Goal: Task Accomplishment & Management: Complete application form

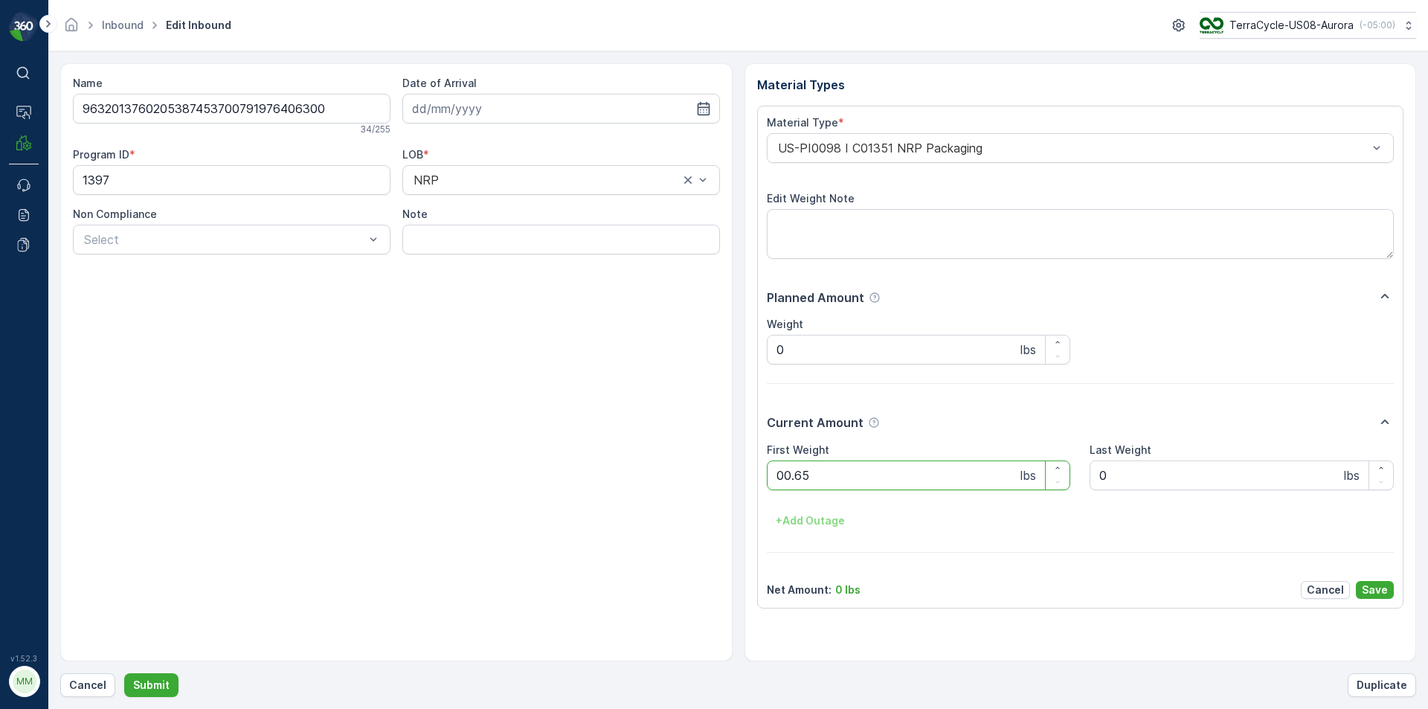
click at [124, 673] on button "Submit" at bounding box center [151, 685] width 54 height 24
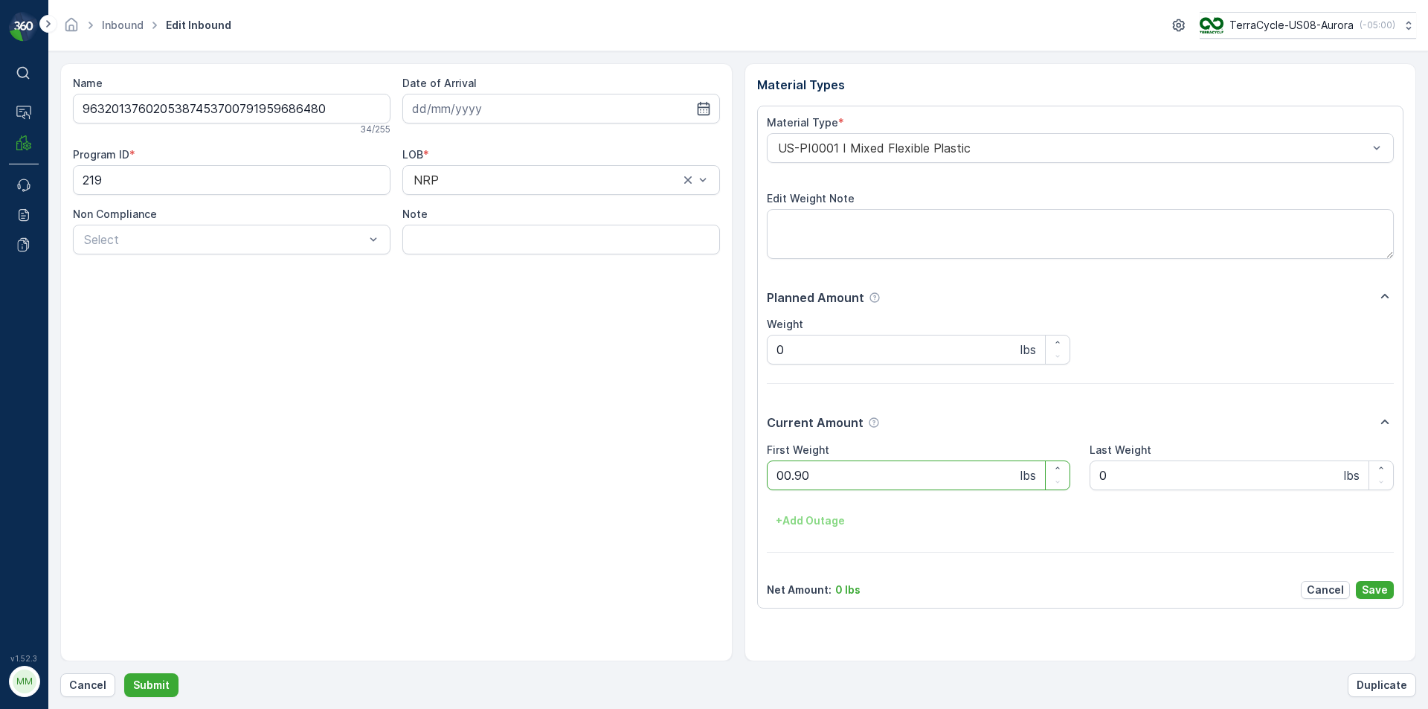
click at [124, 673] on button "Submit" at bounding box center [151, 685] width 54 height 24
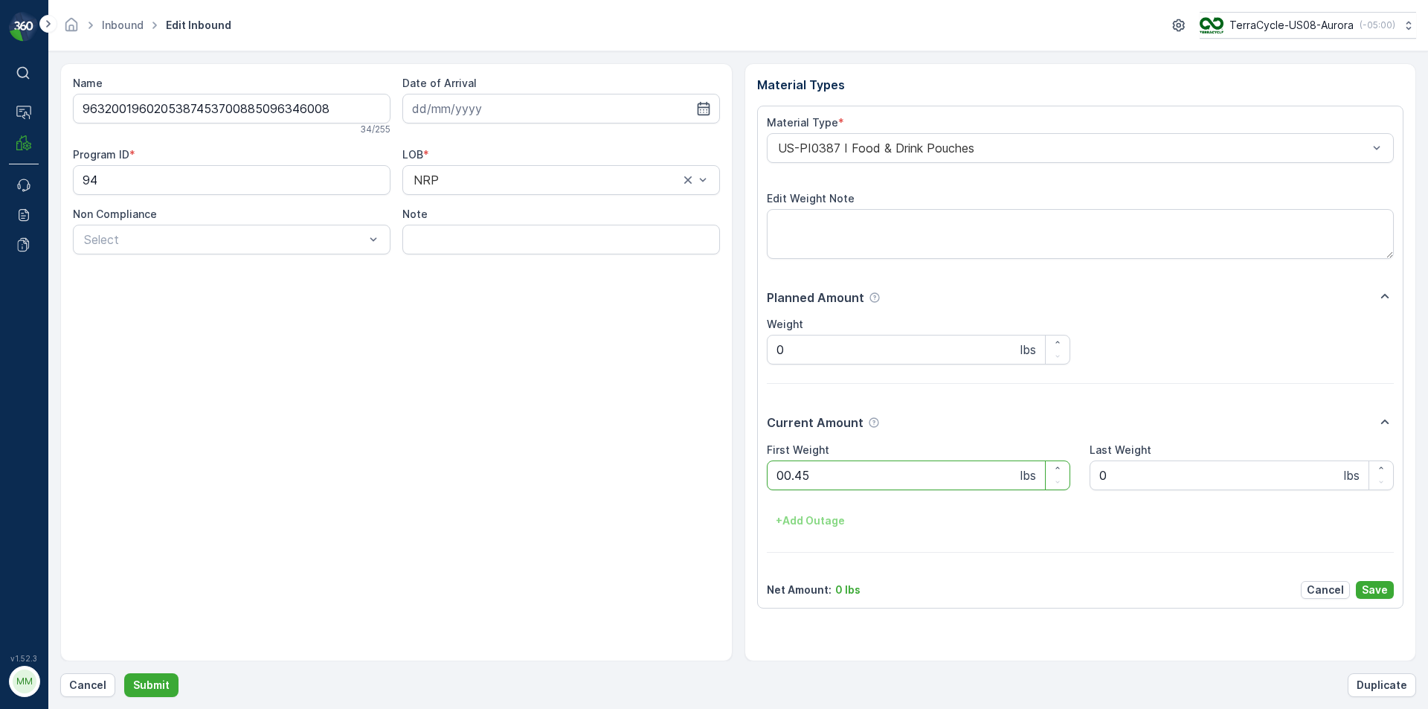
click at [124, 673] on button "Submit" at bounding box center [151, 685] width 54 height 24
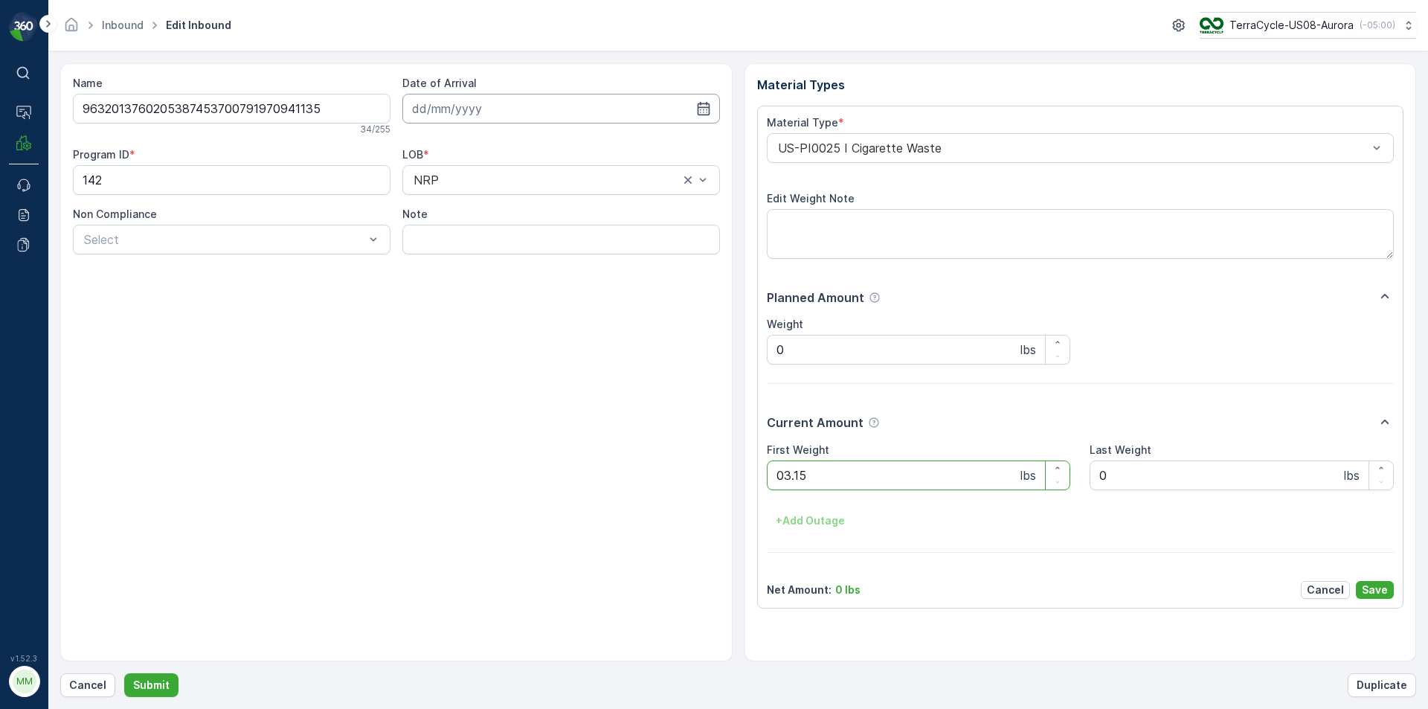
click at [124, 673] on button "Submit" at bounding box center [151, 685] width 54 height 24
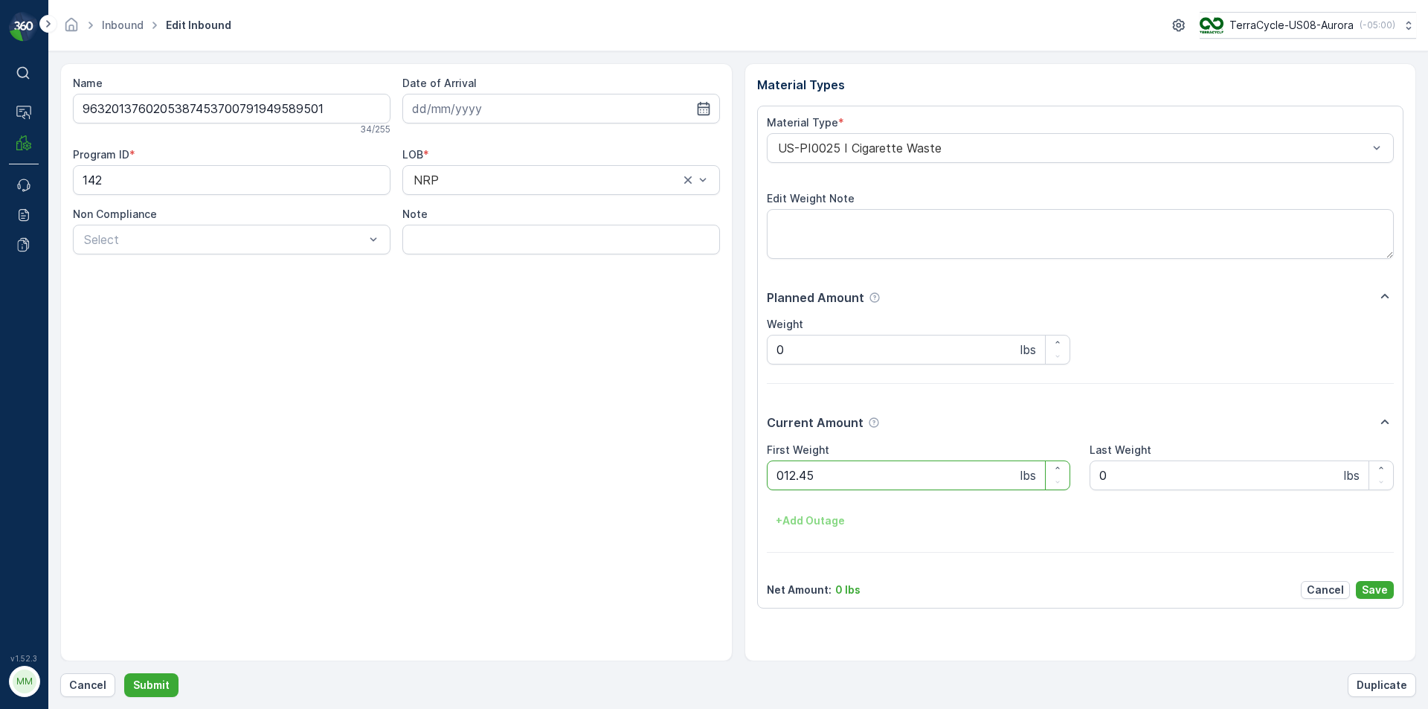
click at [124, 673] on button "Submit" at bounding box center [151, 685] width 54 height 24
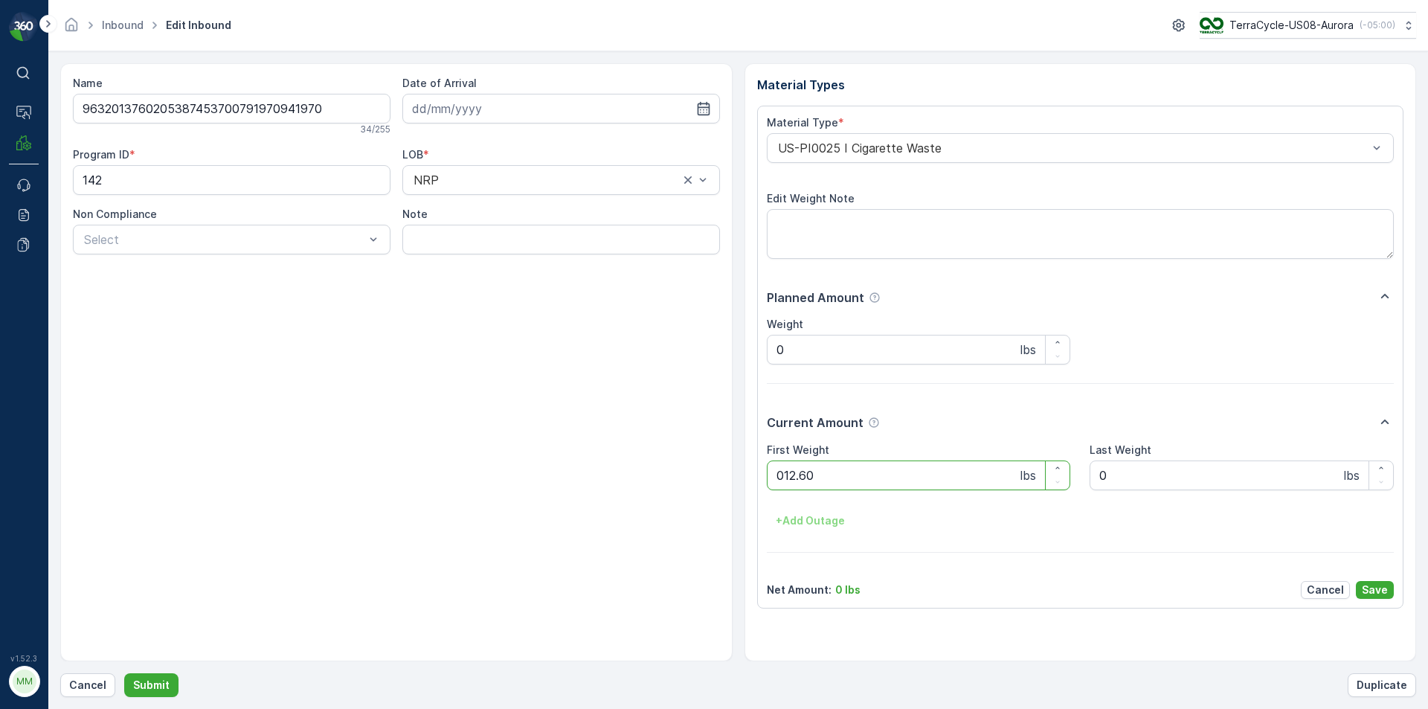
click at [124, 673] on button "Submit" at bounding box center [151, 685] width 54 height 24
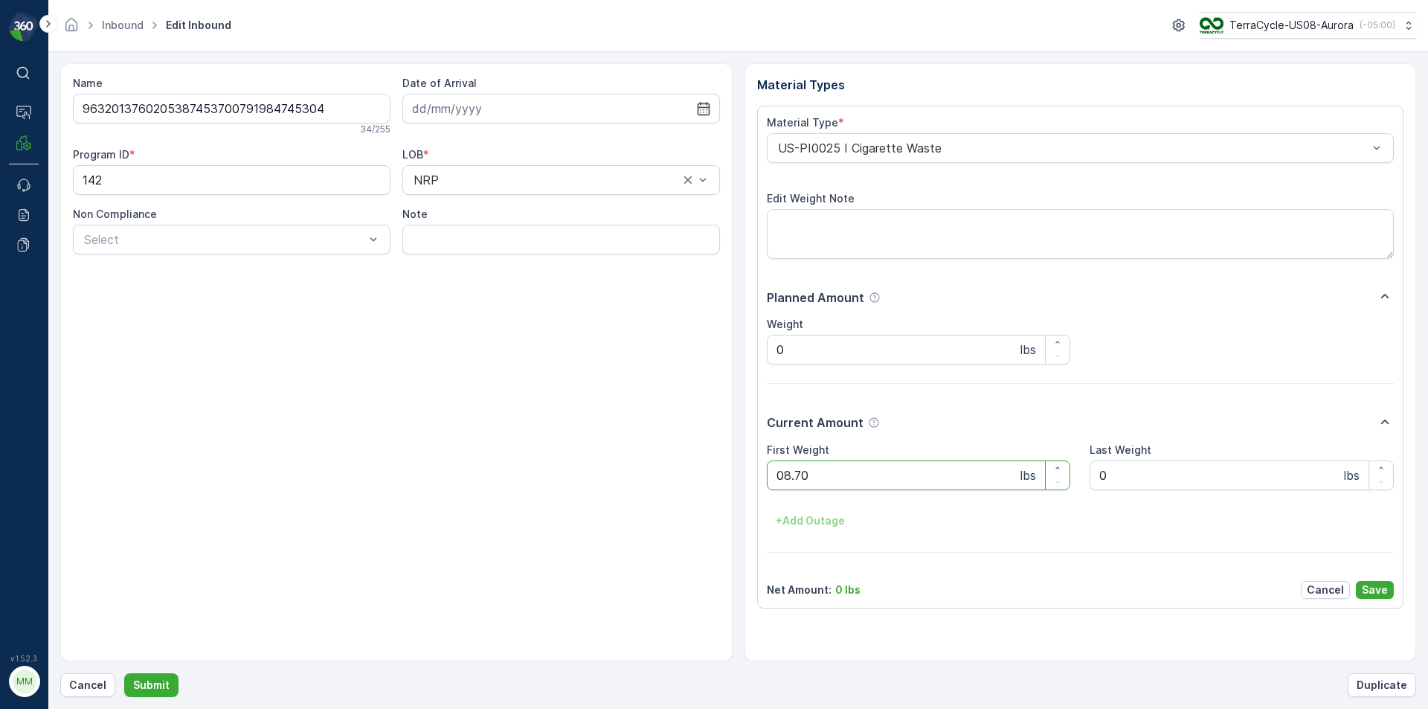
click at [124, 673] on button "Submit" at bounding box center [151, 685] width 54 height 24
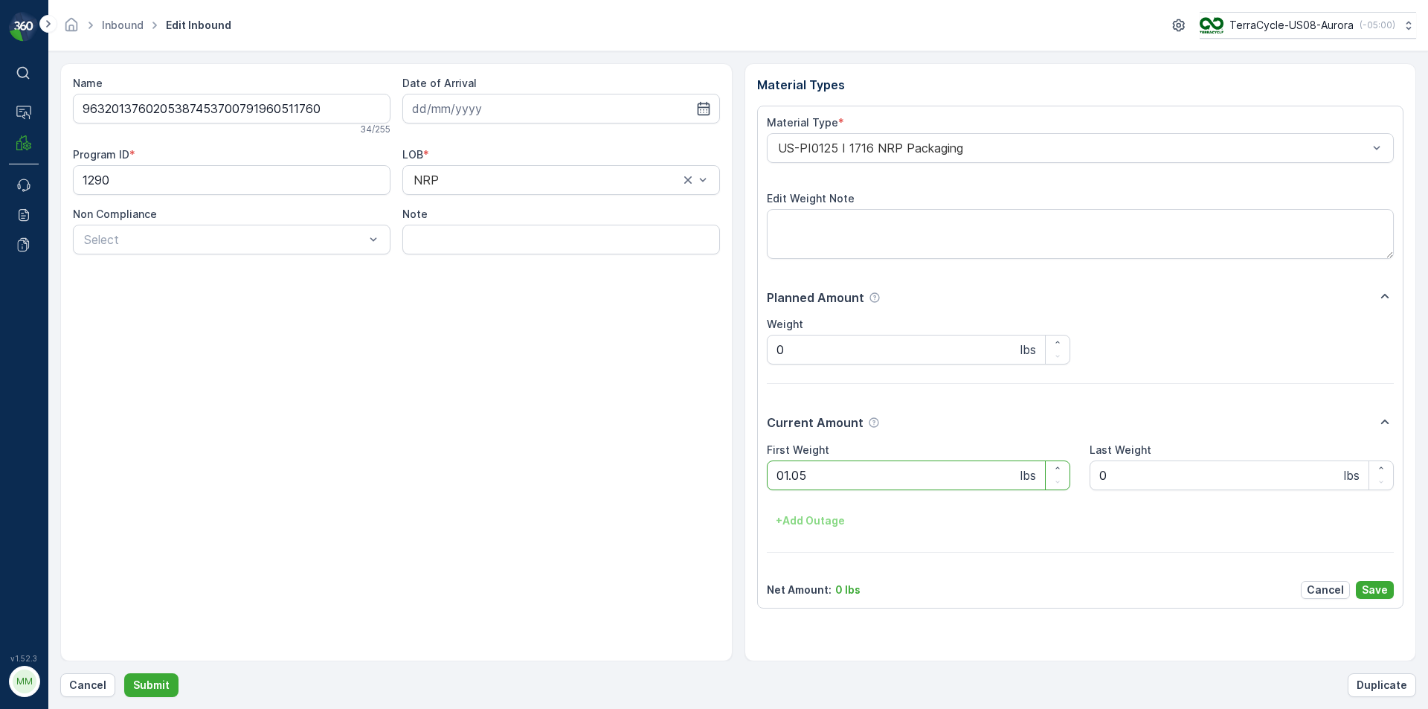
click at [124, 673] on button "Submit" at bounding box center [151, 685] width 54 height 24
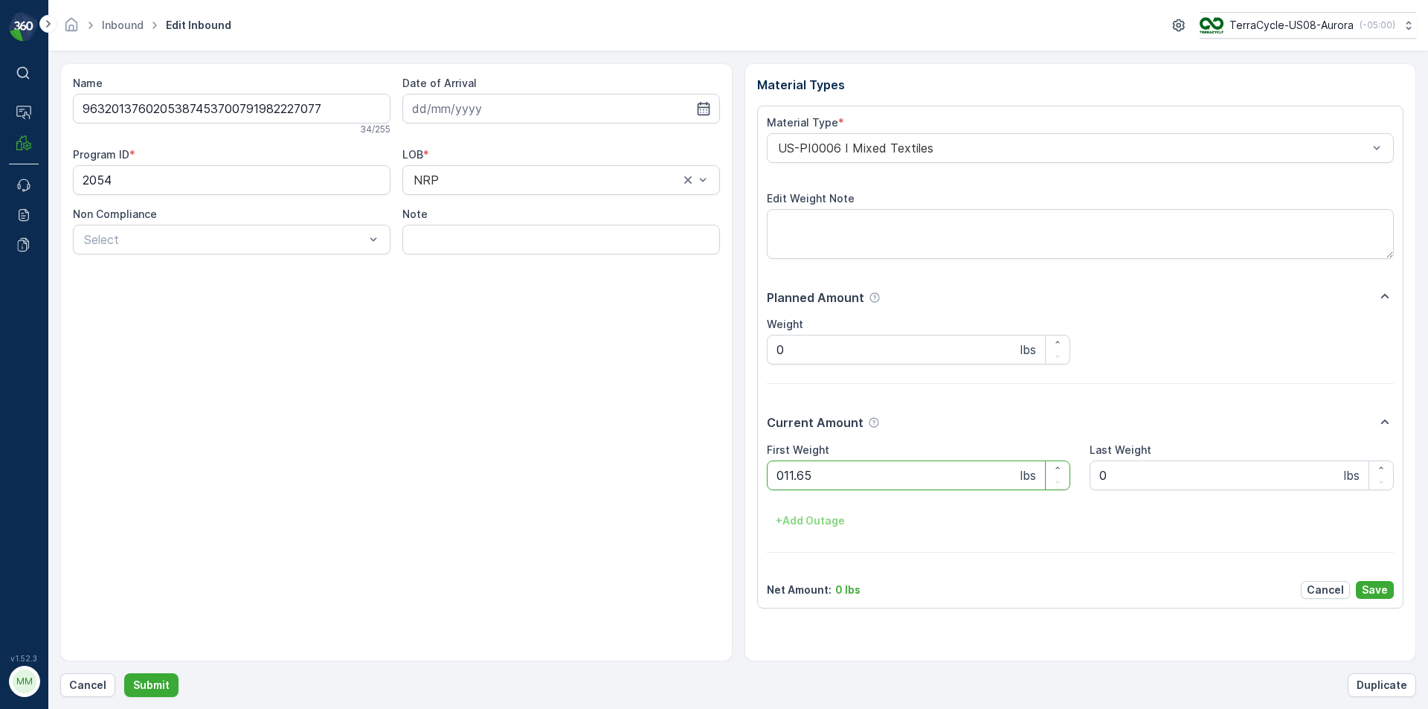
click at [124, 673] on button "Submit" at bounding box center [151, 685] width 54 height 24
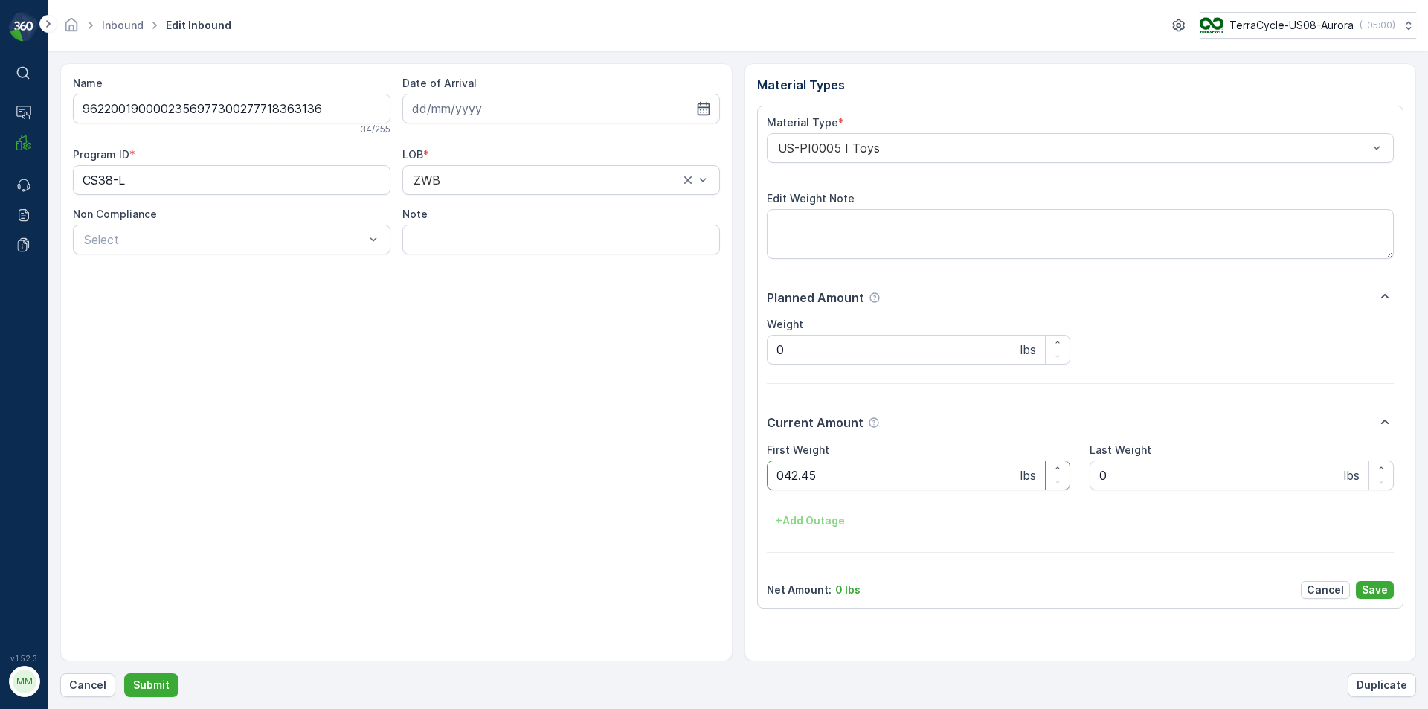
click at [124, 673] on button "Submit" at bounding box center [151, 685] width 54 height 24
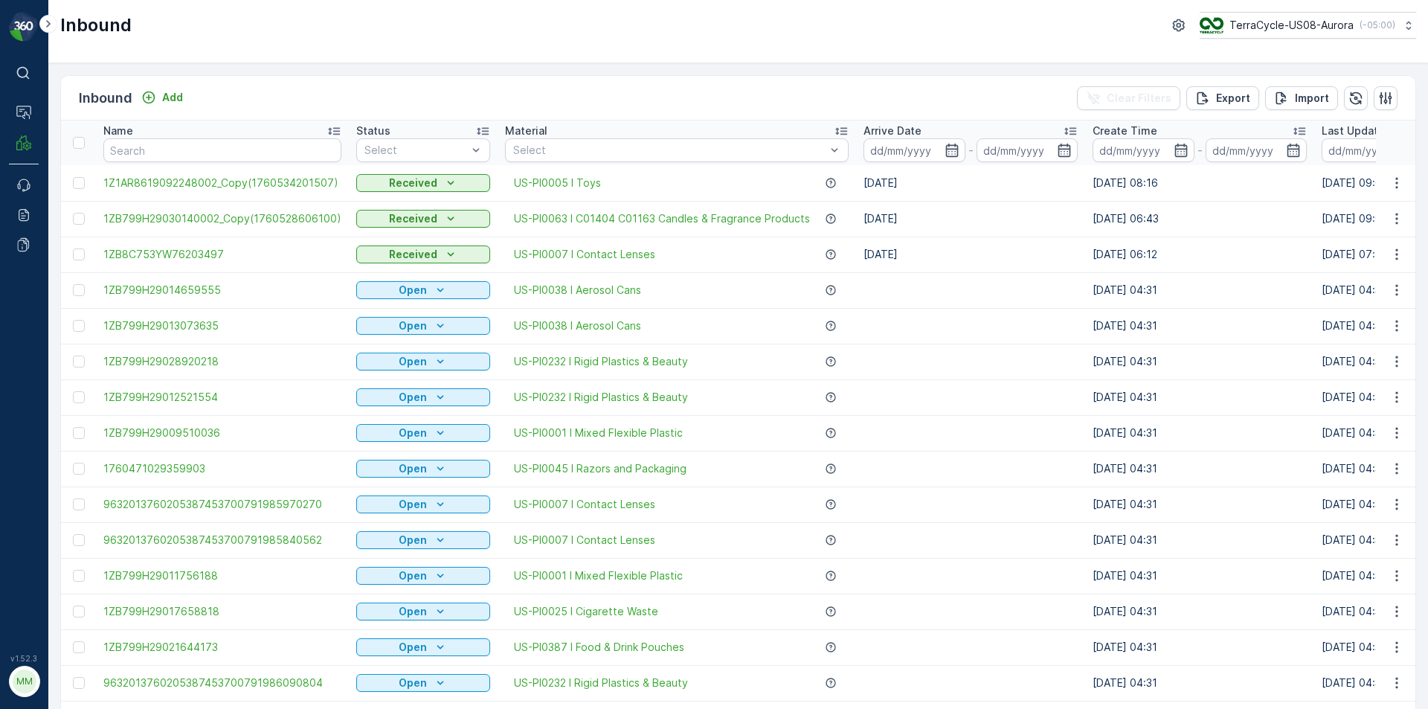
click at [800, 19] on div "Inbound TerraCycle-US08-Aurora ( -05:00 )" at bounding box center [738, 25] width 1356 height 27
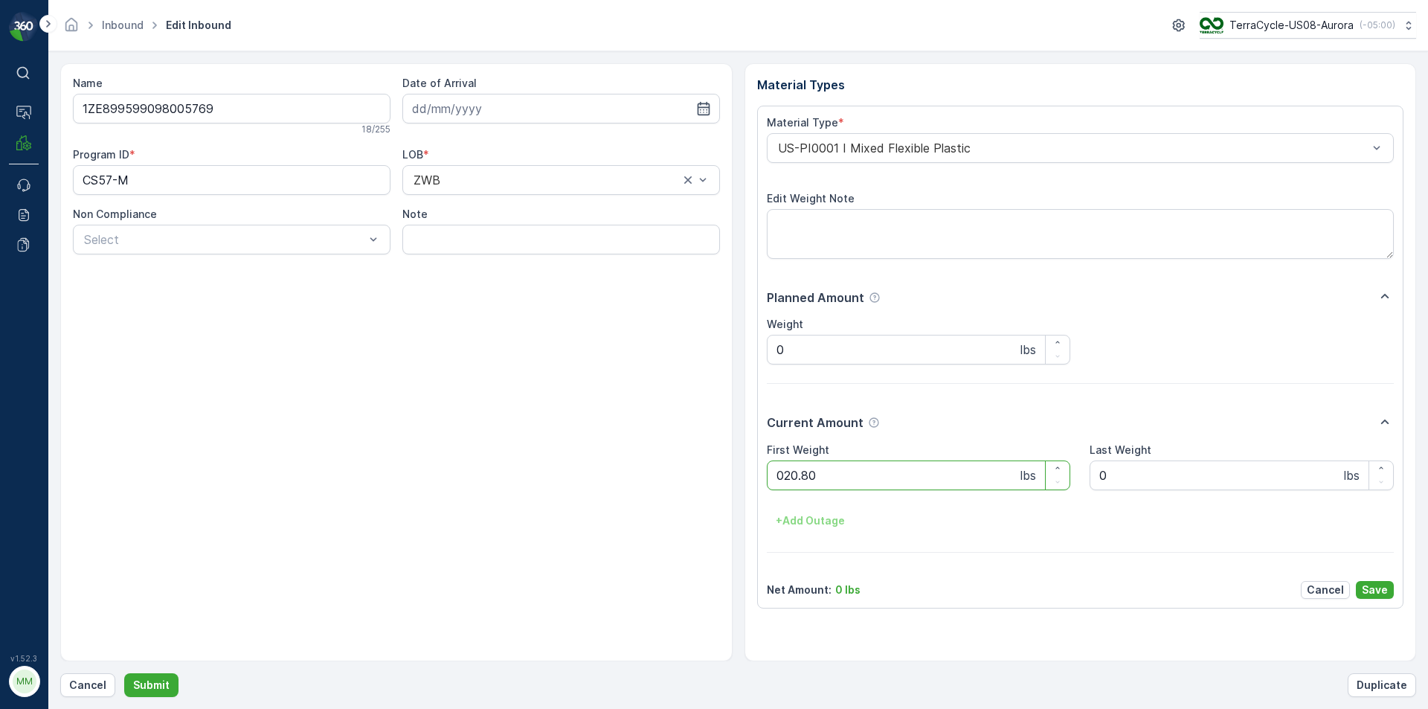
click at [124, 673] on button "Submit" at bounding box center [151, 685] width 54 height 24
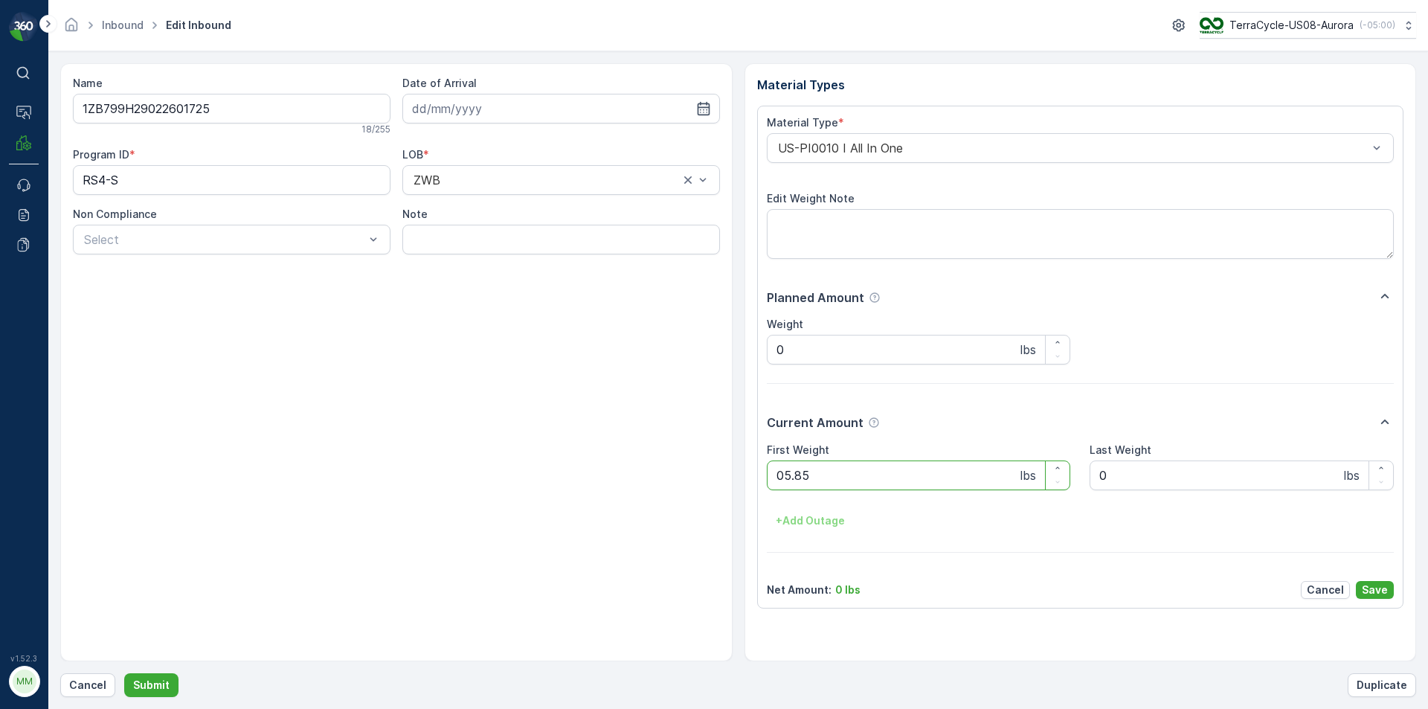
click at [124, 673] on button "Submit" at bounding box center [151, 685] width 54 height 24
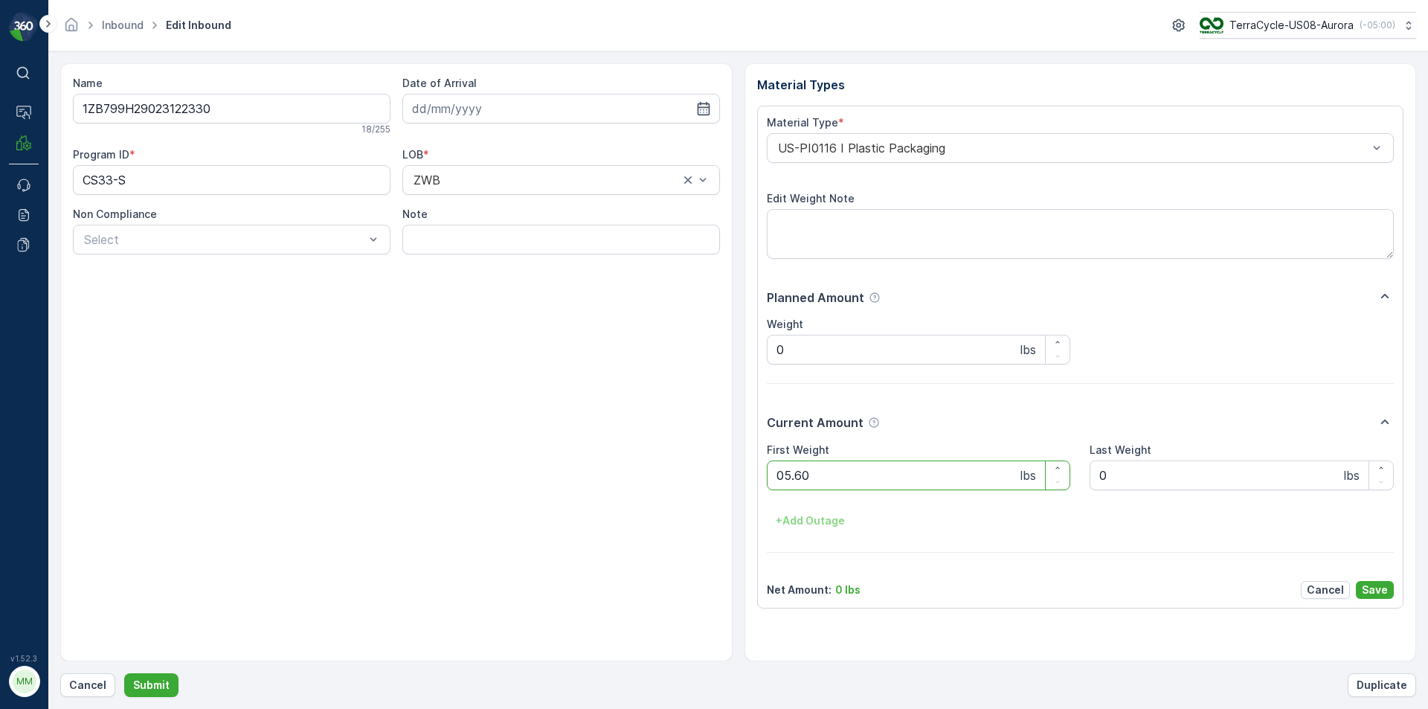
click at [124, 673] on button "Submit" at bounding box center [151, 685] width 54 height 24
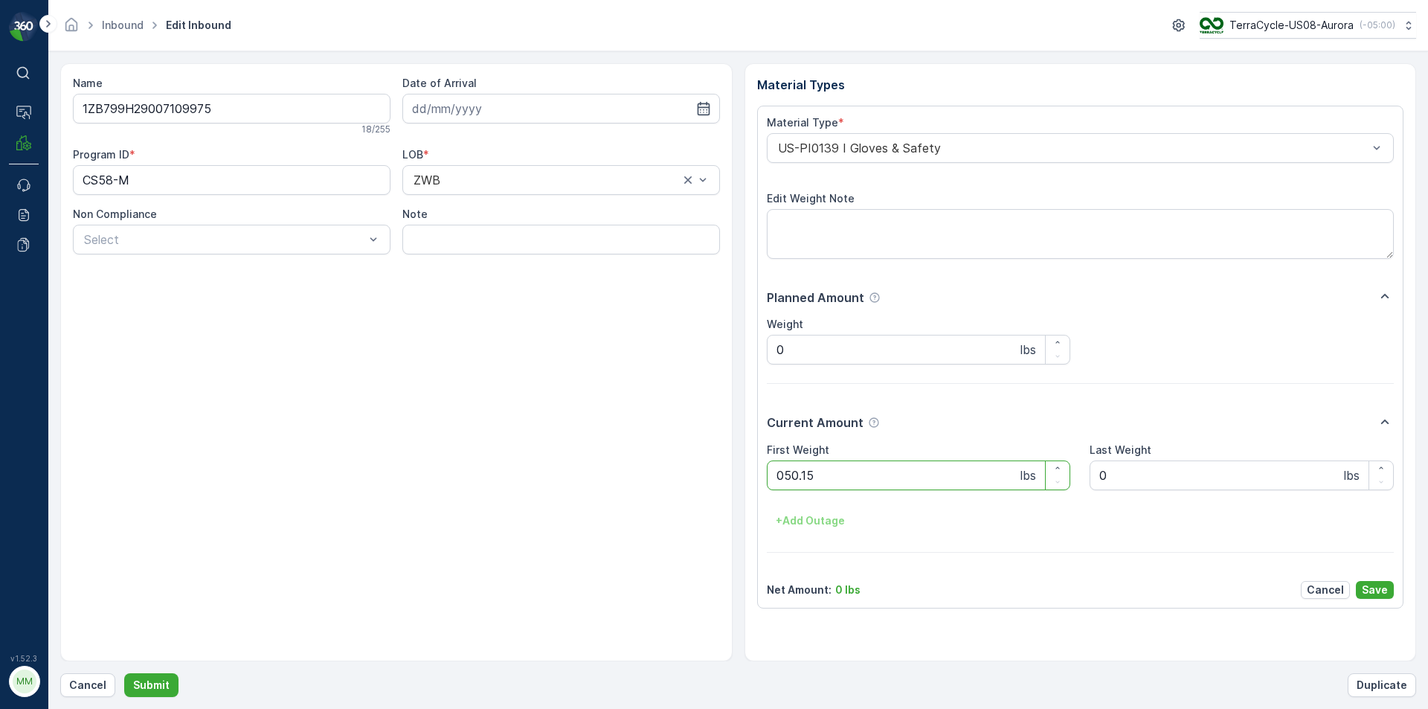
click at [124, 673] on button "Submit" at bounding box center [151, 685] width 54 height 24
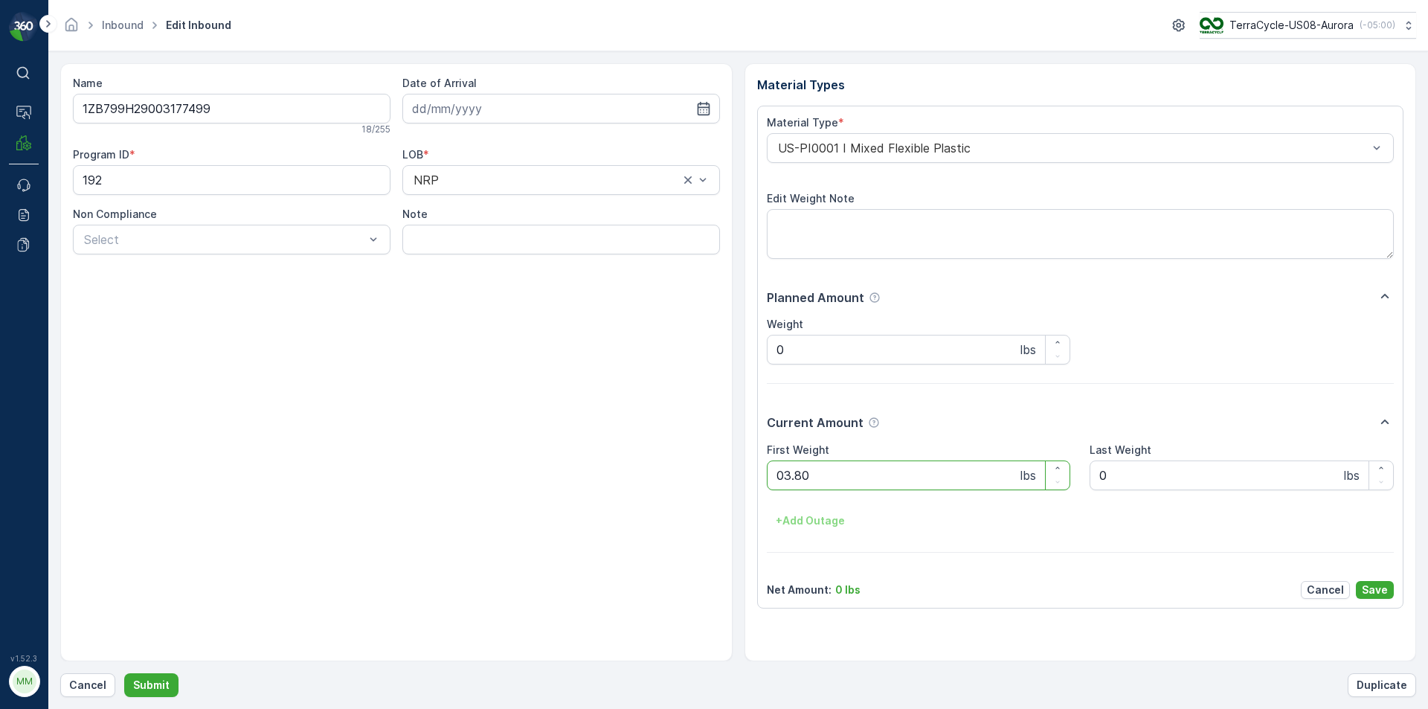
click at [124, 673] on button "Submit" at bounding box center [151, 685] width 54 height 24
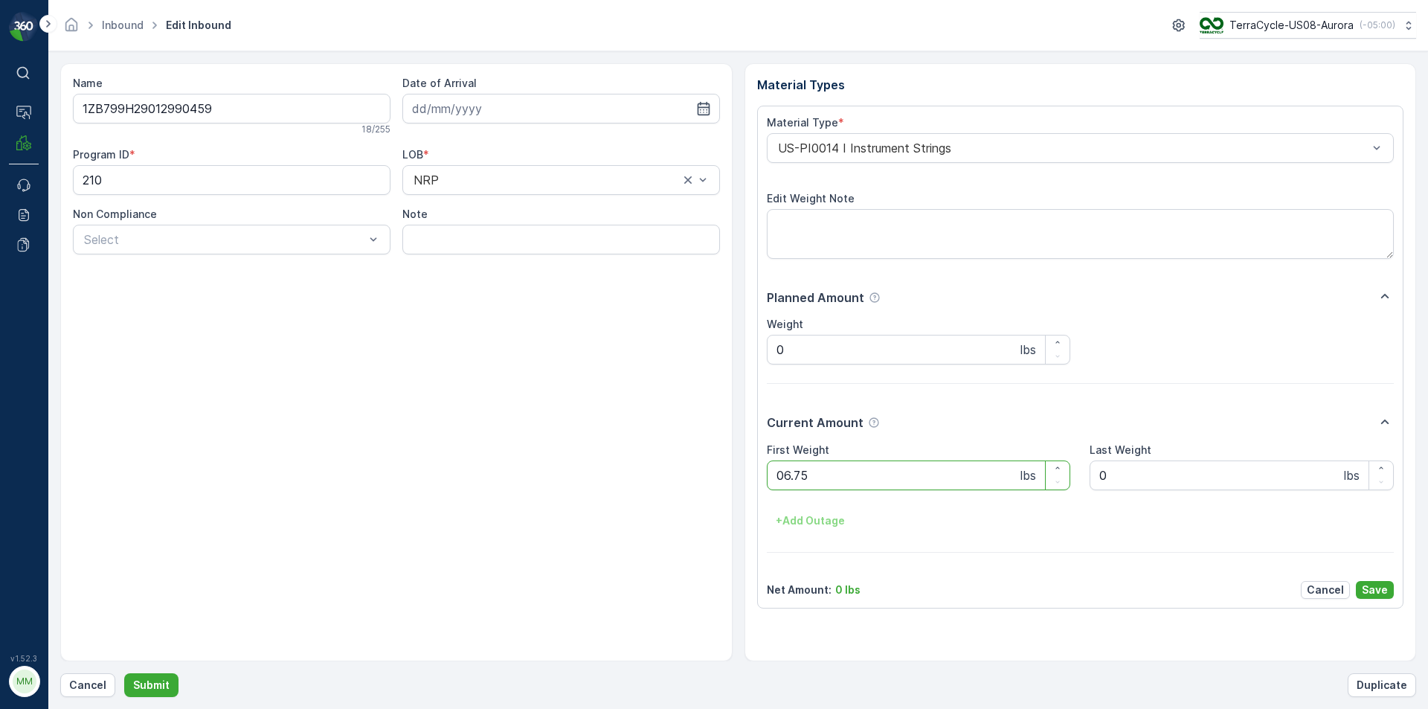
click at [124, 673] on button "Submit" at bounding box center [151, 685] width 54 height 24
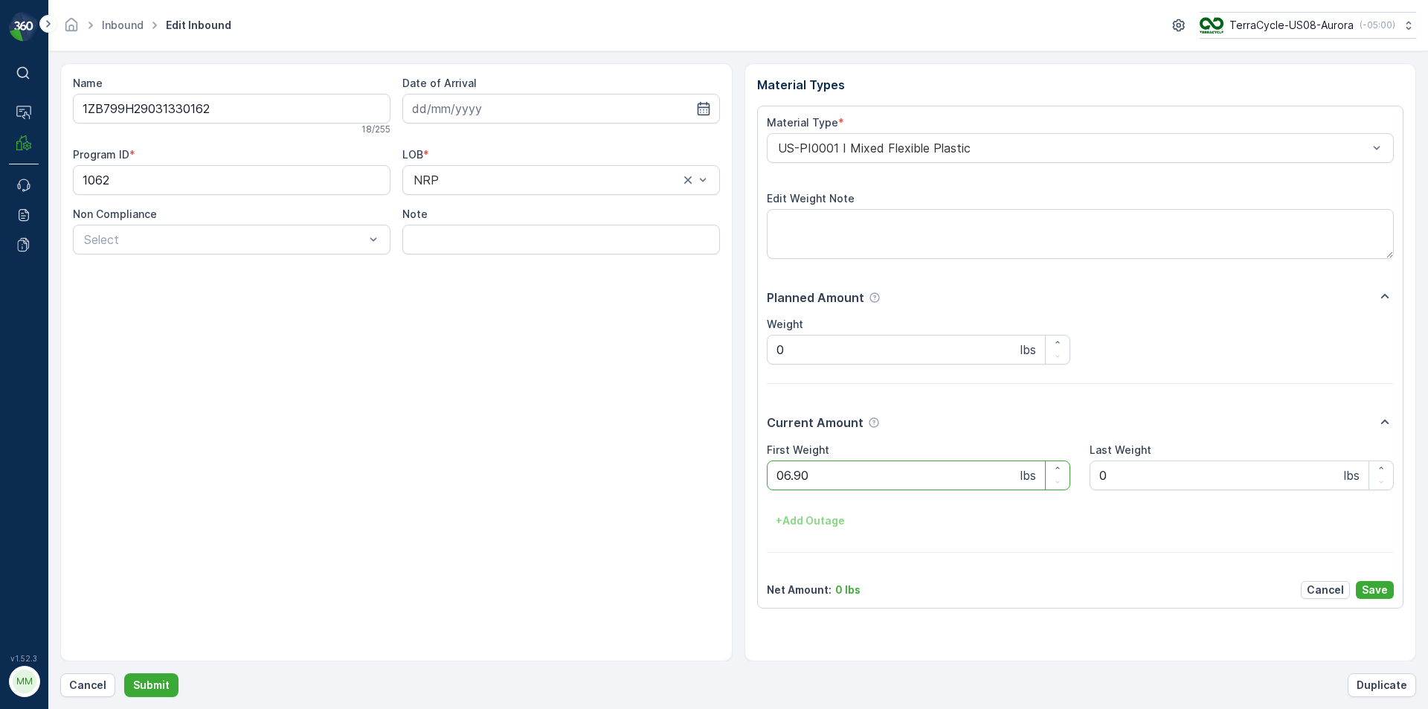
click at [124, 673] on button "Submit" at bounding box center [151, 685] width 54 height 24
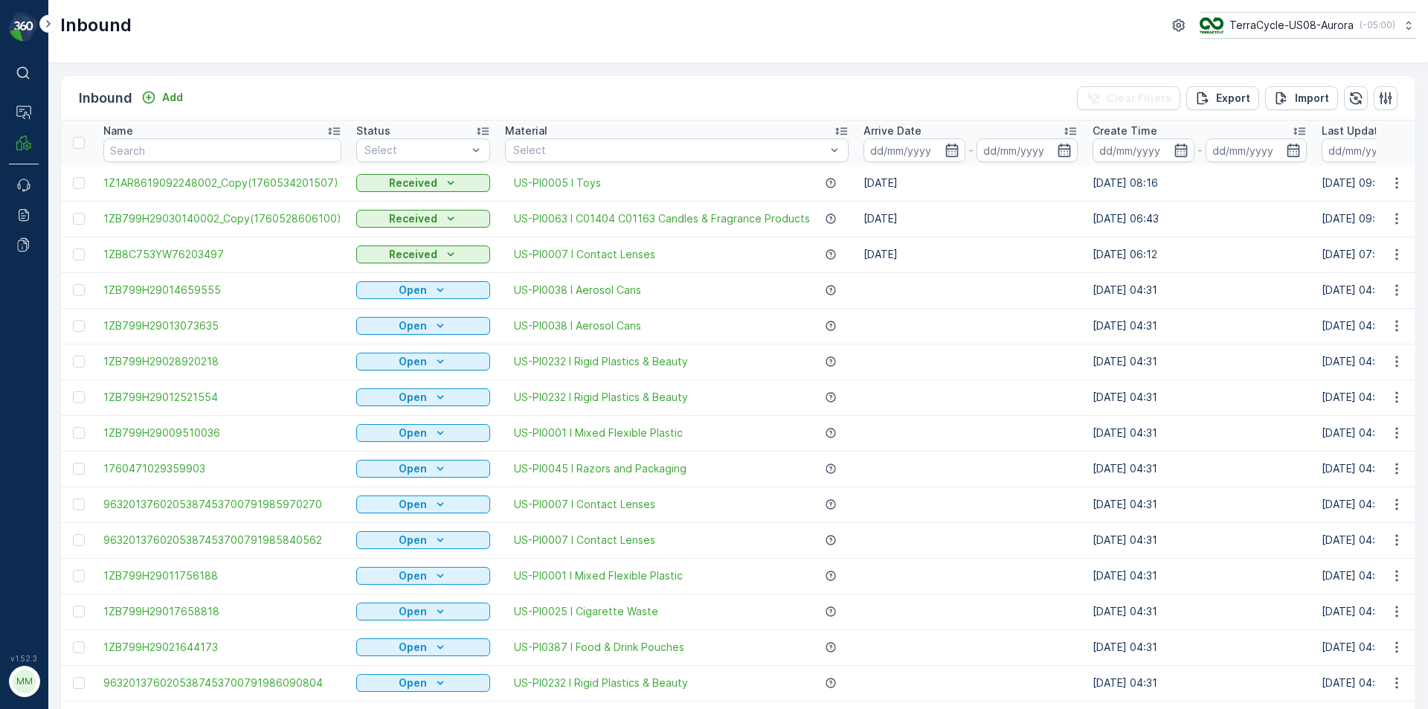
click button "button" at bounding box center [1179, 25] width 24 height 24
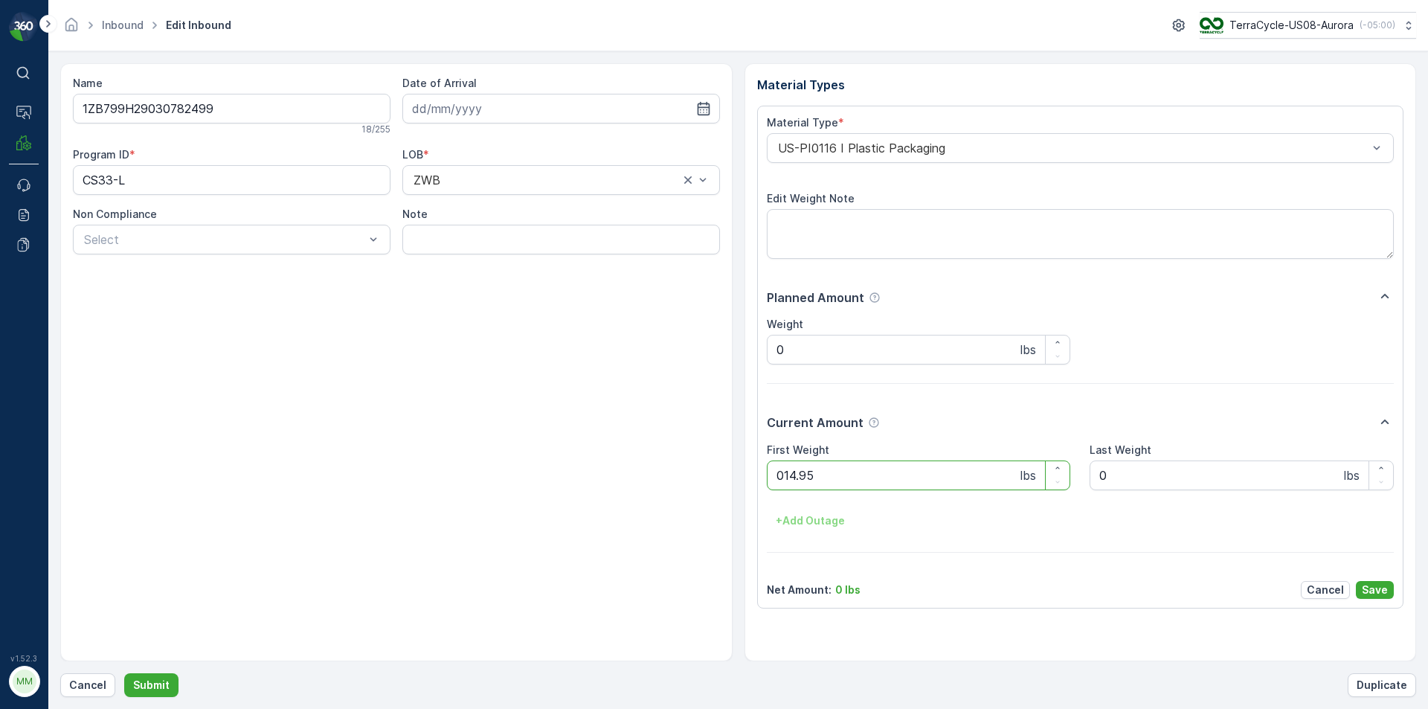
click at [124, 673] on button "Submit" at bounding box center [151, 685] width 54 height 24
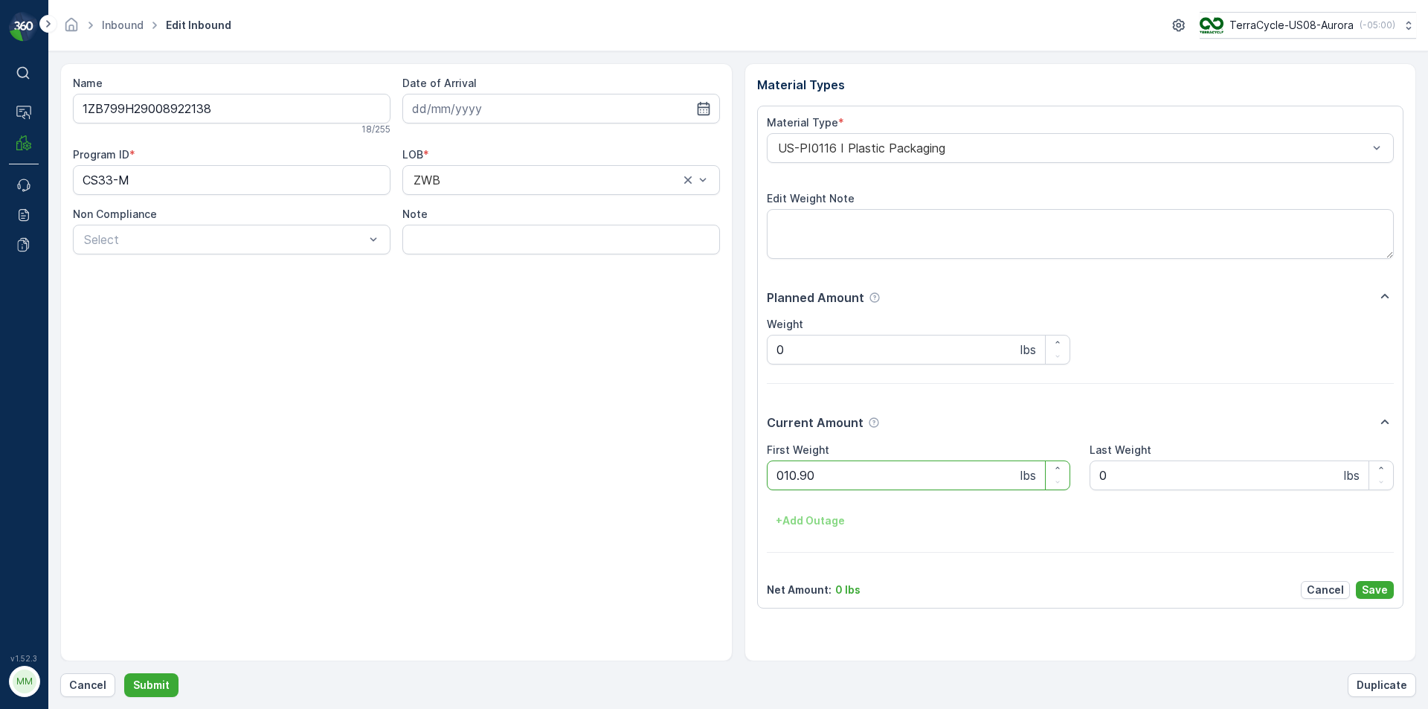
click at [124, 673] on button "Submit" at bounding box center [151, 685] width 54 height 24
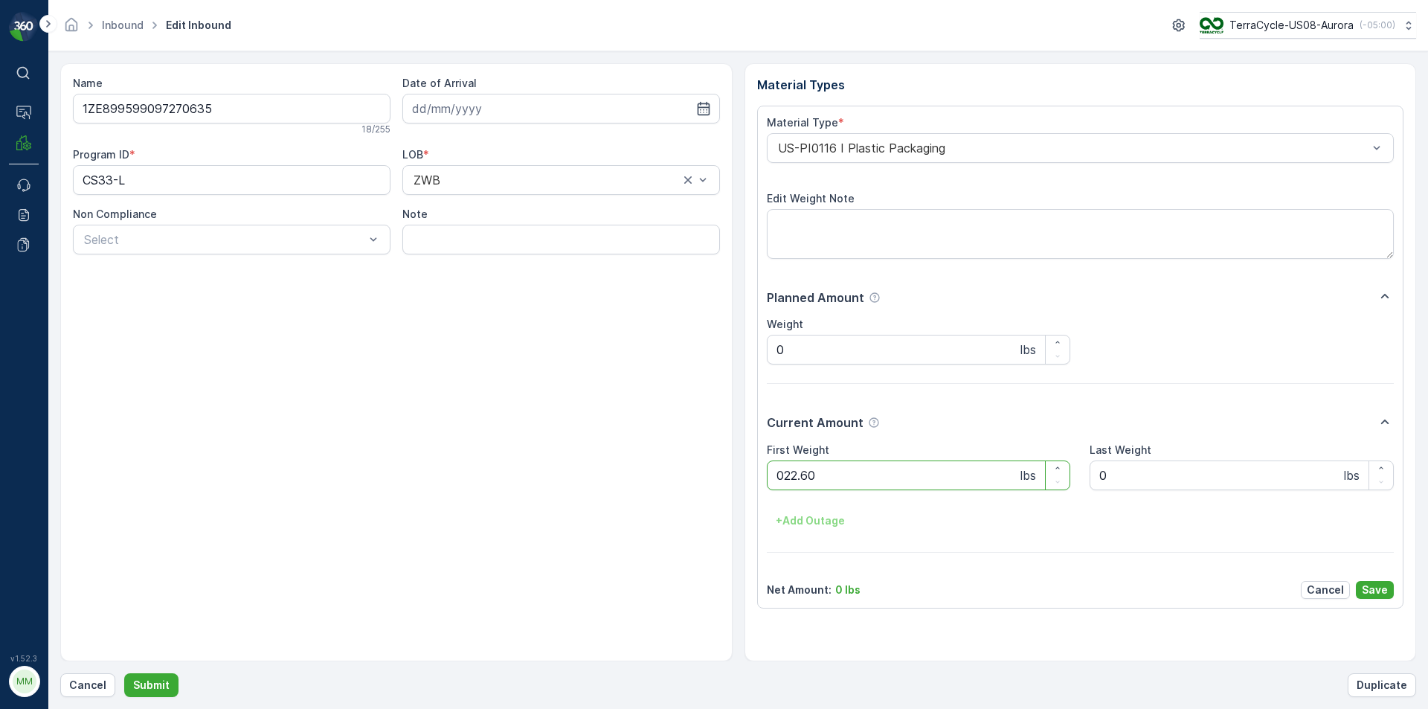
click at [124, 673] on button "Submit" at bounding box center [151, 685] width 54 height 24
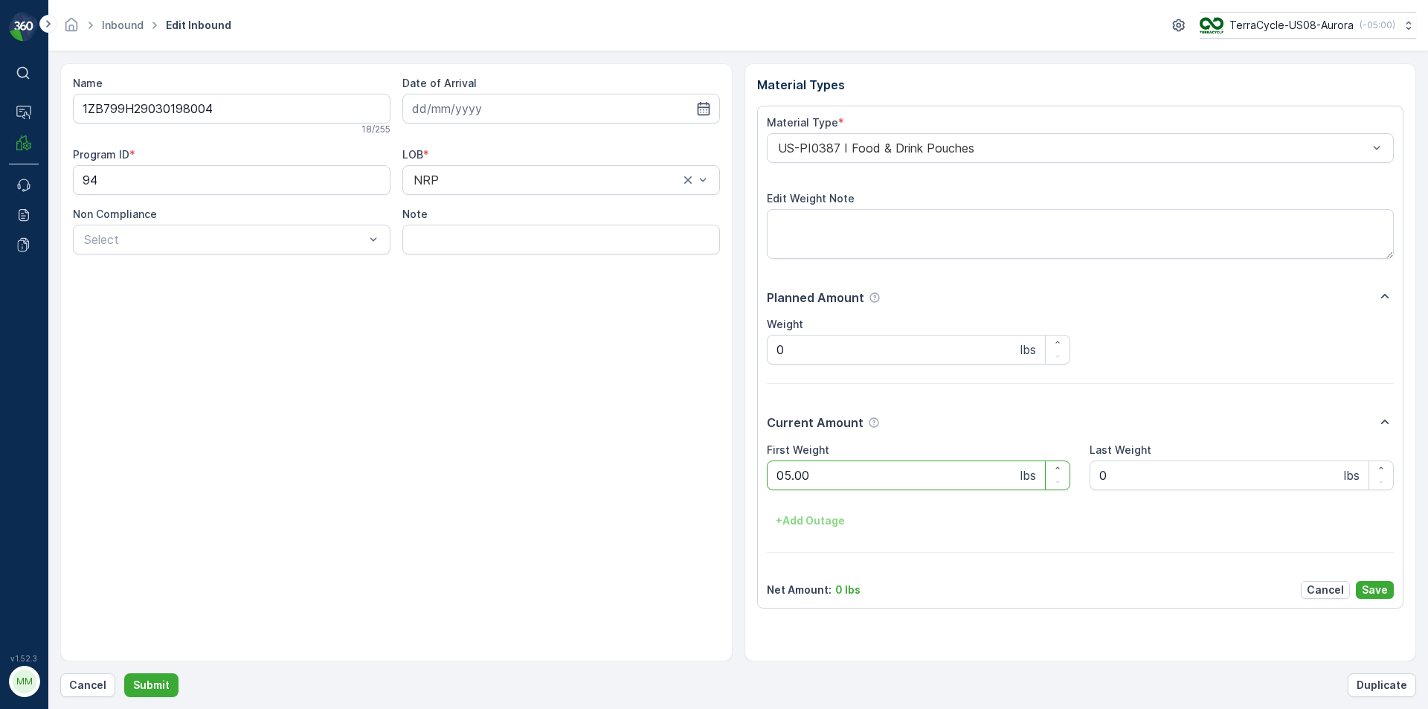
click at [124, 673] on button "Submit" at bounding box center [151, 685] width 54 height 24
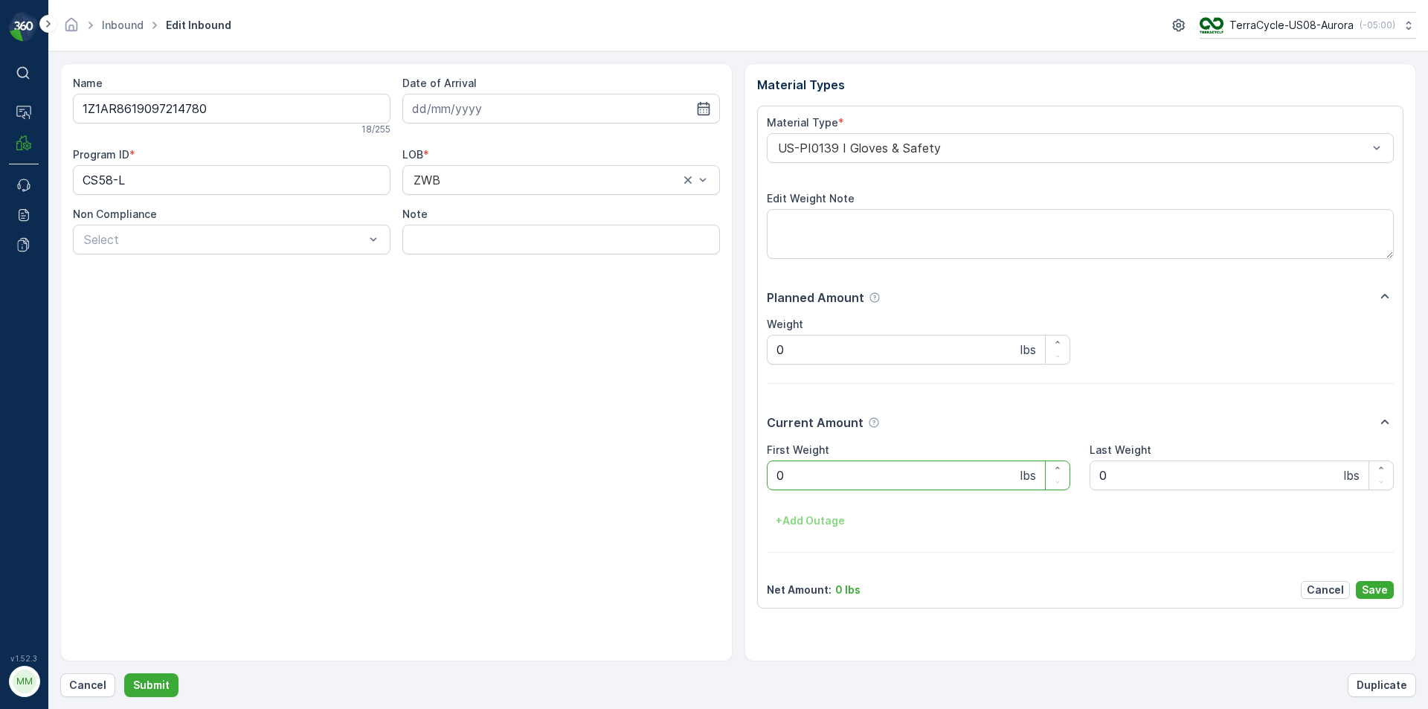
click at [955, 483] on Weight "0" at bounding box center [919, 475] width 304 height 30
click at [124, 673] on button "Submit" at bounding box center [151, 685] width 54 height 24
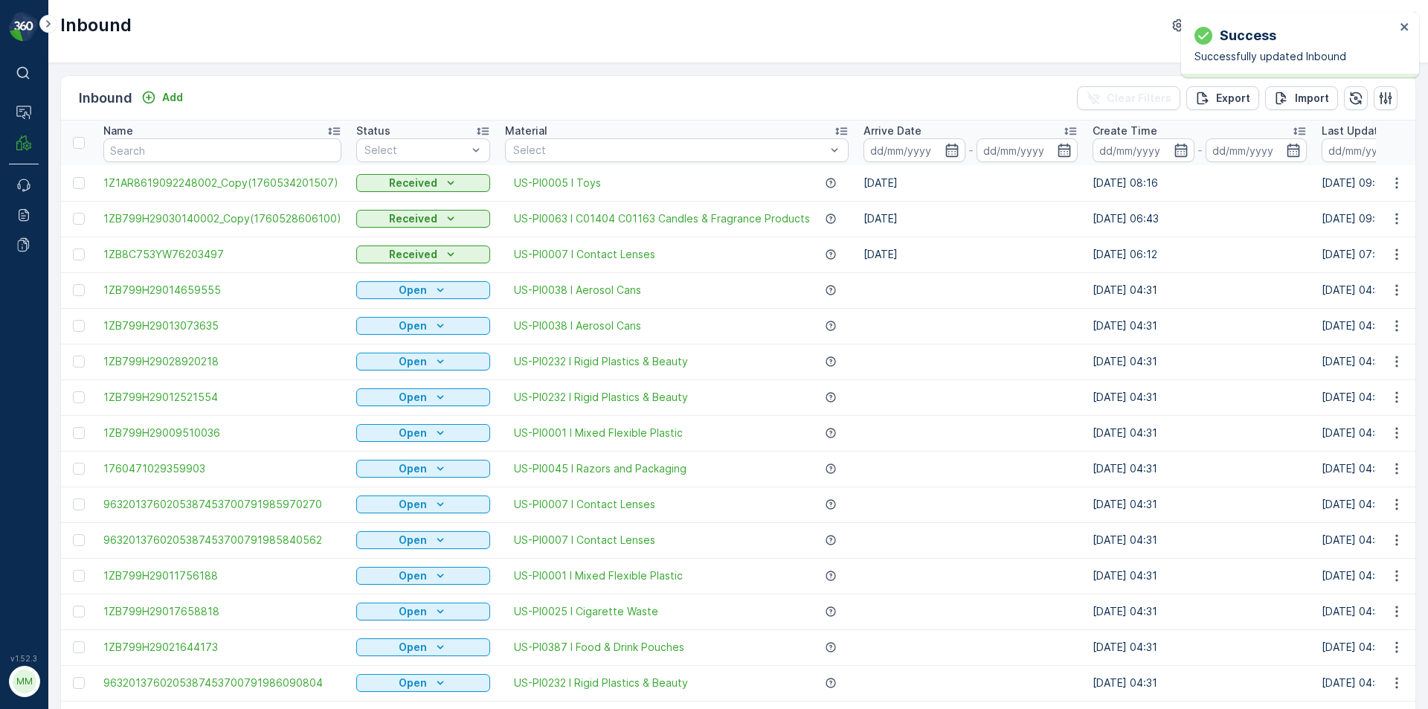
drag, startPoint x: 1203, startPoint y: 12, endPoint x: 1206, endPoint y: 20, distance: 8.7
drag, startPoint x: 1206, startPoint y: 20, endPoint x: 621, endPoint y: 74, distance: 587.0
click at [621, 74] on div "Inbound Add Clear Filters Export Import Name Status Select Material Select Arri…" at bounding box center [738, 386] width 1380 height 646
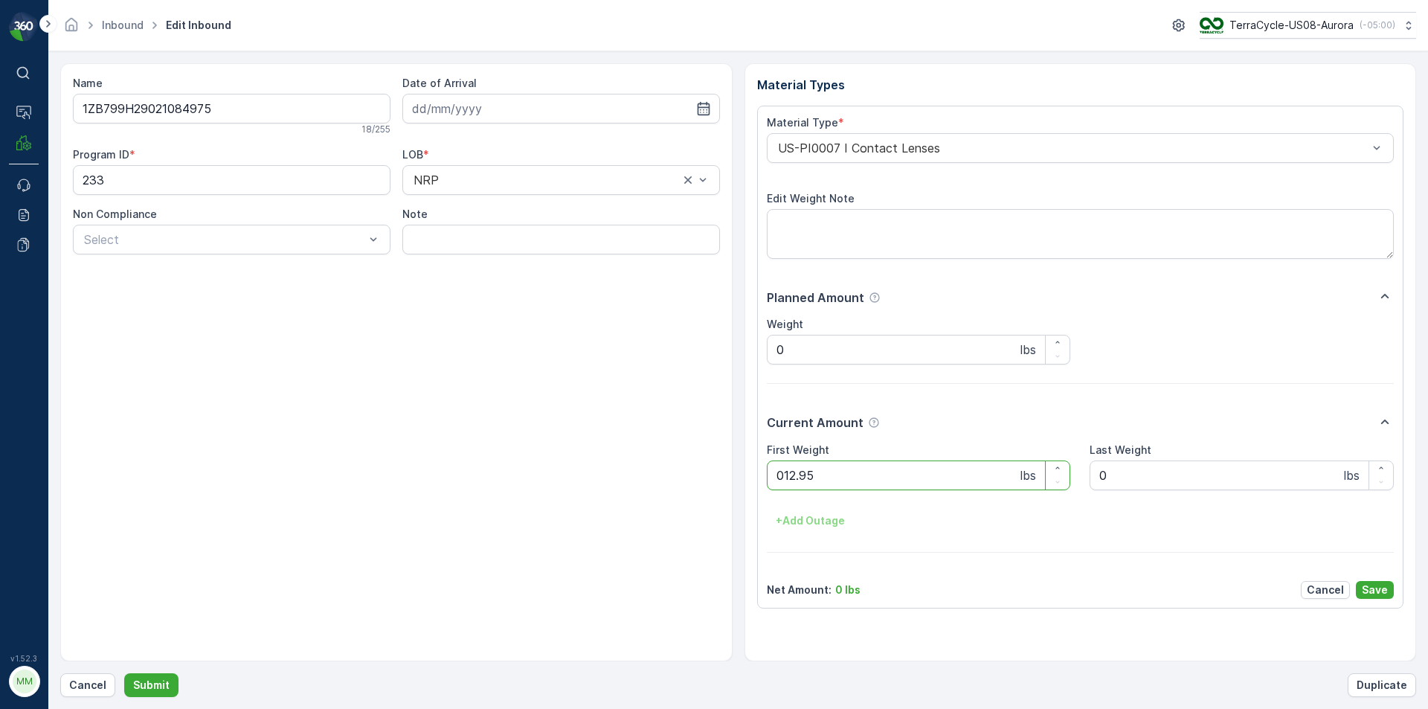
click at [124, 673] on button "Submit" at bounding box center [151, 685] width 54 height 24
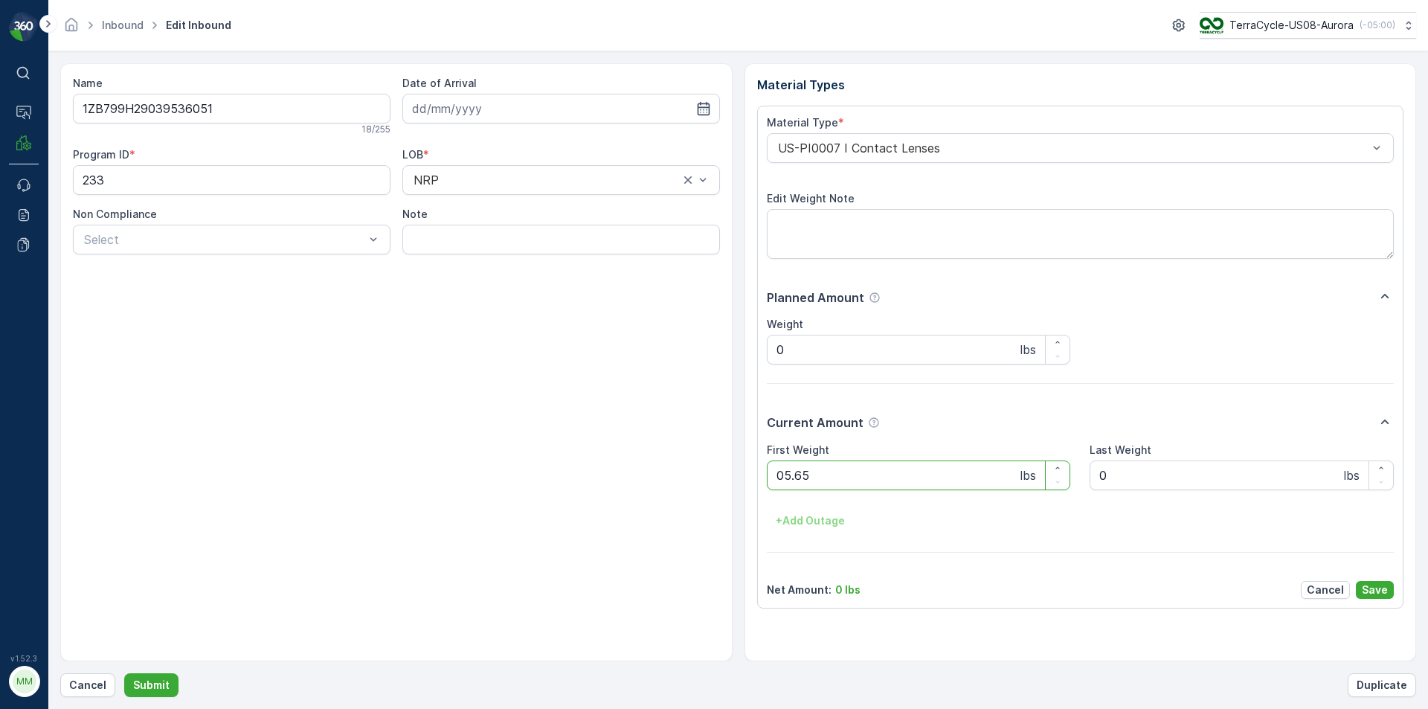
click at [124, 673] on button "Submit" at bounding box center [151, 685] width 54 height 24
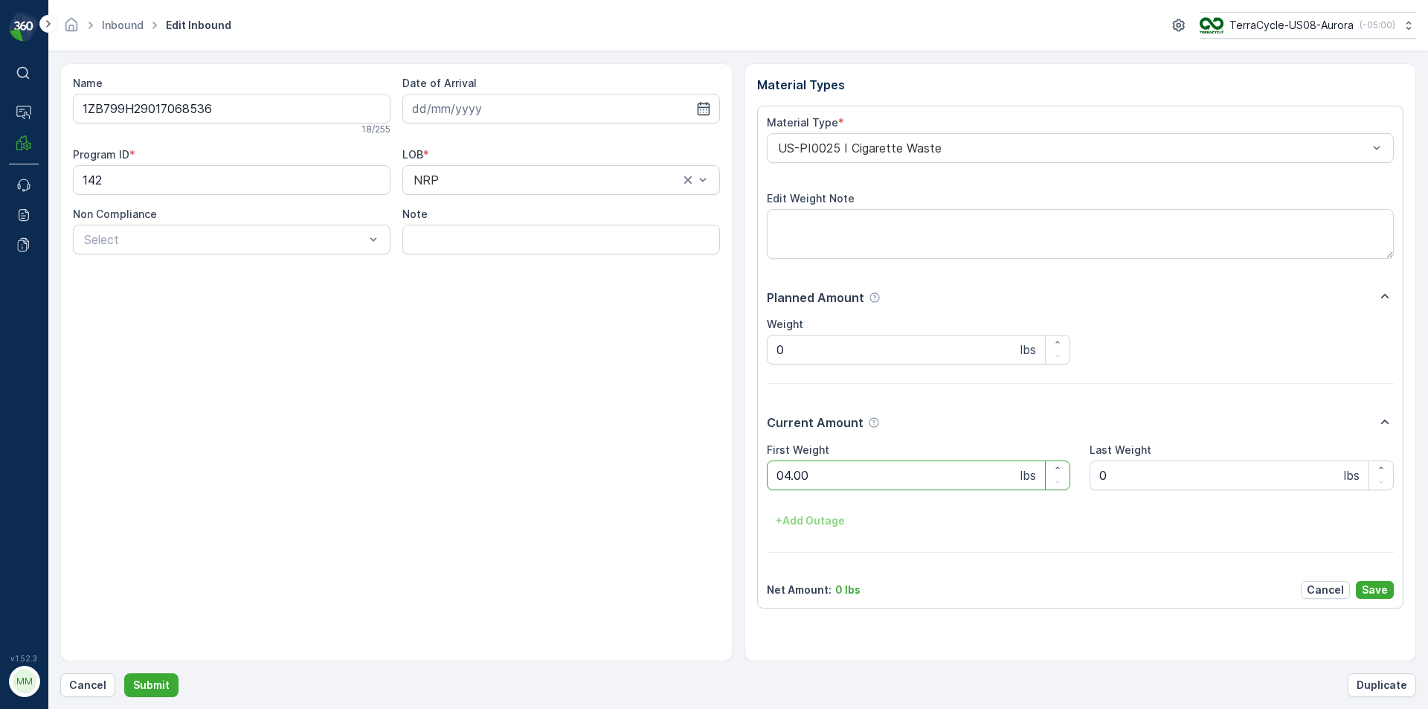
click at [124, 673] on button "Submit" at bounding box center [151, 685] width 54 height 24
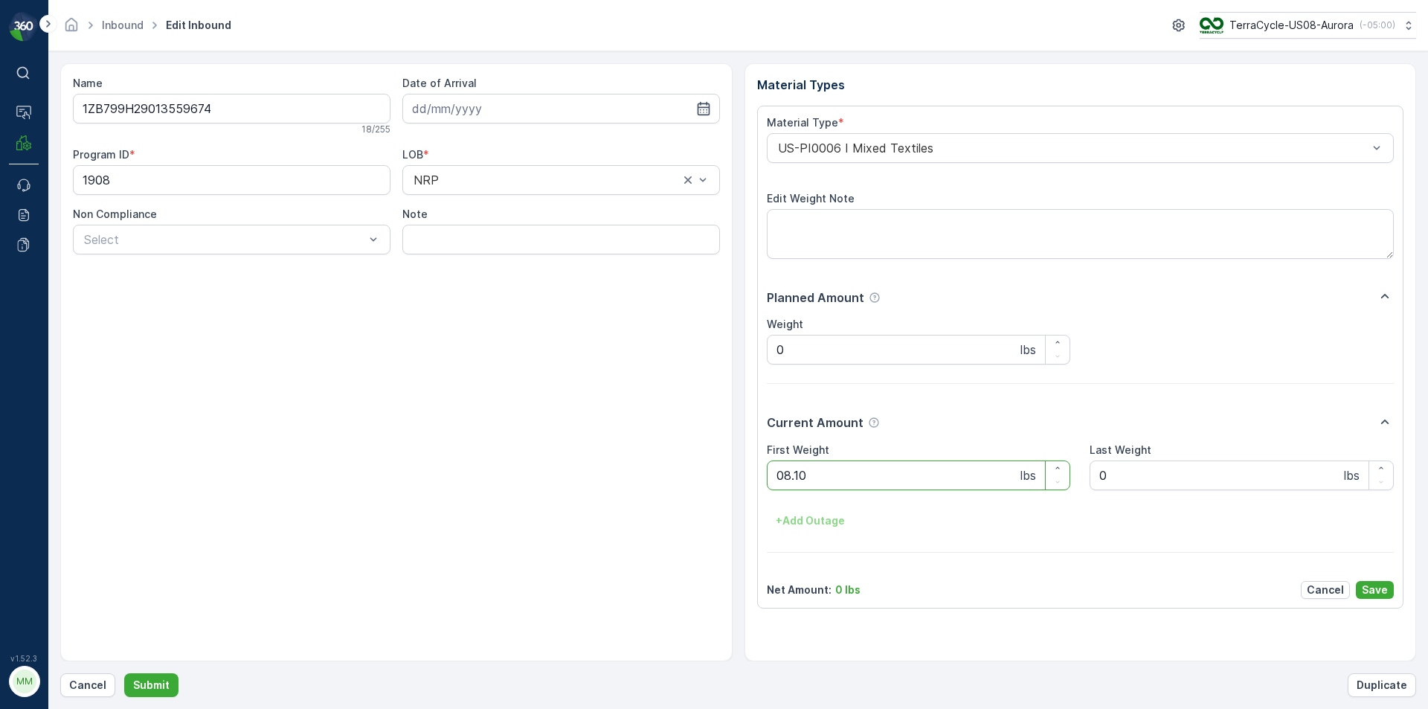
click at [124, 673] on button "Submit" at bounding box center [151, 685] width 54 height 24
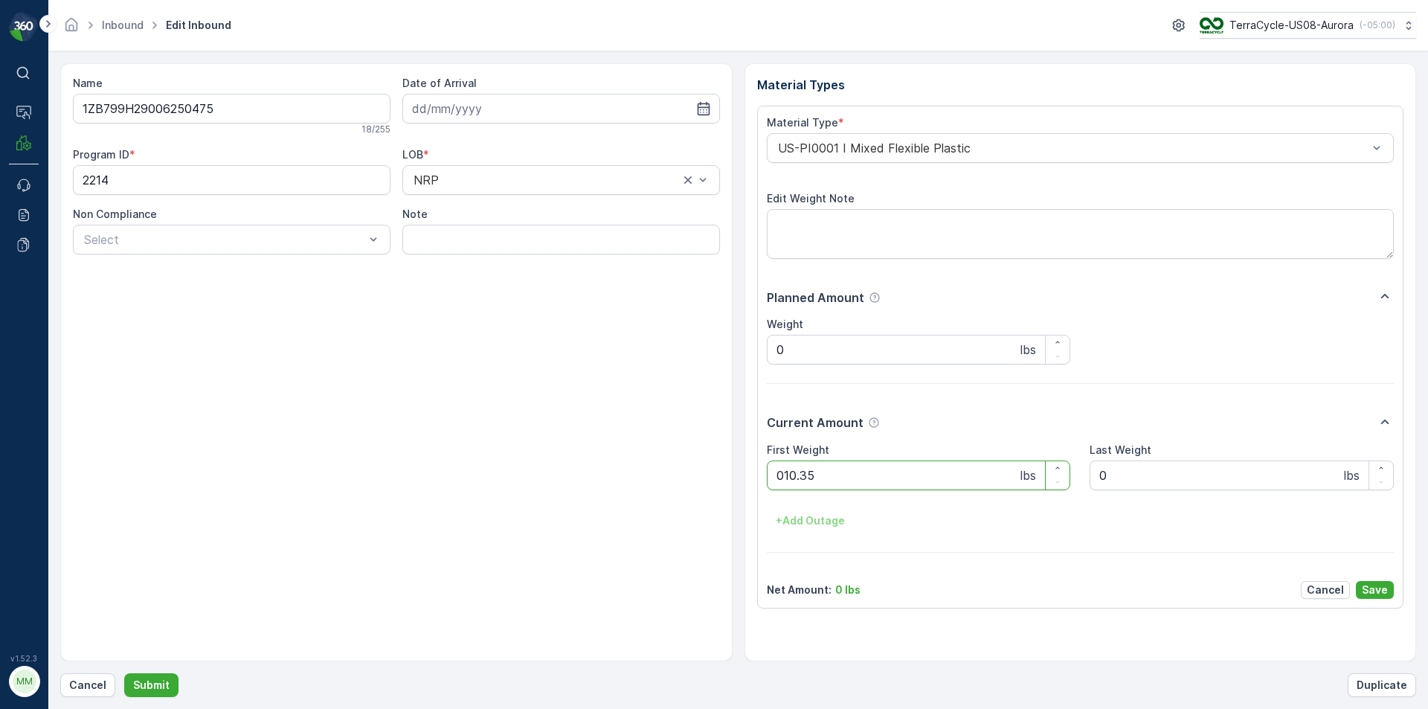
click at [124, 673] on button "Submit" at bounding box center [151, 685] width 54 height 24
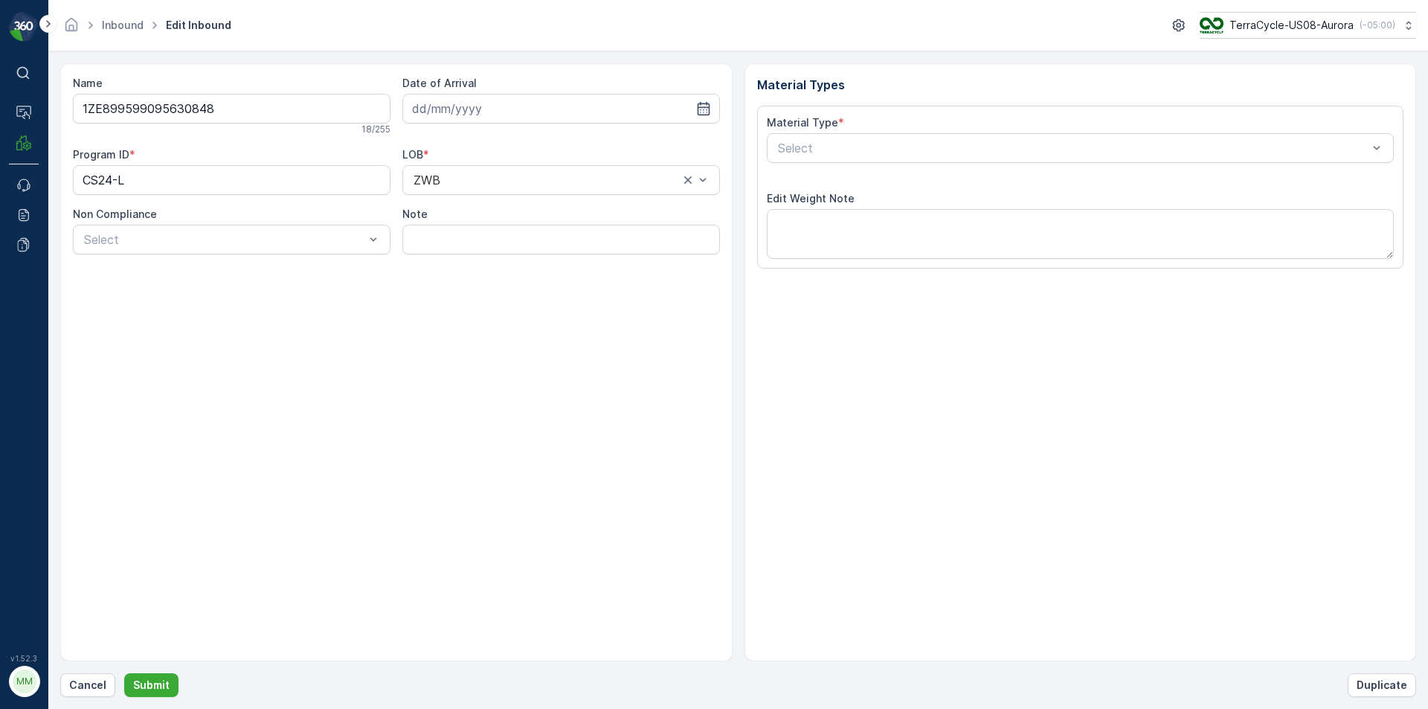
click at [124, 673] on button "Submit" at bounding box center [151, 685] width 54 height 24
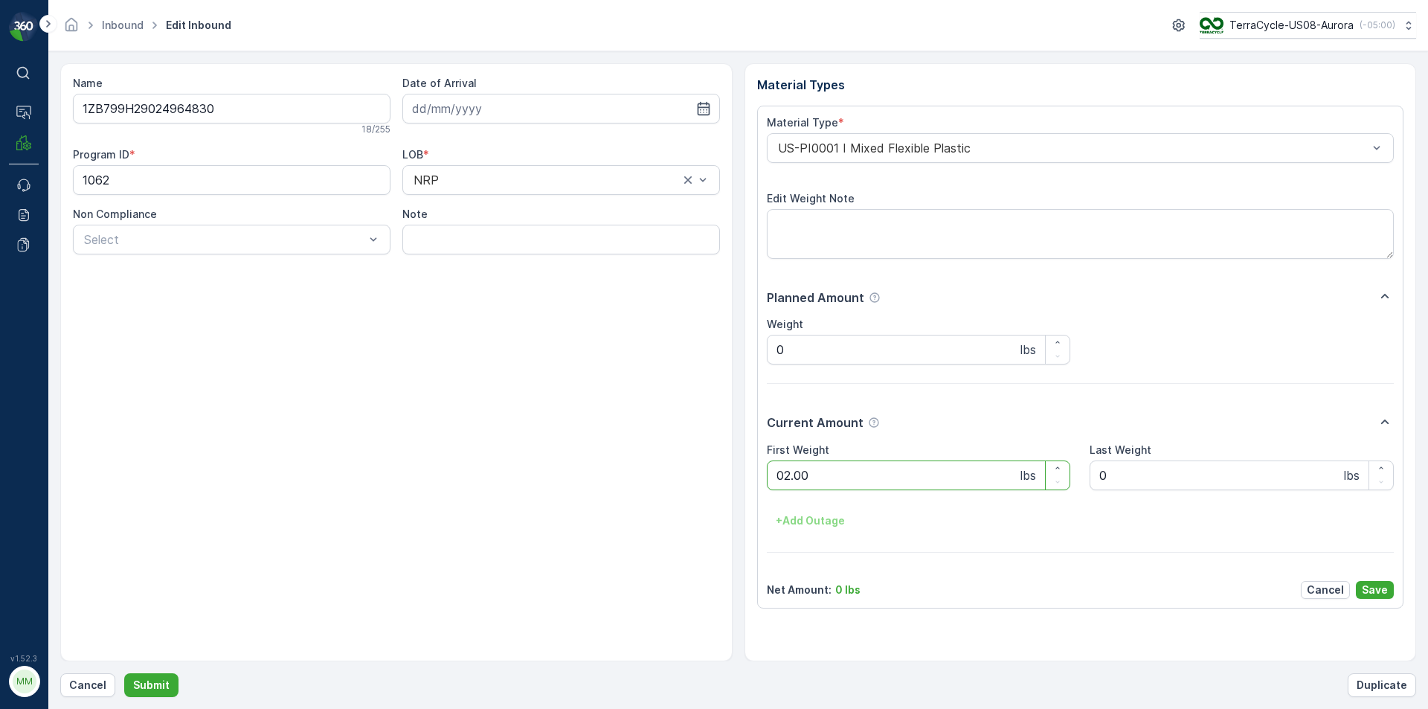
click at [124, 673] on button "Submit" at bounding box center [151, 685] width 54 height 24
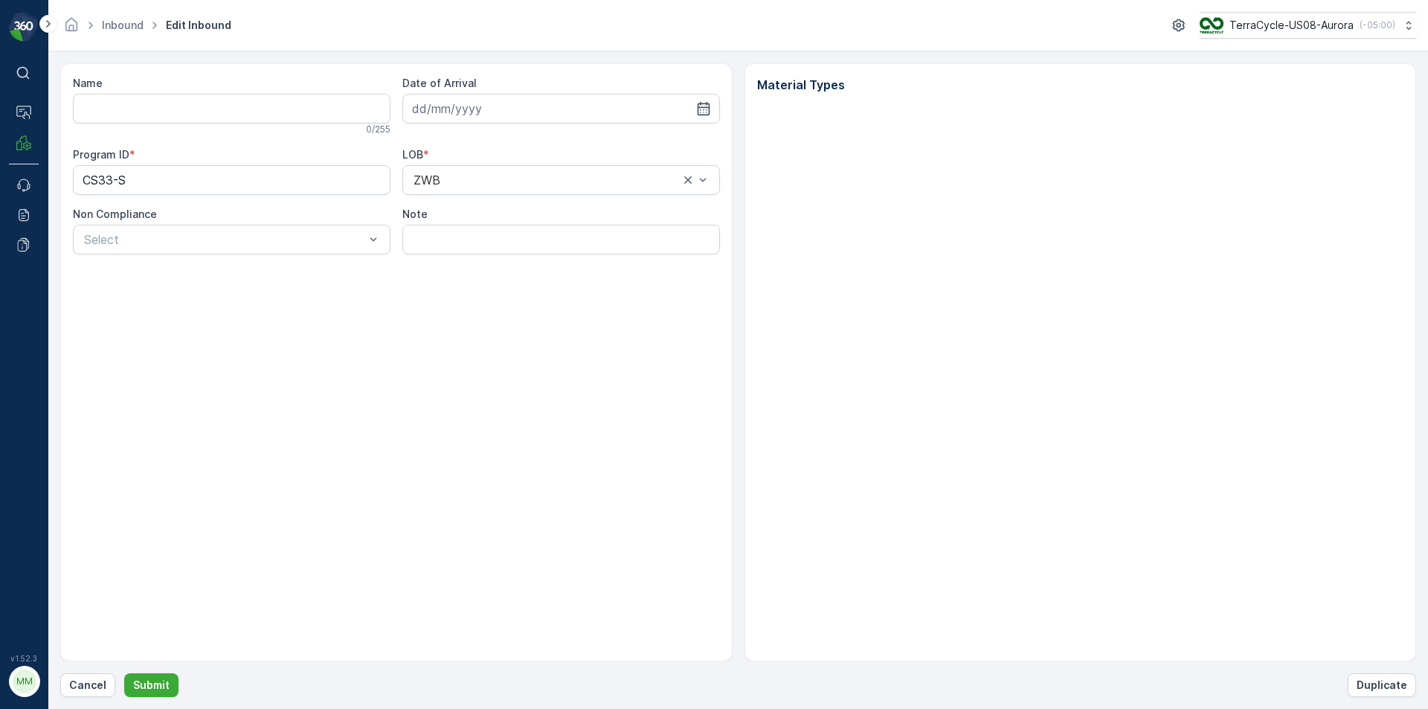
type input "1ZB799H29034068521"
type input "[DATE]"
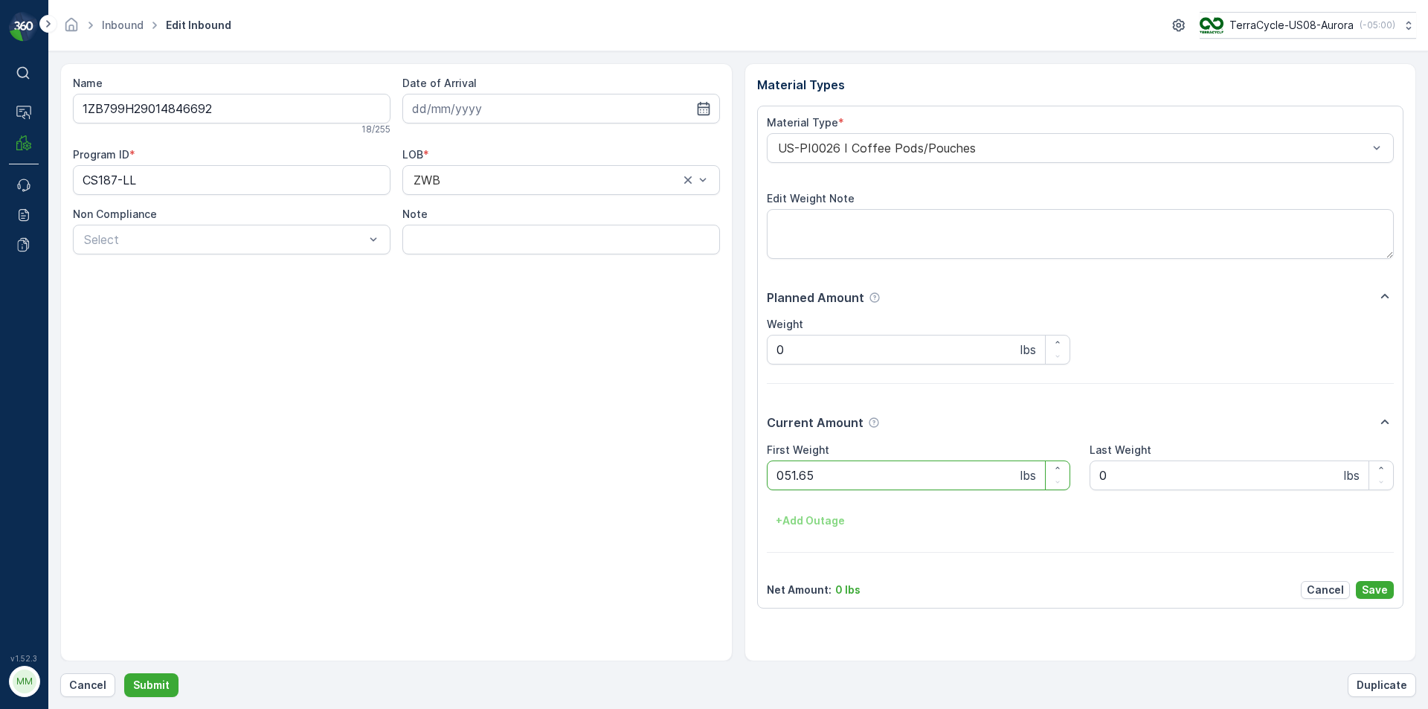
click at [124, 673] on button "Submit" at bounding box center [151, 685] width 54 height 24
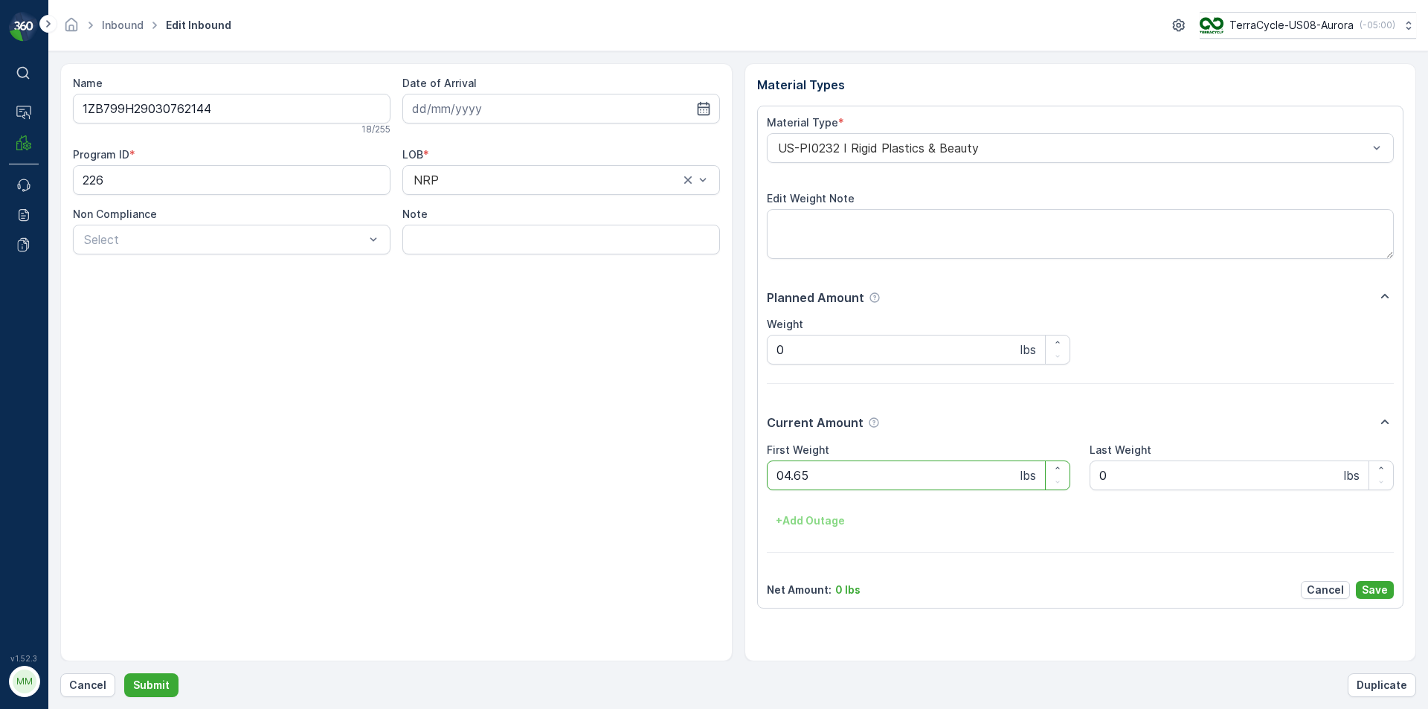
click at [124, 673] on button "Submit" at bounding box center [151, 685] width 54 height 24
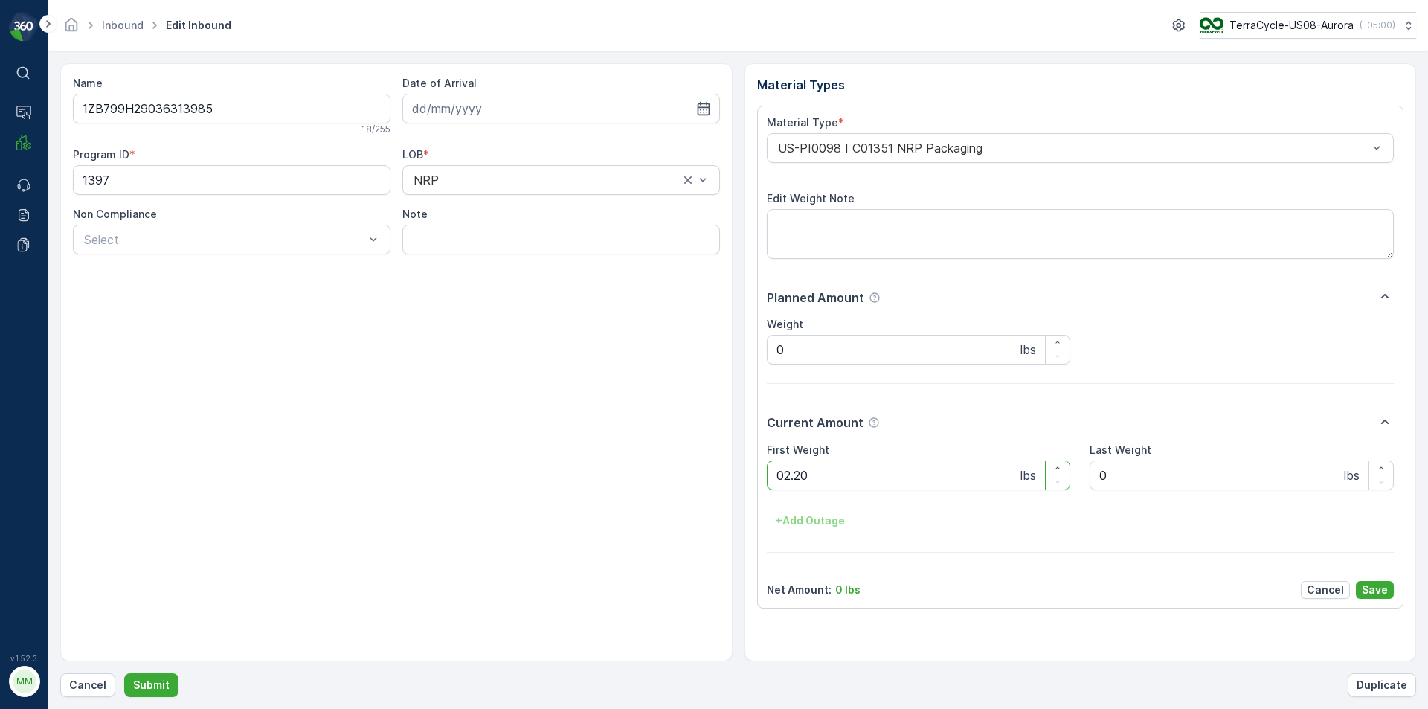
click at [124, 673] on button "Submit" at bounding box center [151, 685] width 54 height 24
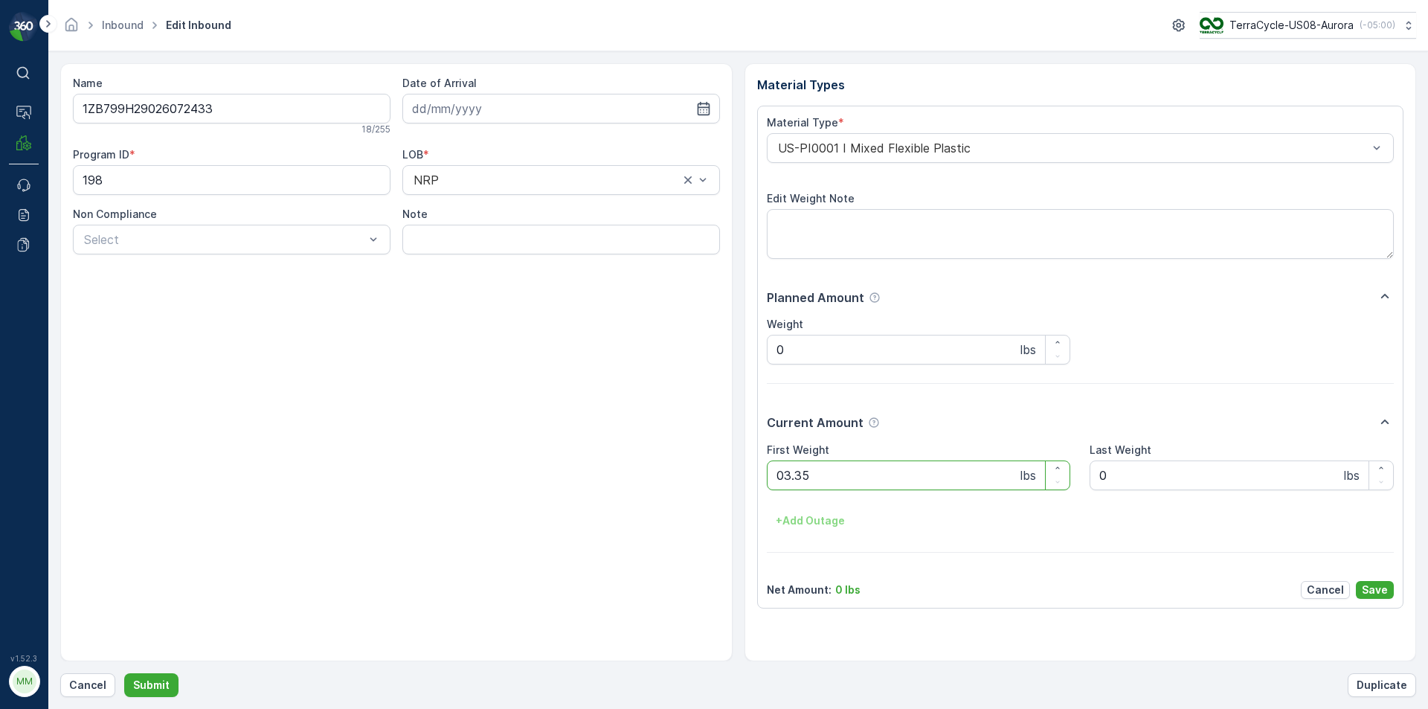
click at [124, 673] on button "Submit" at bounding box center [151, 685] width 54 height 24
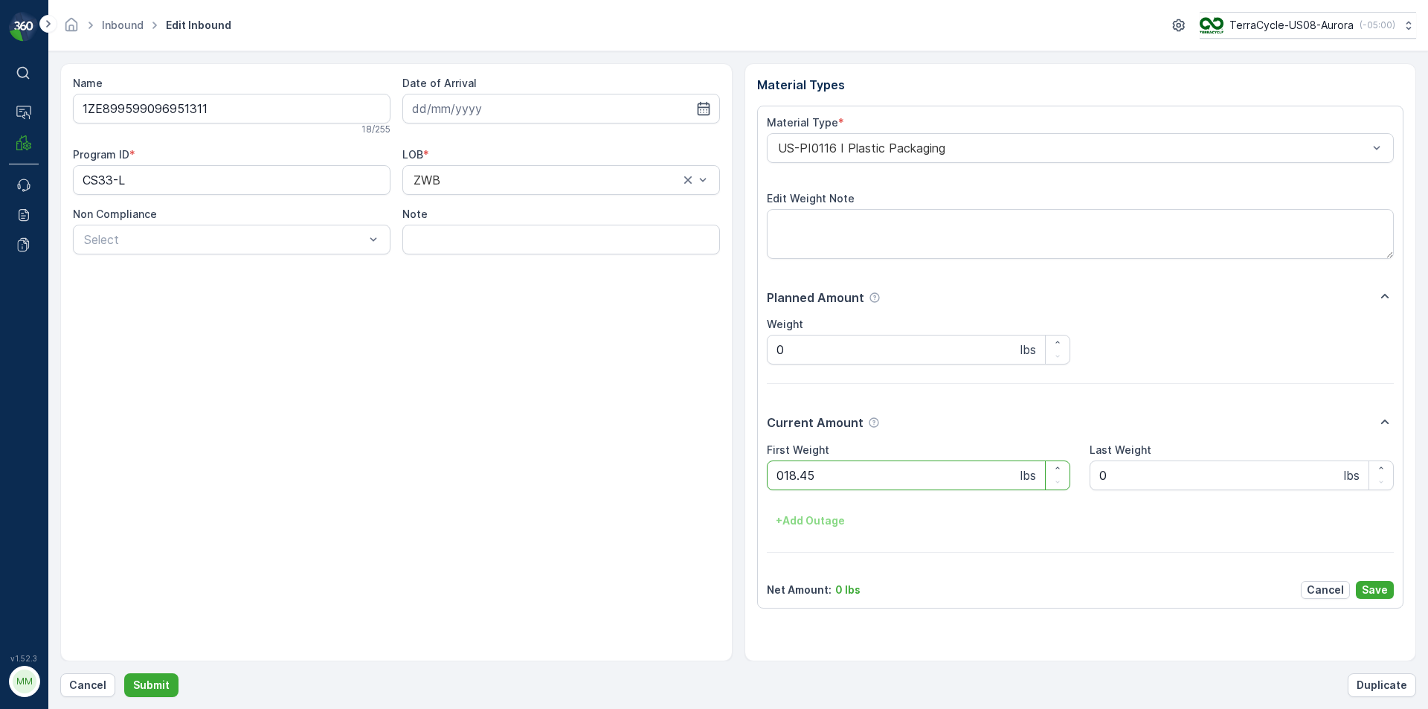
click at [124, 673] on button "Submit" at bounding box center [151, 685] width 54 height 24
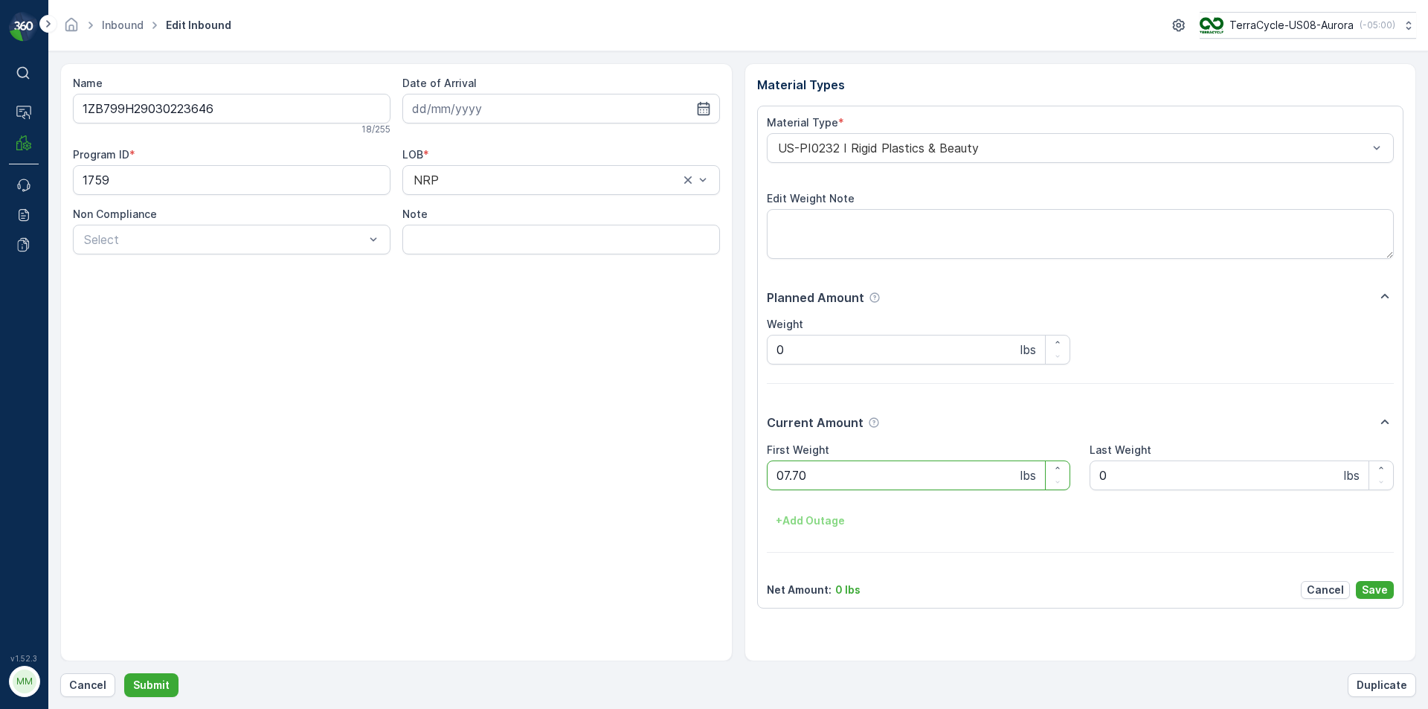
click at [124, 673] on button "Submit" at bounding box center [151, 685] width 54 height 24
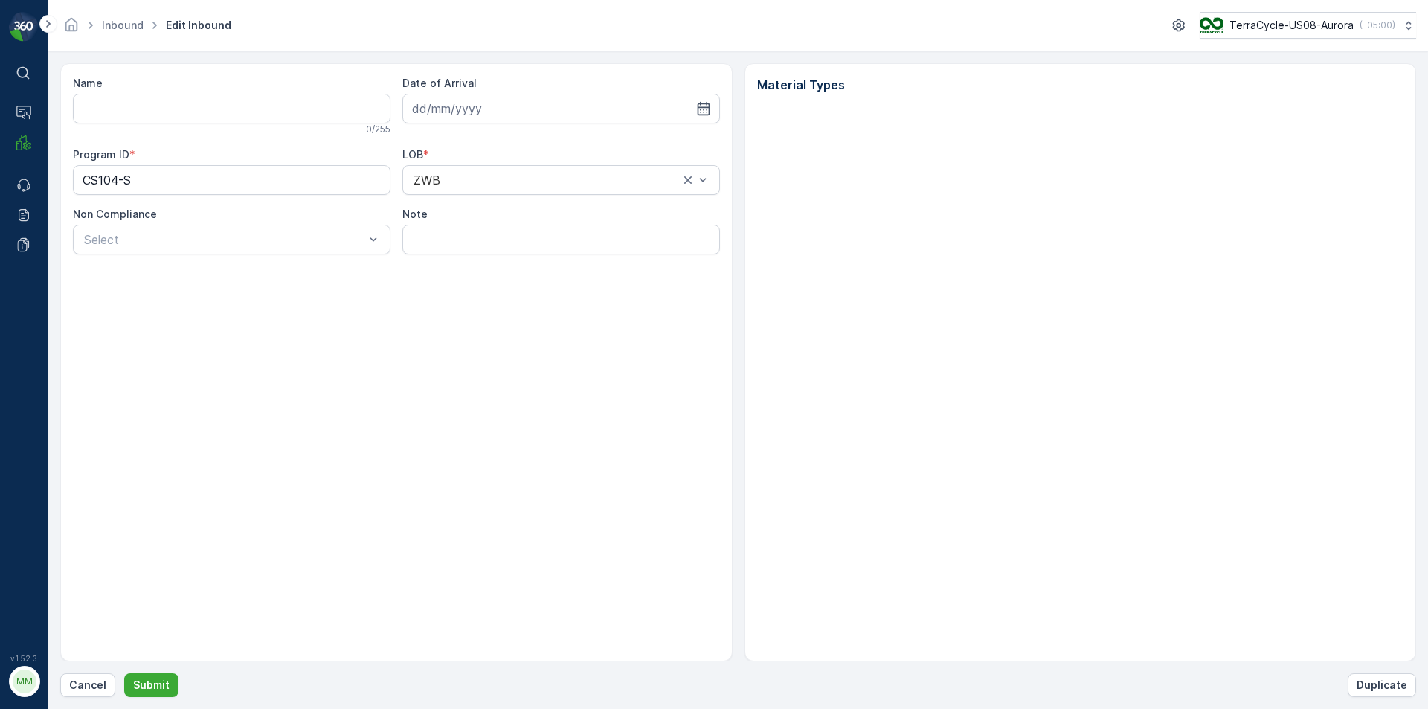
type input "1ZB799H29020102803"
type input "[DATE]"
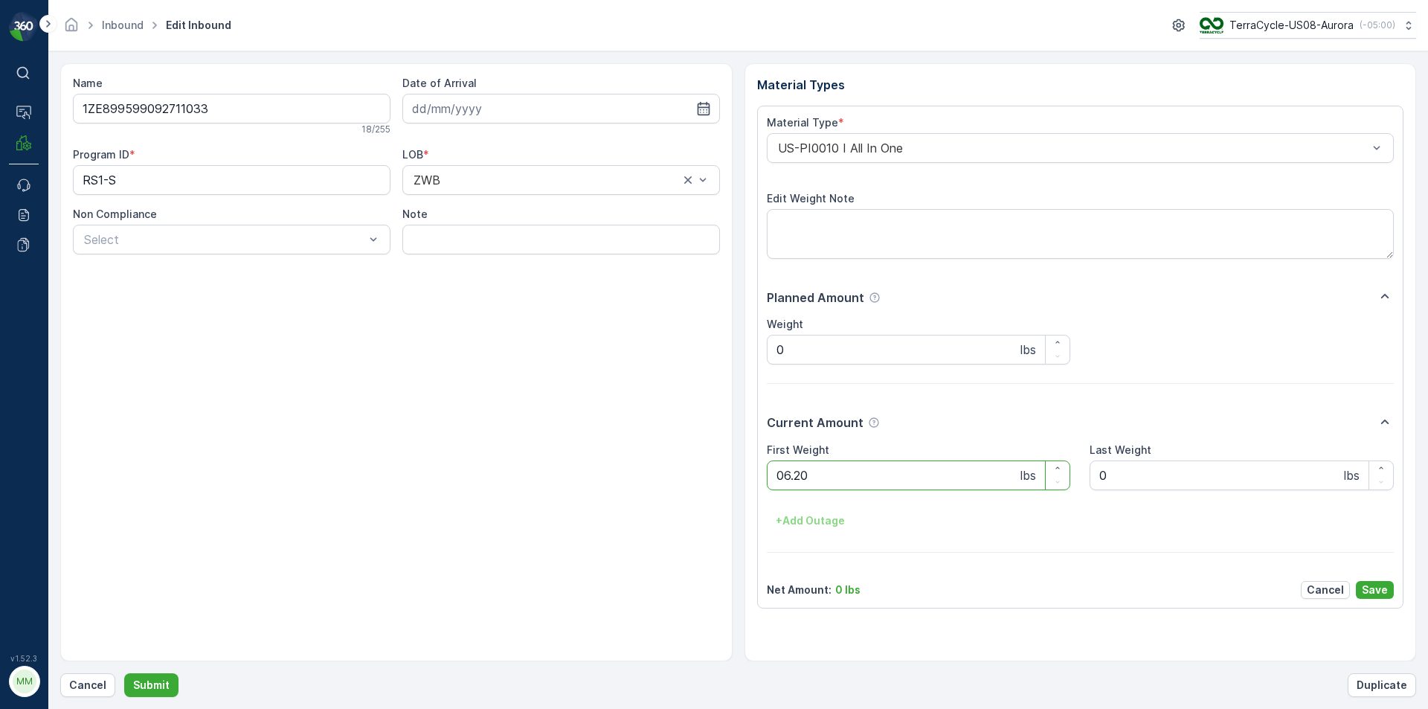
click at [124, 673] on button "Submit" at bounding box center [151, 685] width 54 height 24
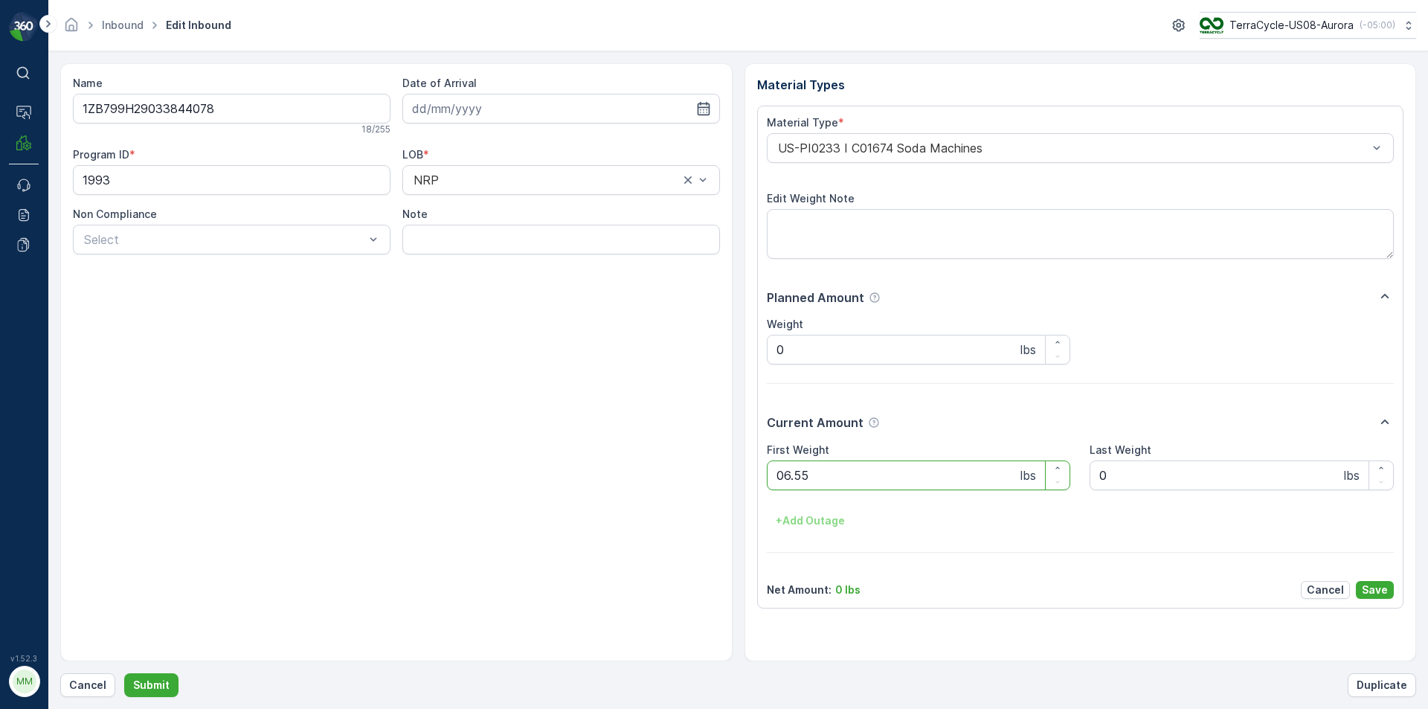
click at [124, 673] on button "Submit" at bounding box center [151, 685] width 54 height 24
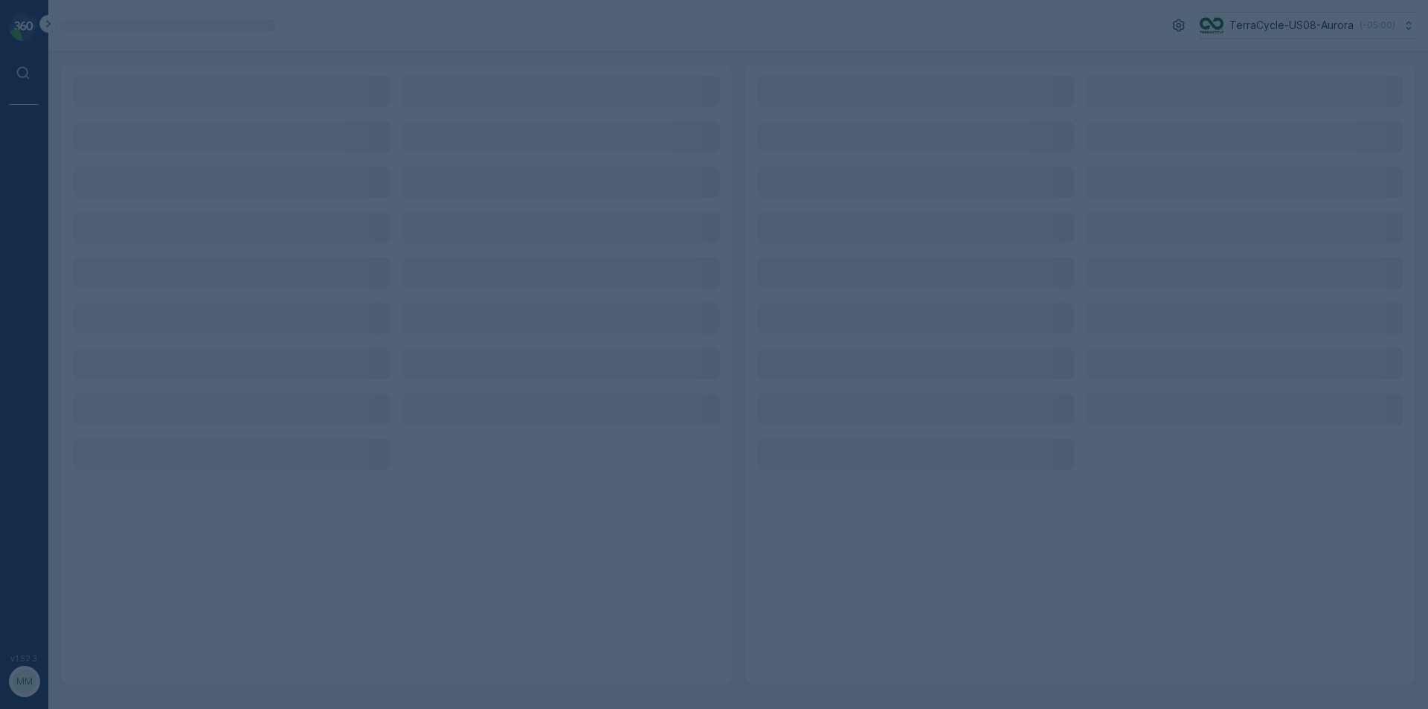
click at [740, 25] on div at bounding box center [714, 354] width 1428 height 709
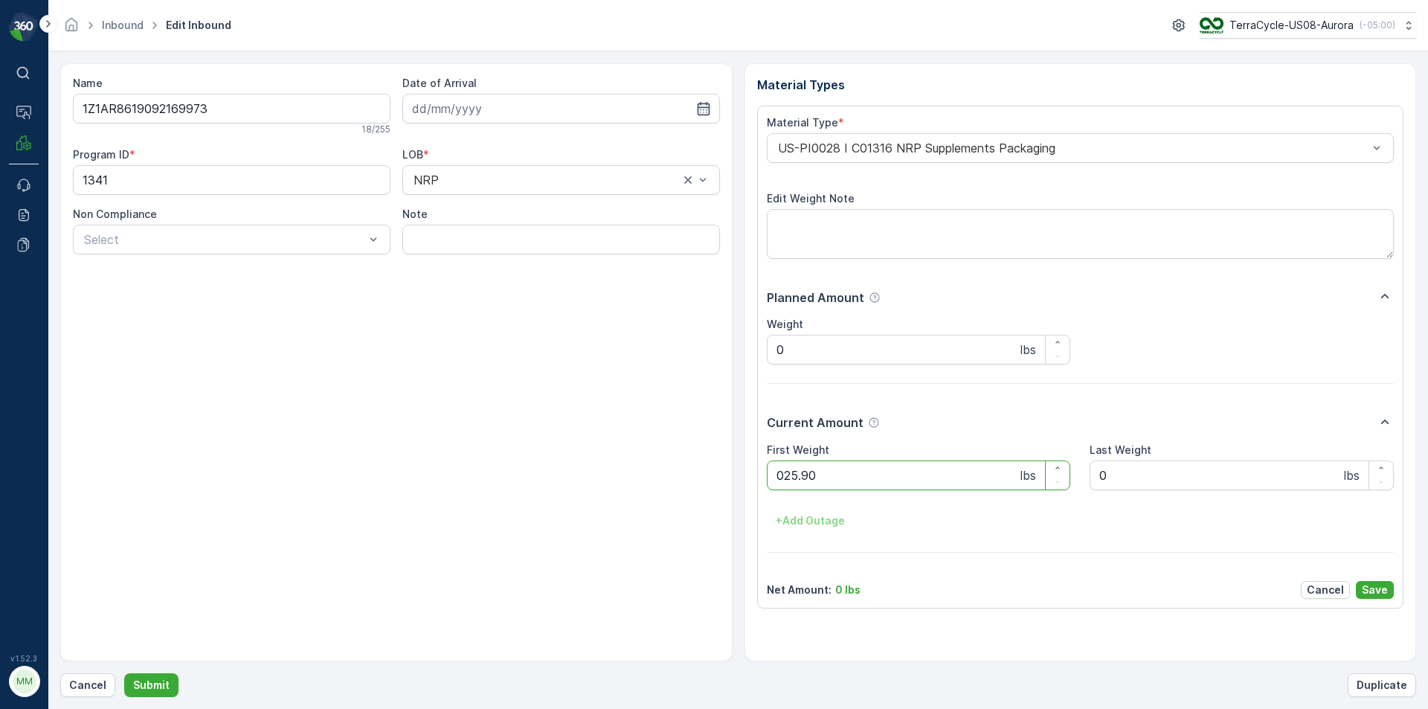
click at [124, 673] on button "Submit" at bounding box center [151, 685] width 54 height 24
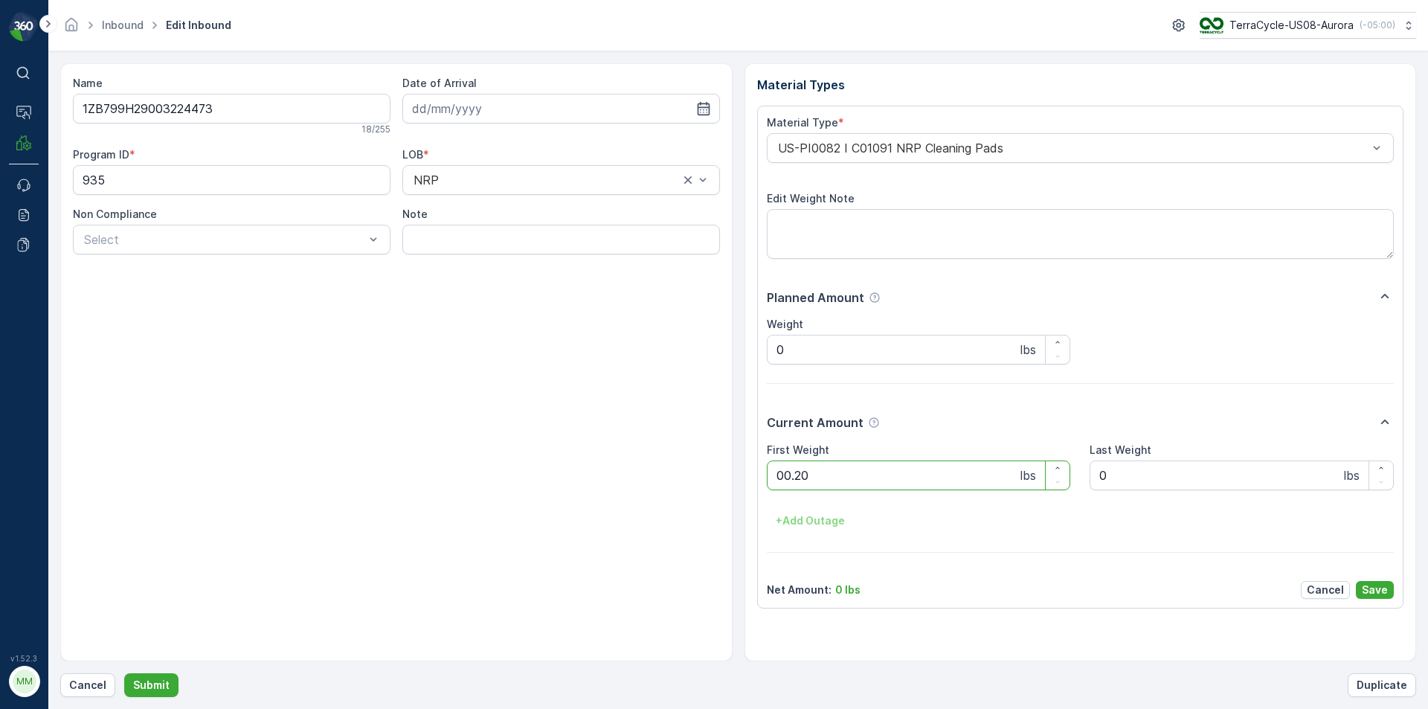
click at [124, 673] on button "Submit" at bounding box center [151, 685] width 54 height 24
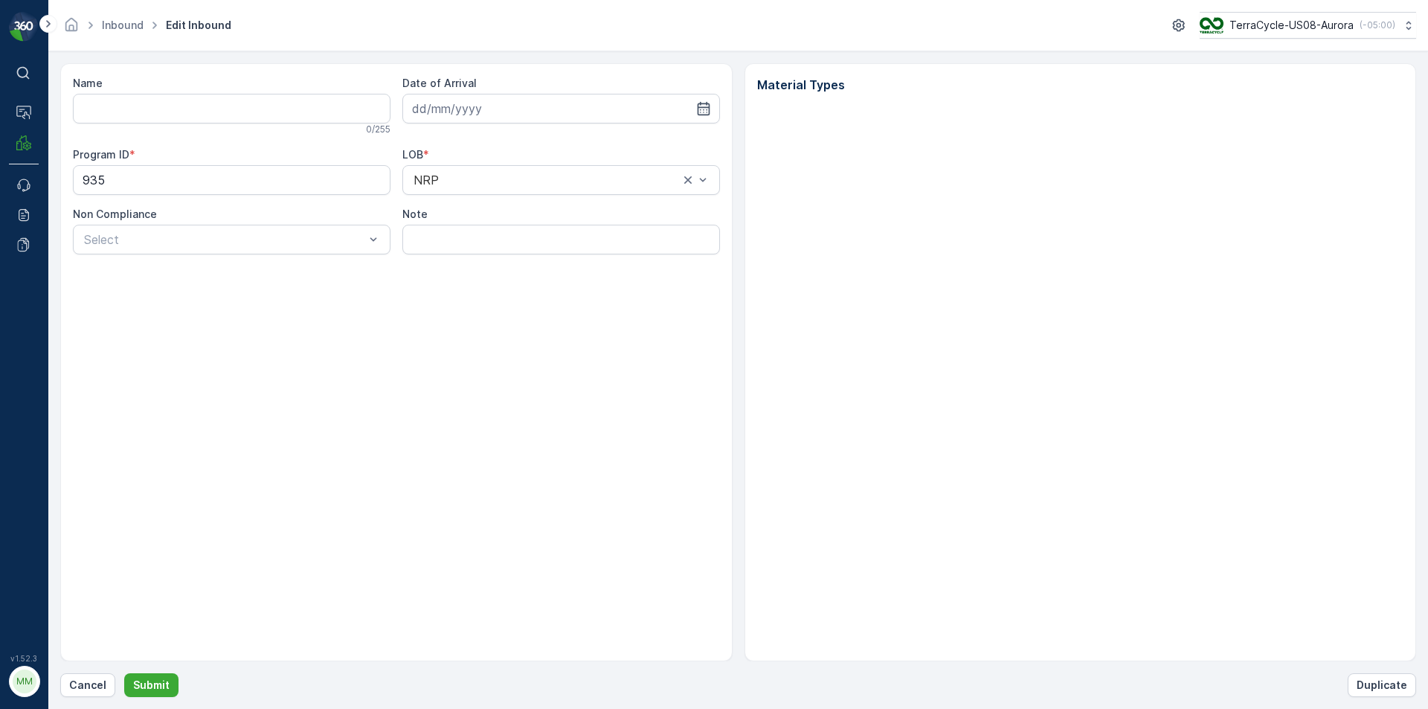
type input "1ZB799H29003224473"
type input "[DATE]"
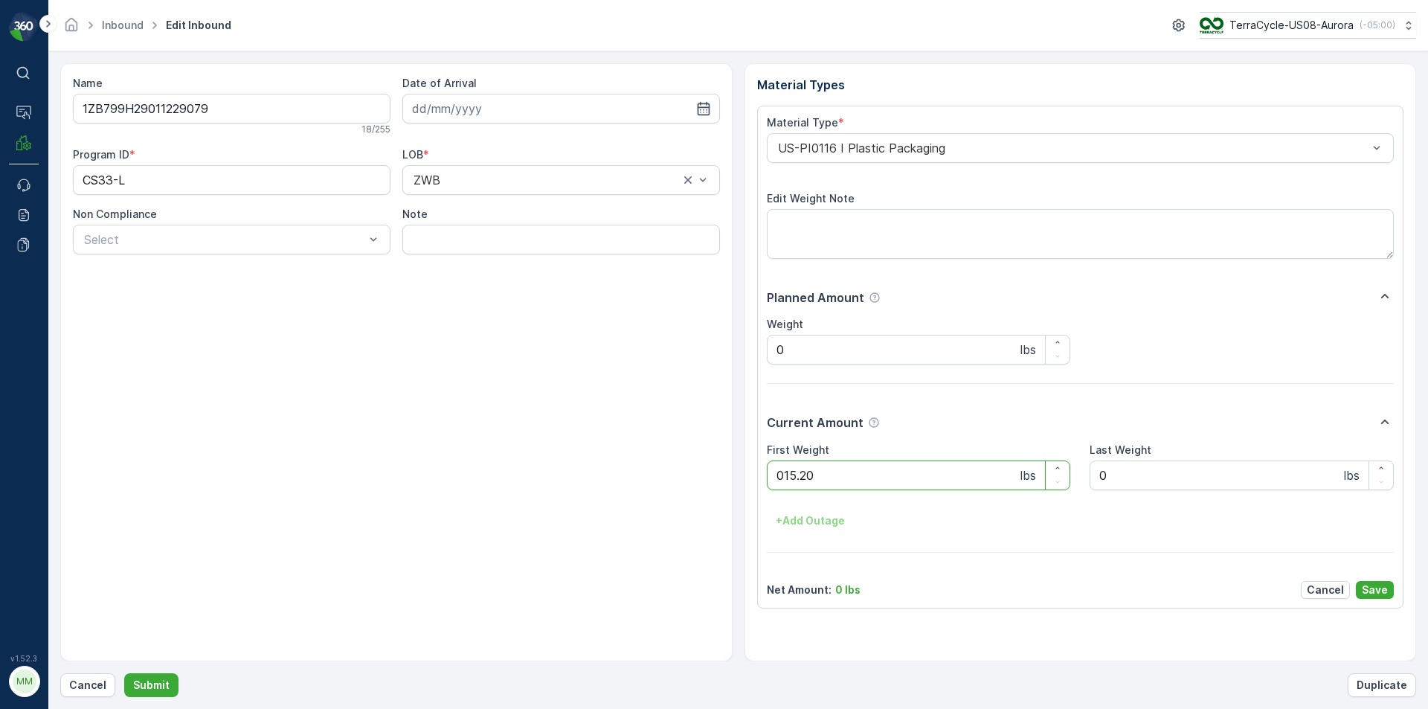
click at [124, 673] on button "Submit" at bounding box center [151, 685] width 54 height 24
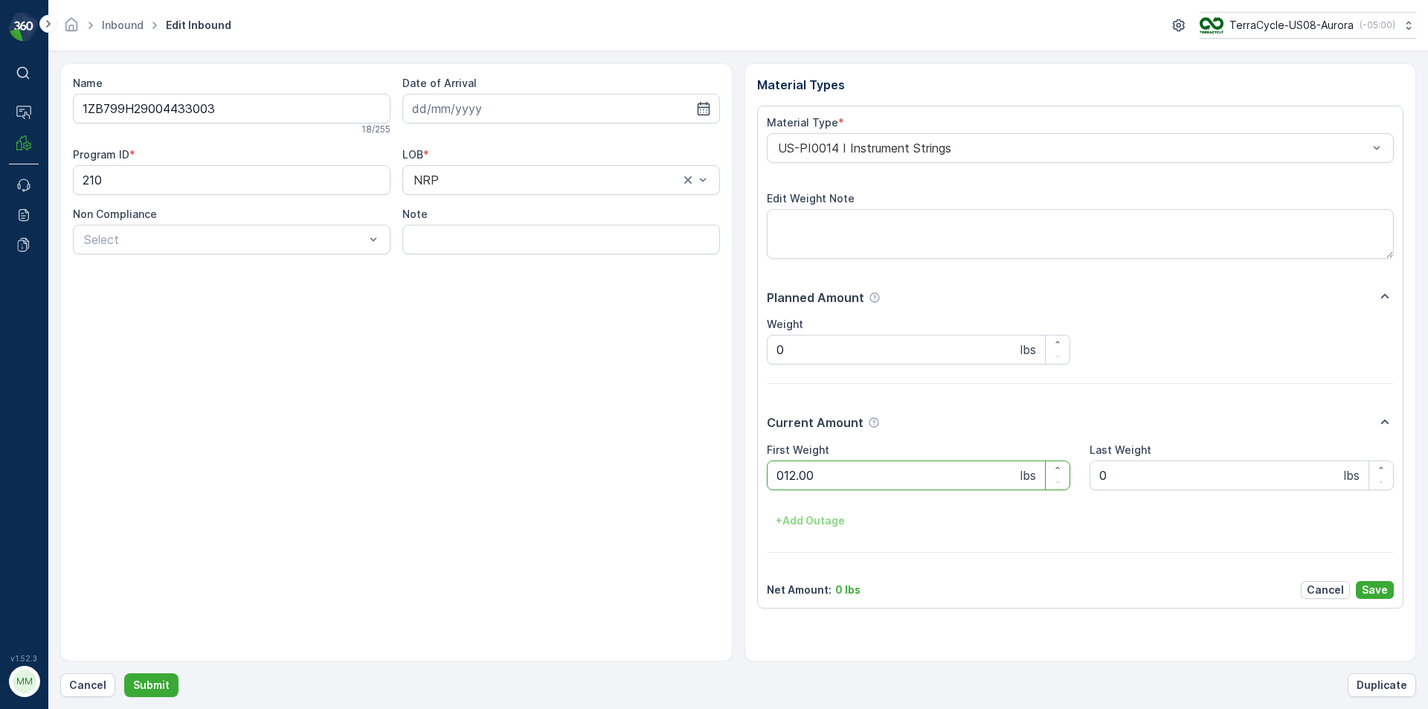
click at [124, 673] on button "Submit" at bounding box center [151, 685] width 54 height 24
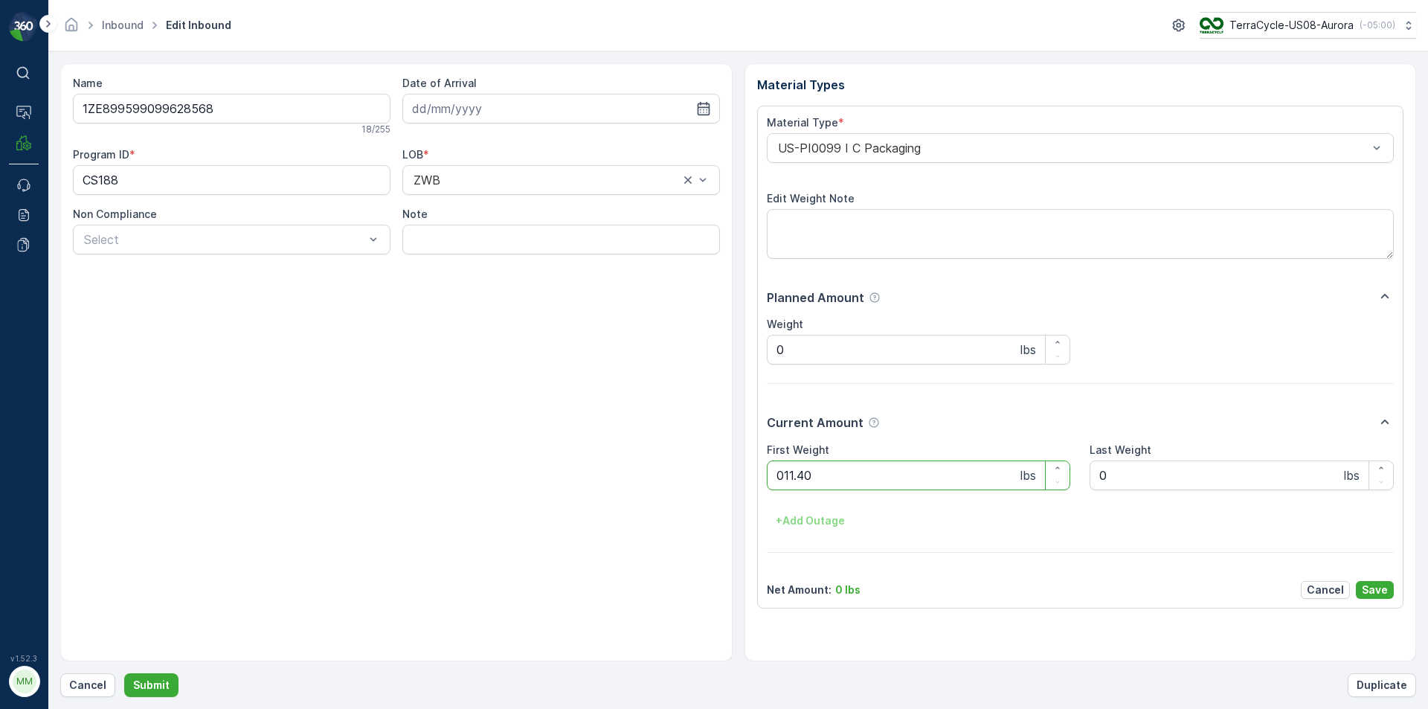
click at [124, 673] on button "Submit" at bounding box center [151, 685] width 54 height 24
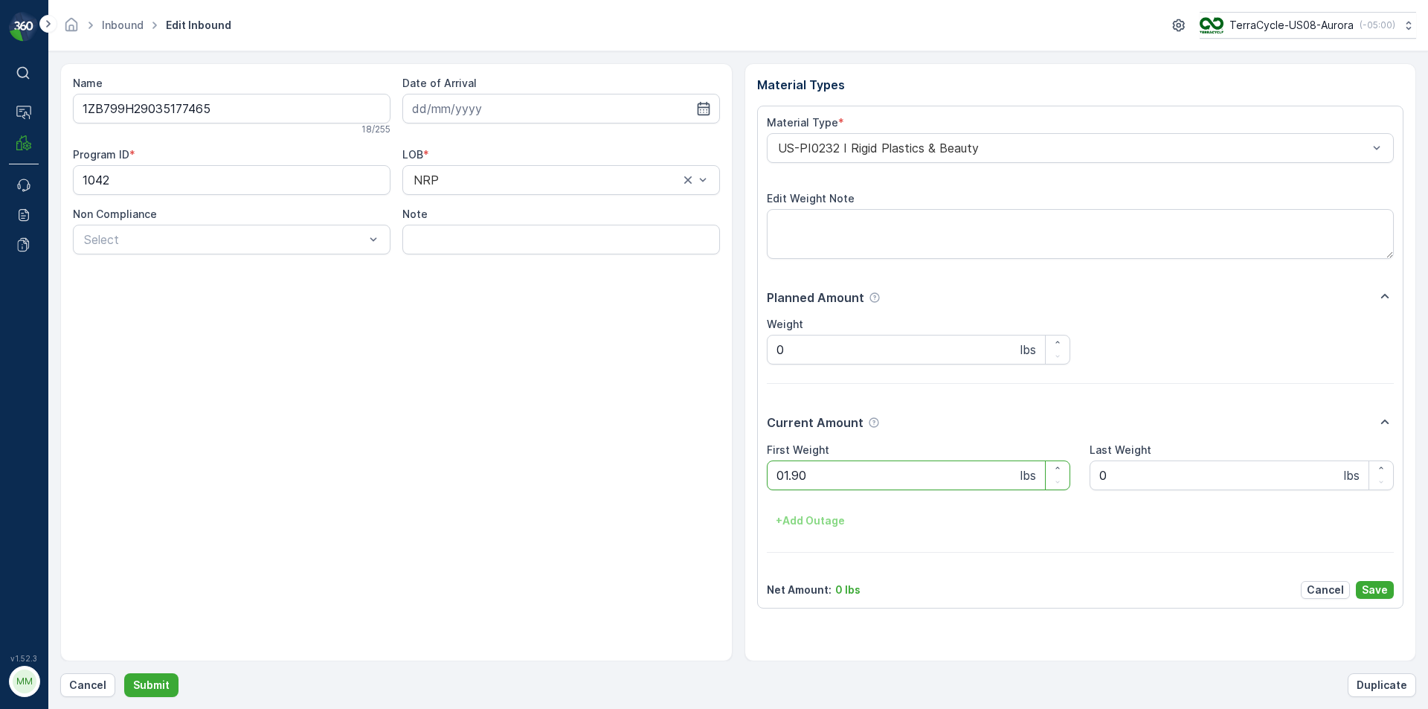
click at [124, 673] on button "Submit" at bounding box center [151, 685] width 54 height 24
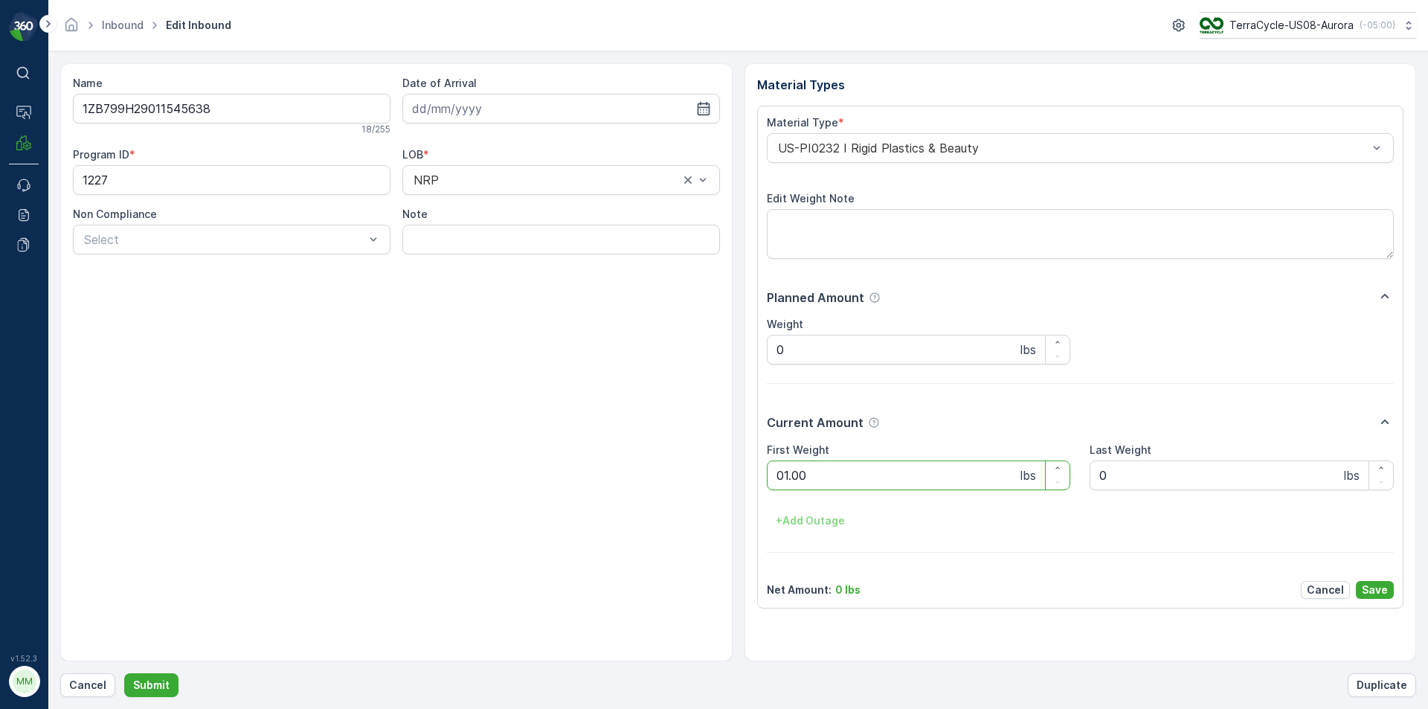
click at [124, 673] on button "Submit" at bounding box center [151, 685] width 54 height 24
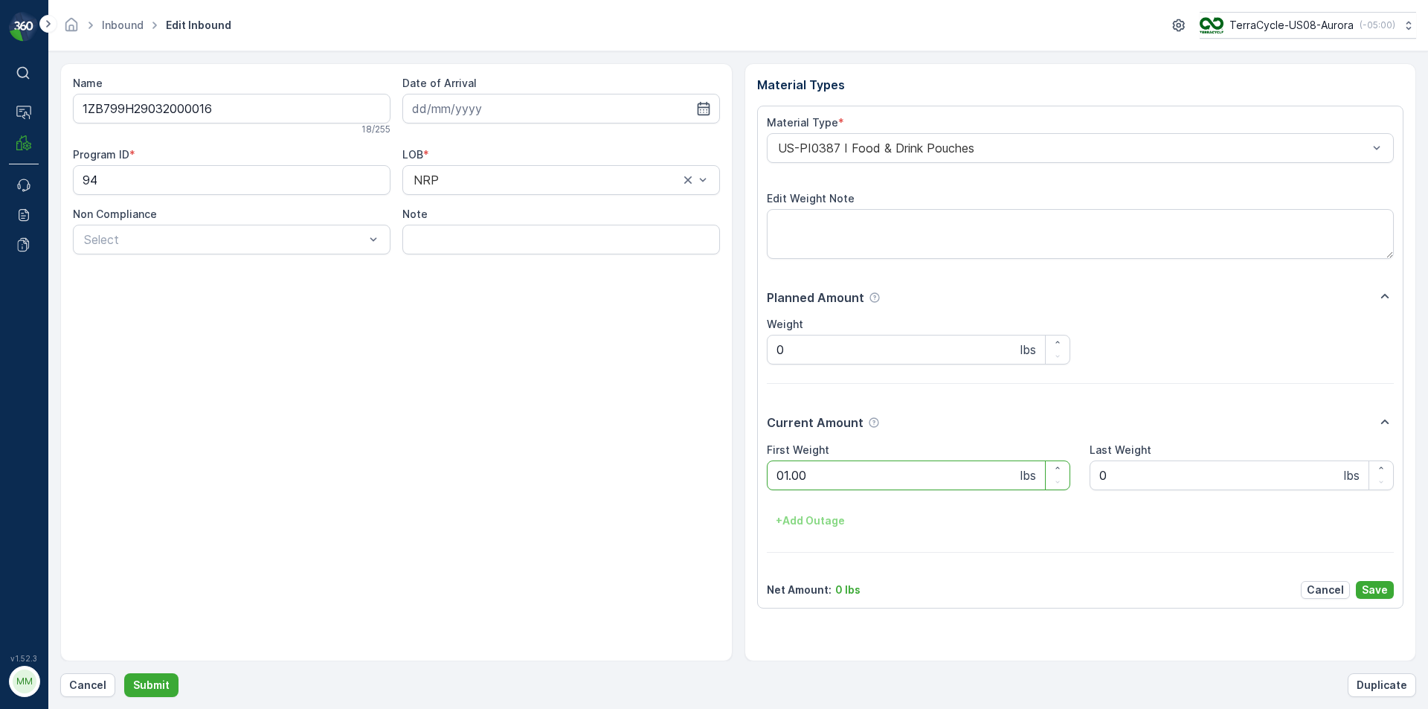
click at [124, 673] on button "Submit" at bounding box center [151, 685] width 54 height 24
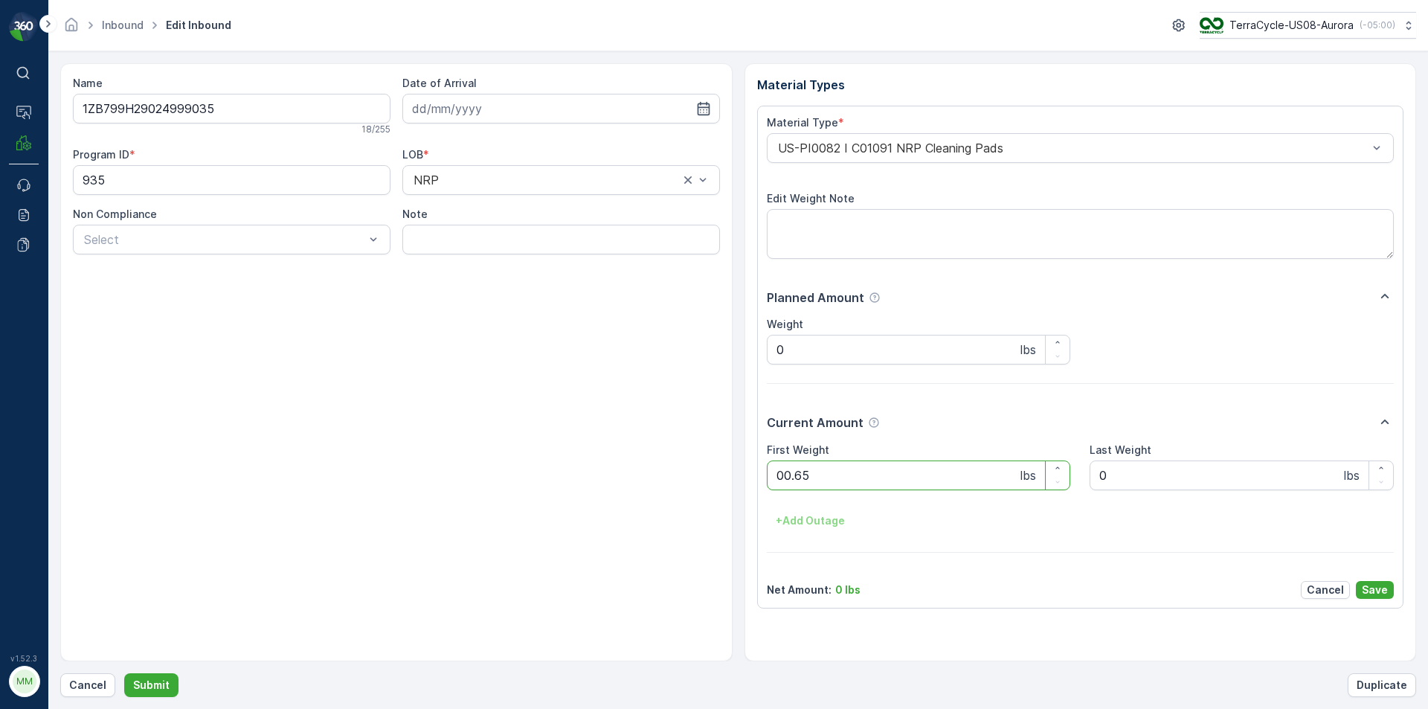
click at [124, 673] on button "Submit" at bounding box center [151, 685] width 54 height 24
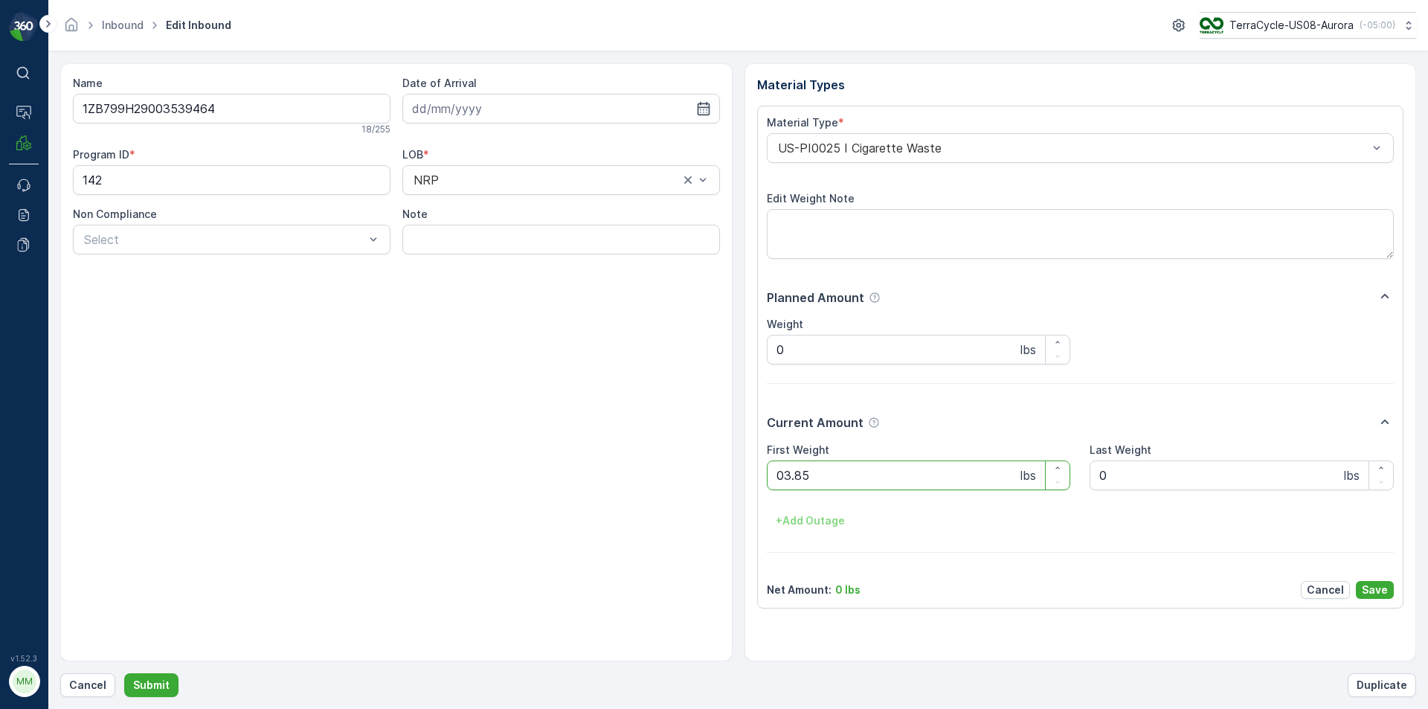
click at [124, 673] on button "Submit" at bounding box center [151, 685] width 54 height 24
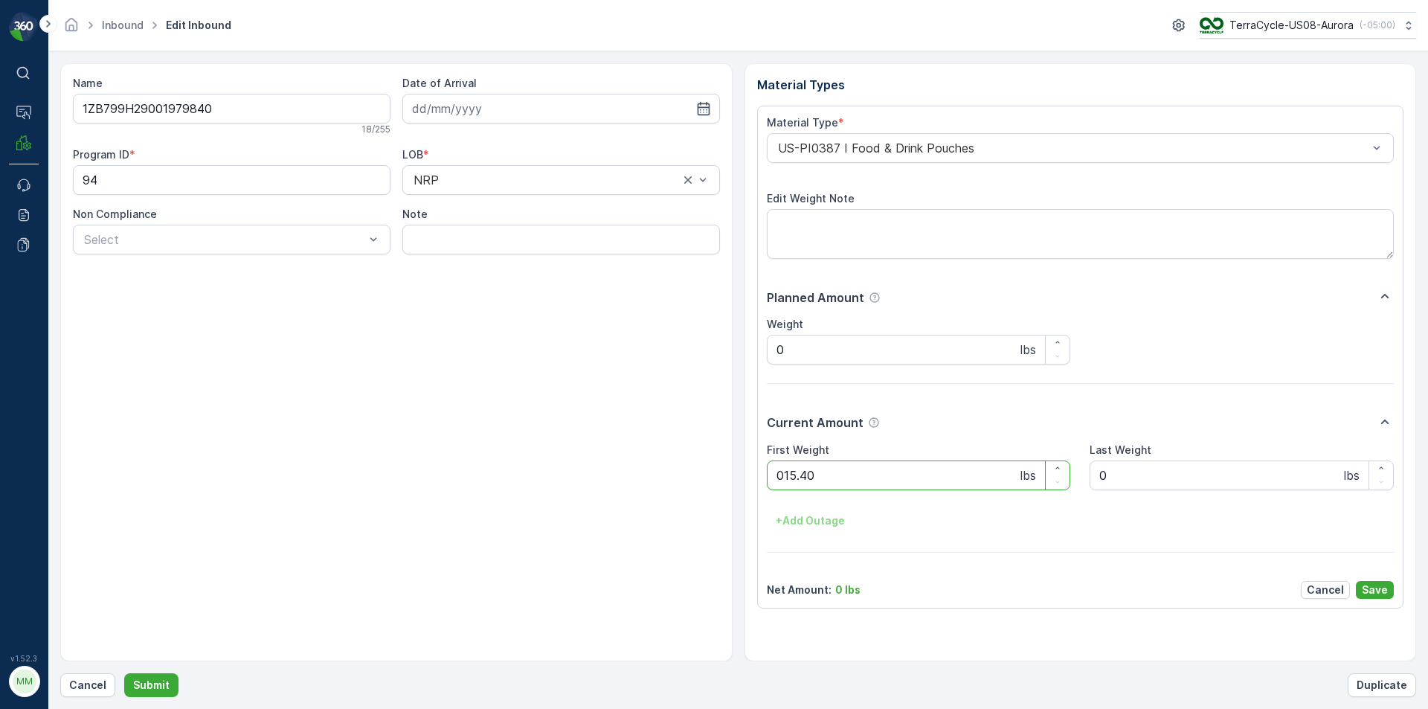
click at [124, 673] on button "Submit" at bounding box center [151, 685] width 54 height 24
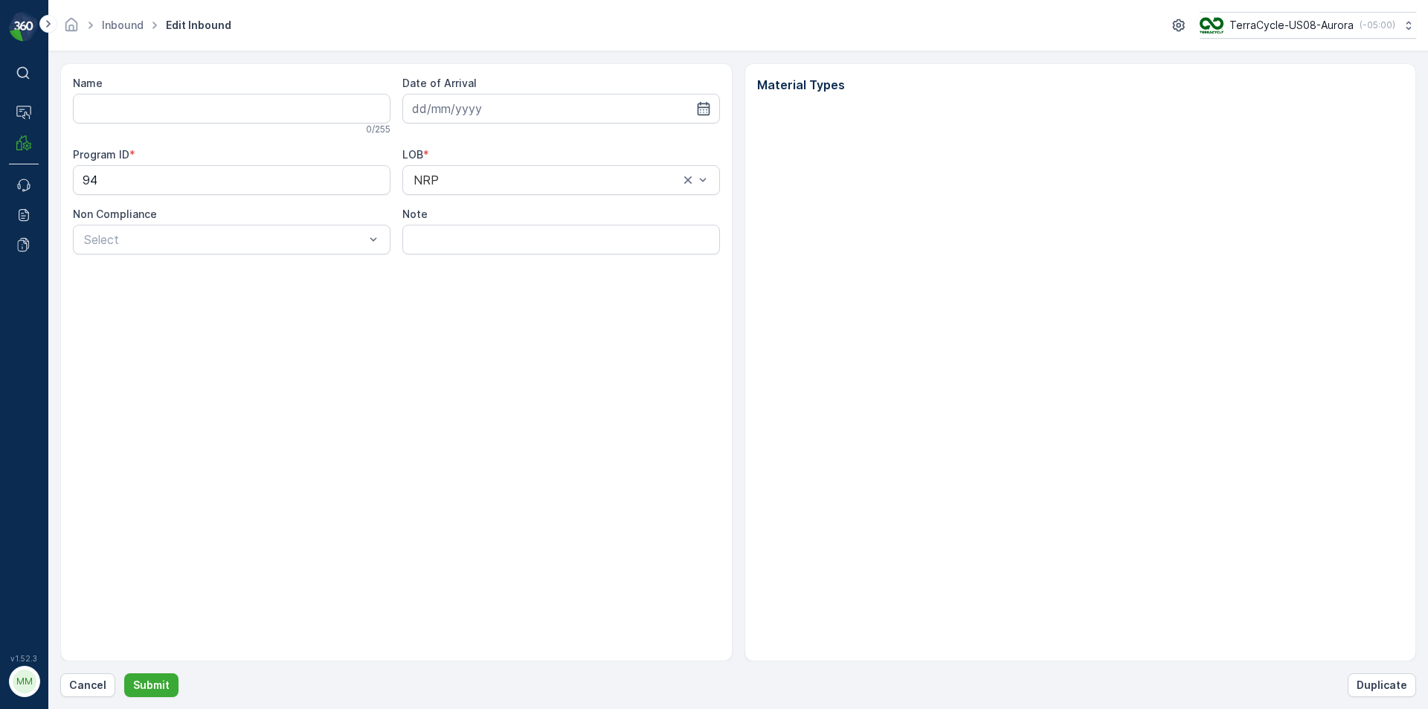
type input "1ZB799H29001979840"
type input "[DATE]"
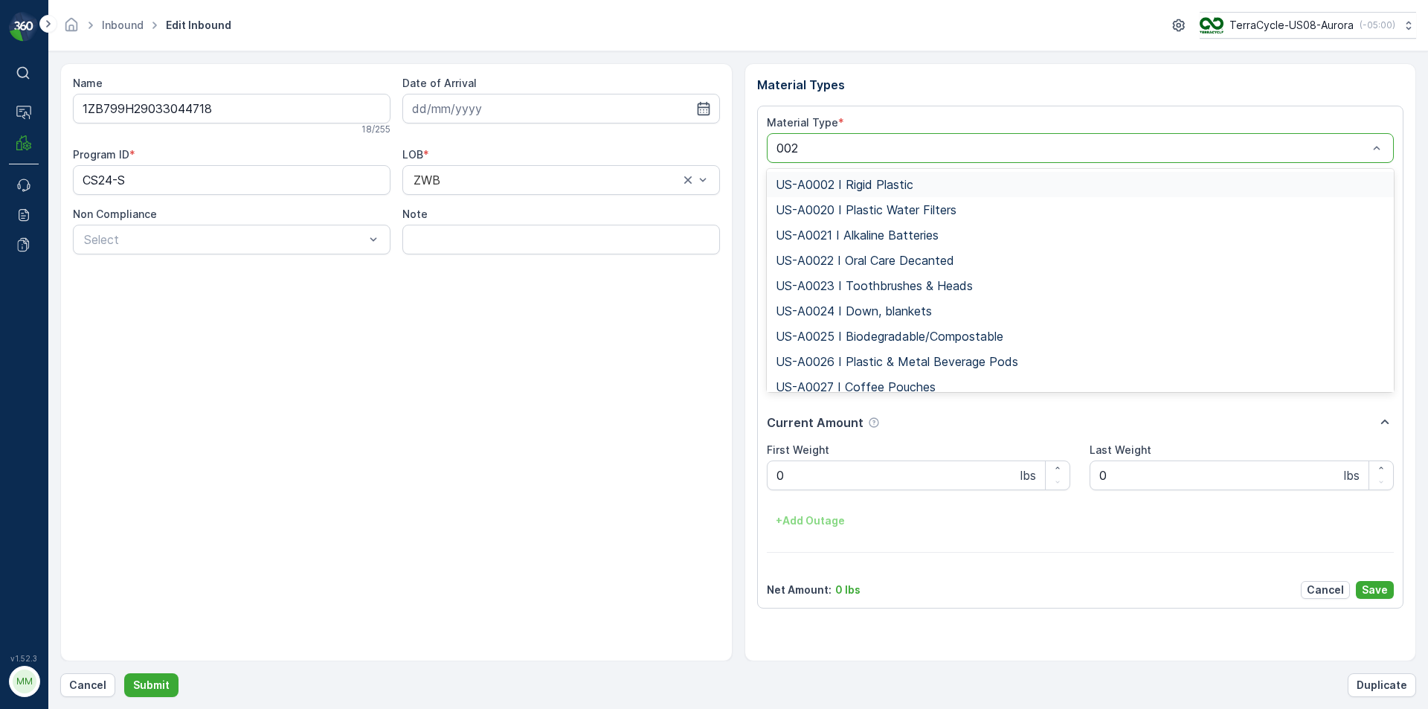
type input "0026"
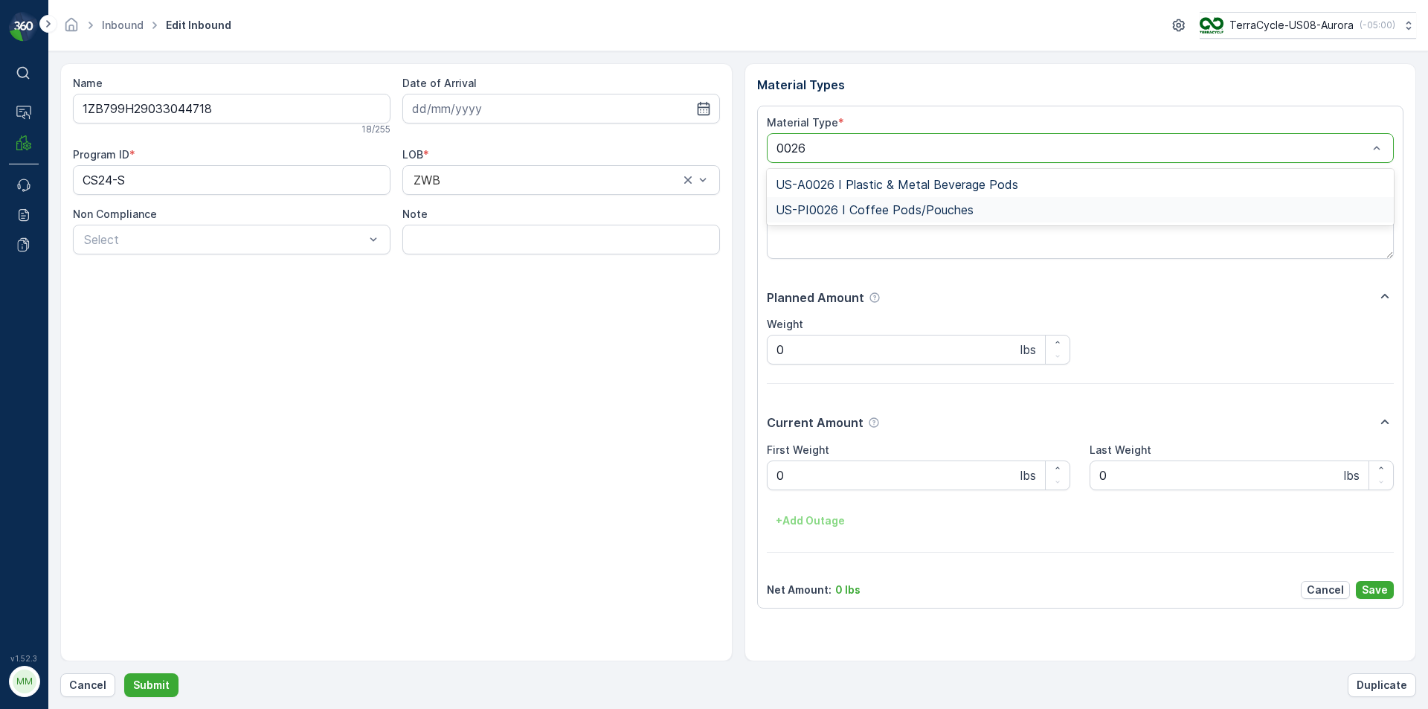
click at [849, 201] on div "US-PI0026 I Coffee Pods/Pouches" at bounding box center [1081, 209] width 628 height 25
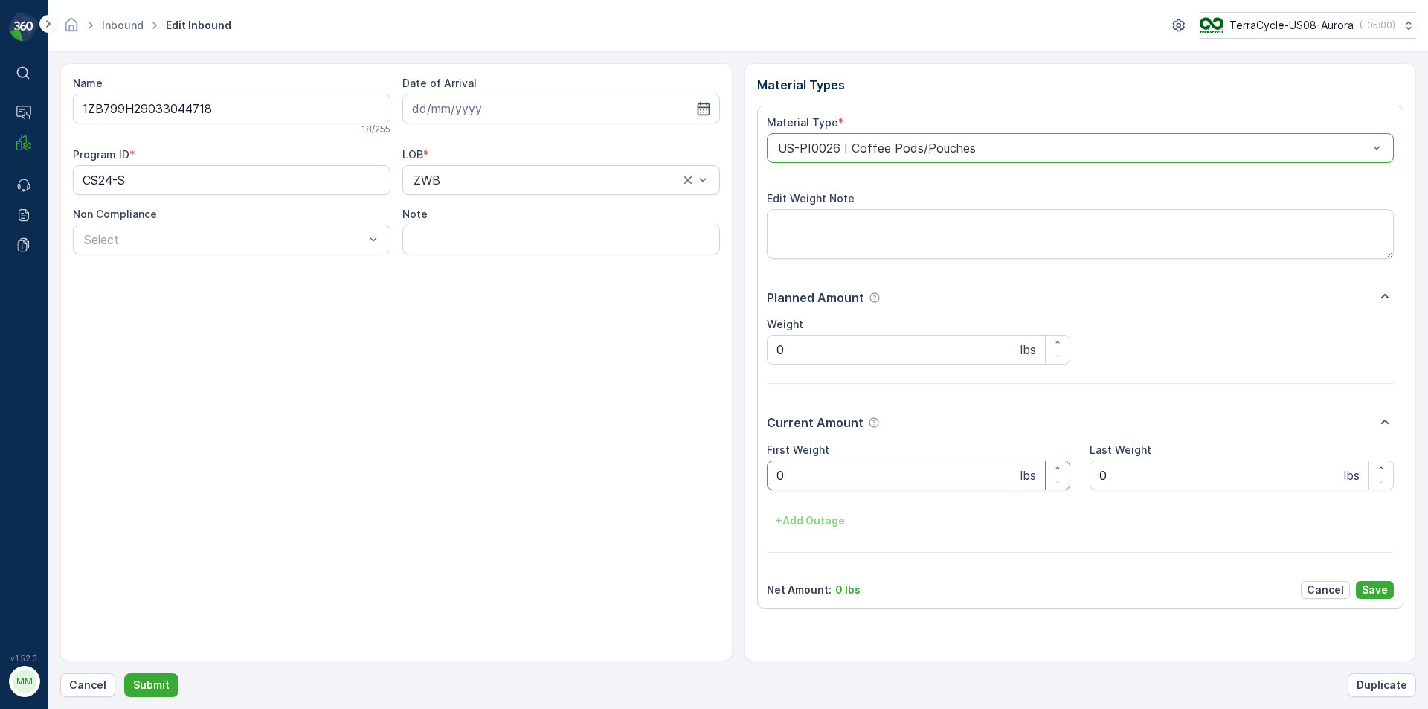
click at [836, 476] on Weight "0" at bounding box center [919, 475] width 304 height 30
click at [124, 673] on button "Submit" at bounding box center [151, 685] width 54 height 24
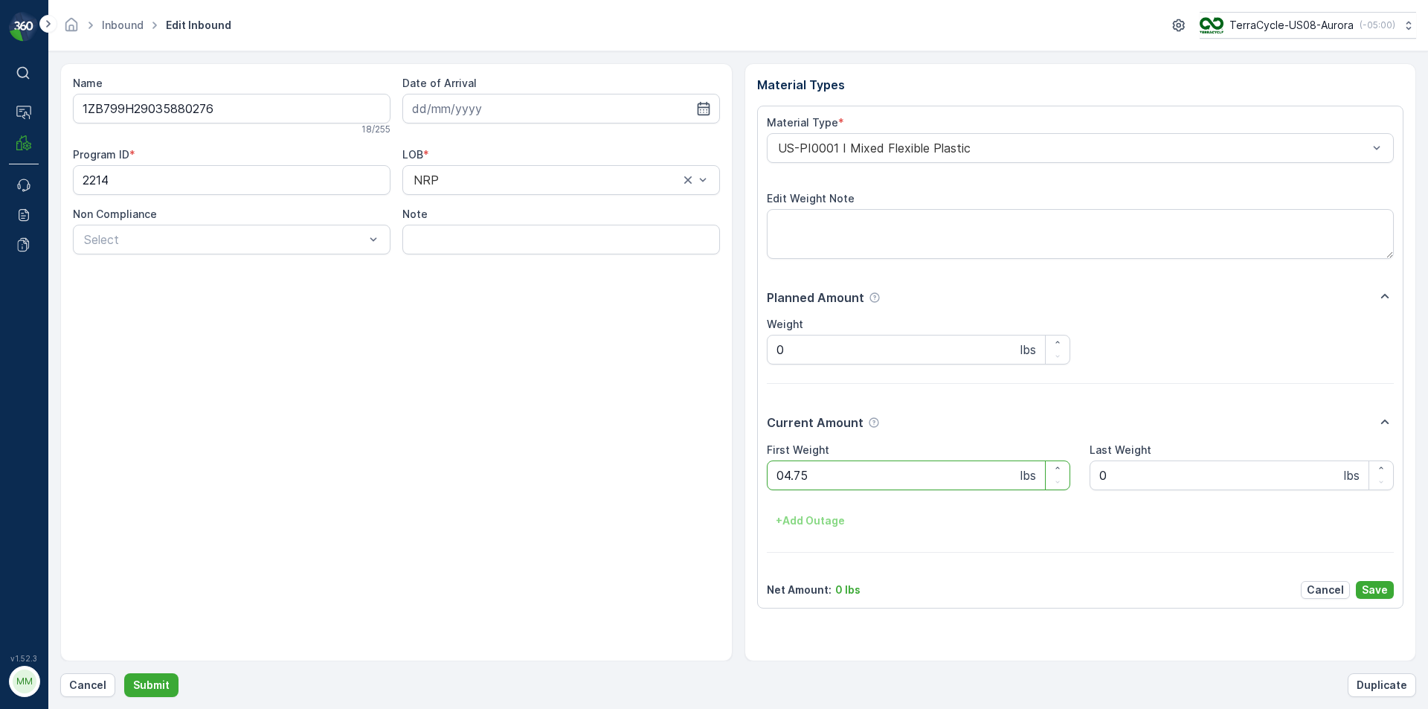
click at [124, 673] on button "Submit" at bounding box center [151, 685] width 54 height 24
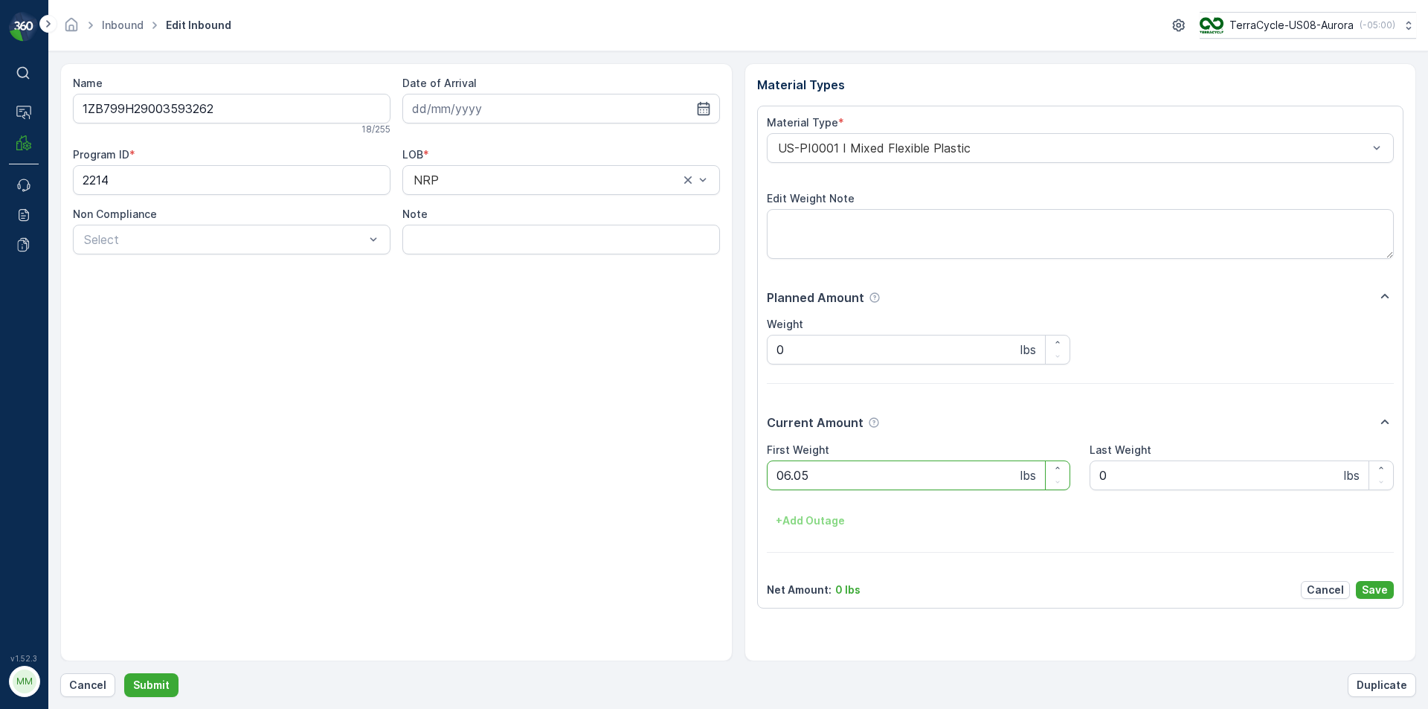
click at [124, 673] on button "Submit" at bounding box center [151, 685] width 54 height 24
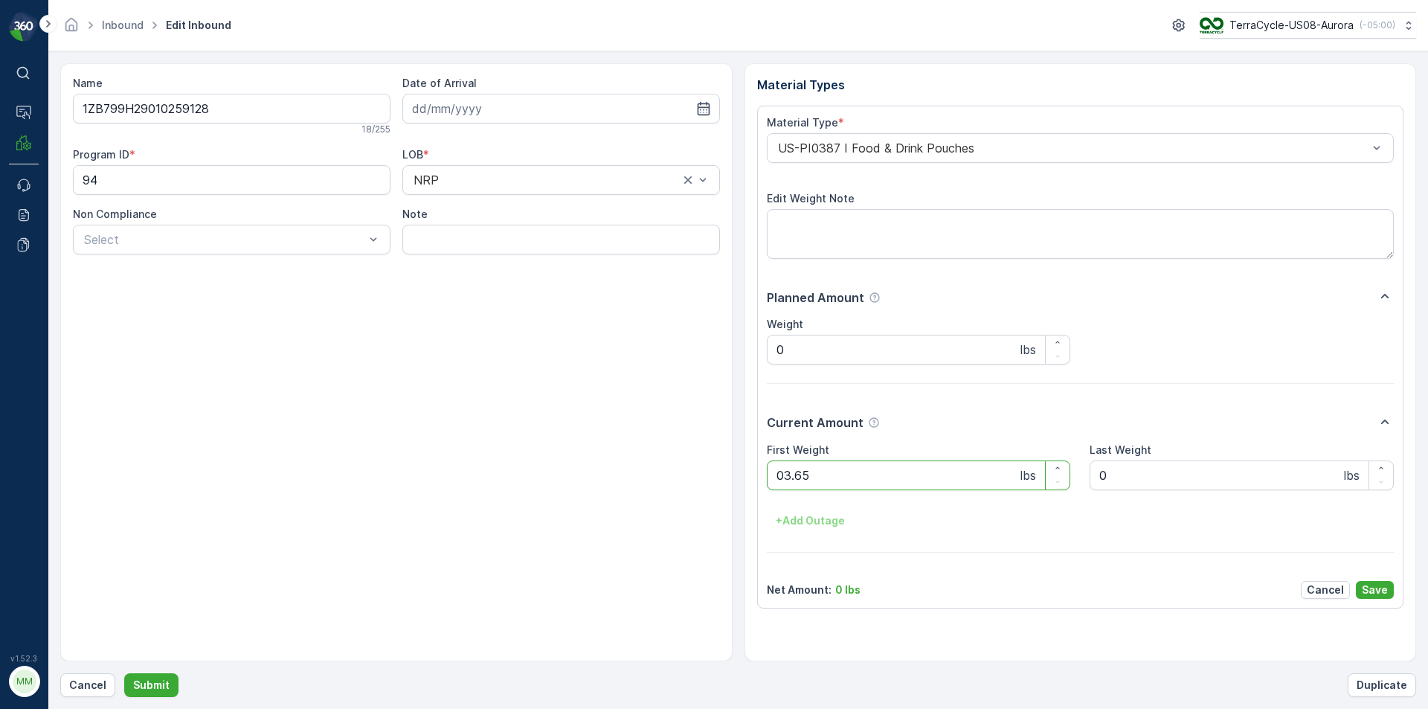
click at [124, 673] on button "Submit" at bounding box center [151, 685] width 54 height 24
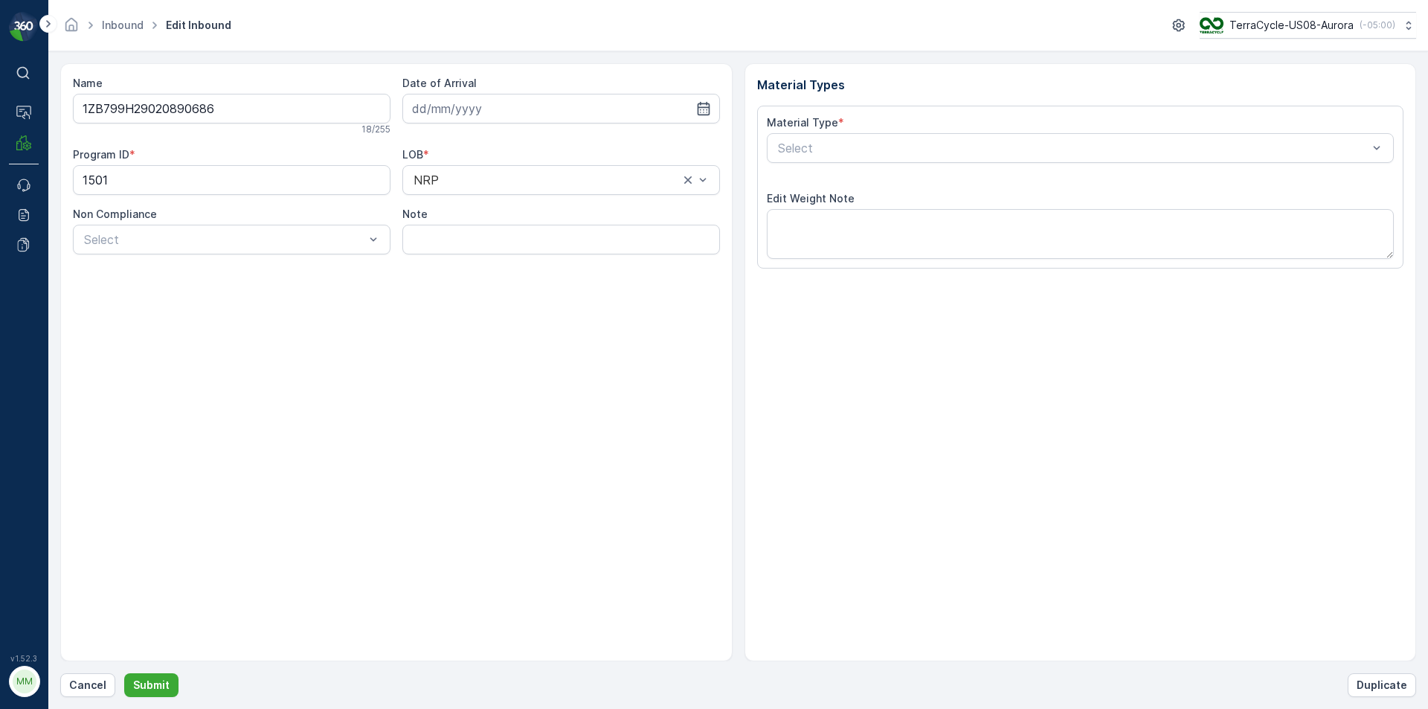
type input "[DATE]"
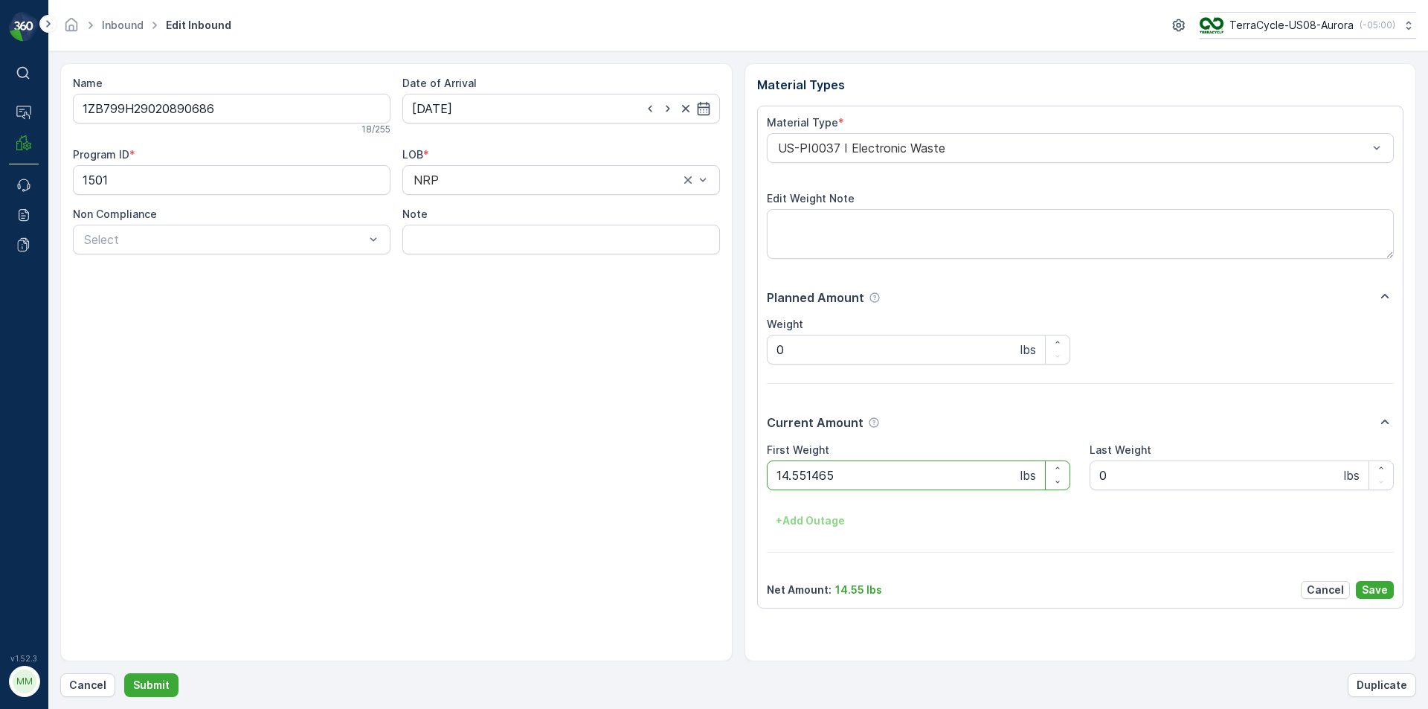
click at [124, 673] on button "Submit" at bounding box center [151, 685] width 54 height 24
type Weight "14.55"
click at [124, 673] on button "Submit" at bounding box center [151, 685] width 54 height 24
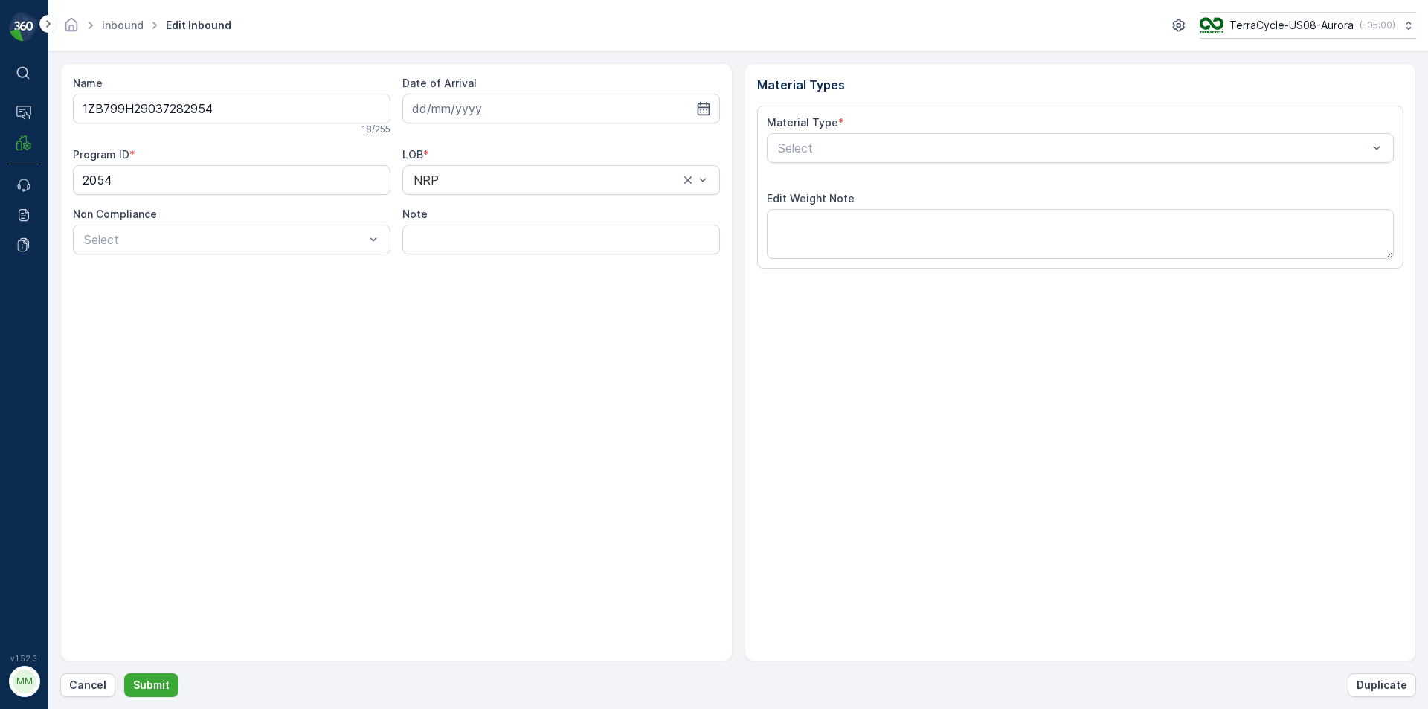
type input "[DATE]"
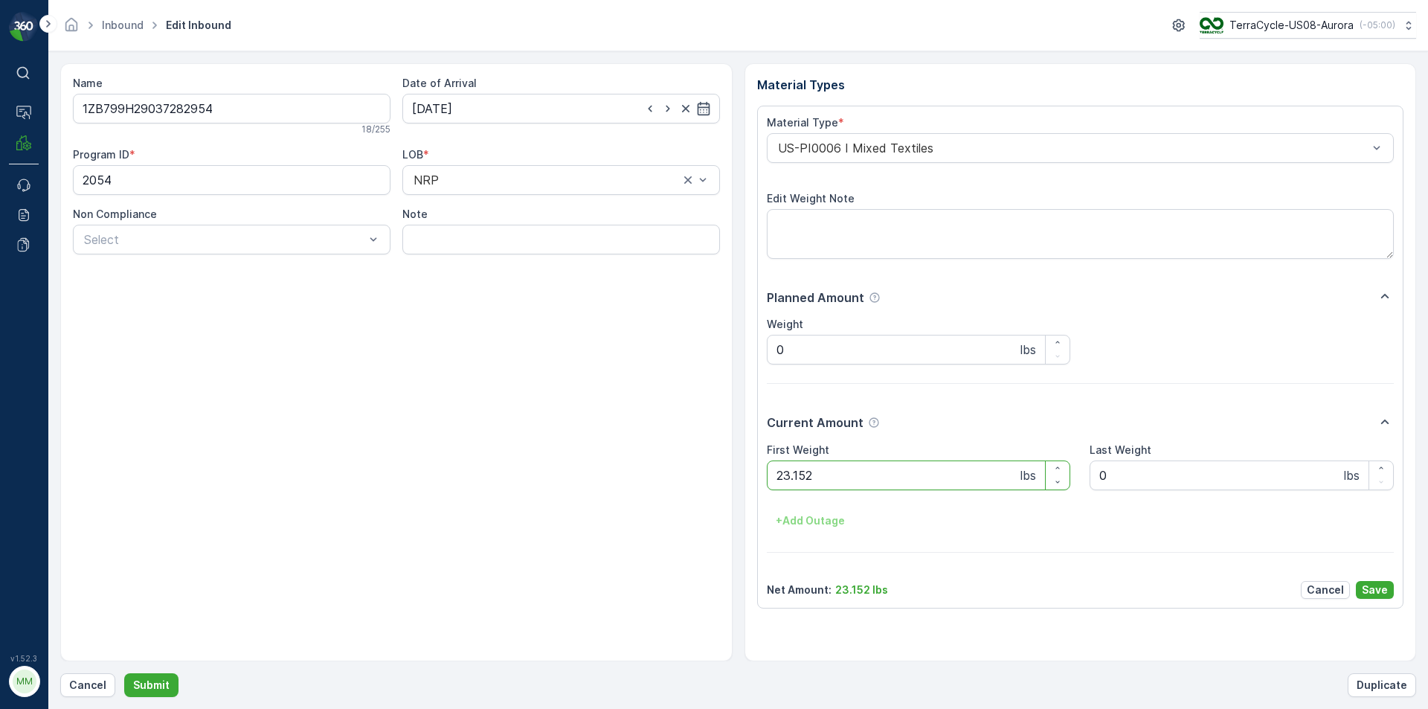
type Weight "23.15"
click at [124, 673] on button "Submit" at bounding box center [151, 685] width 54 height 24
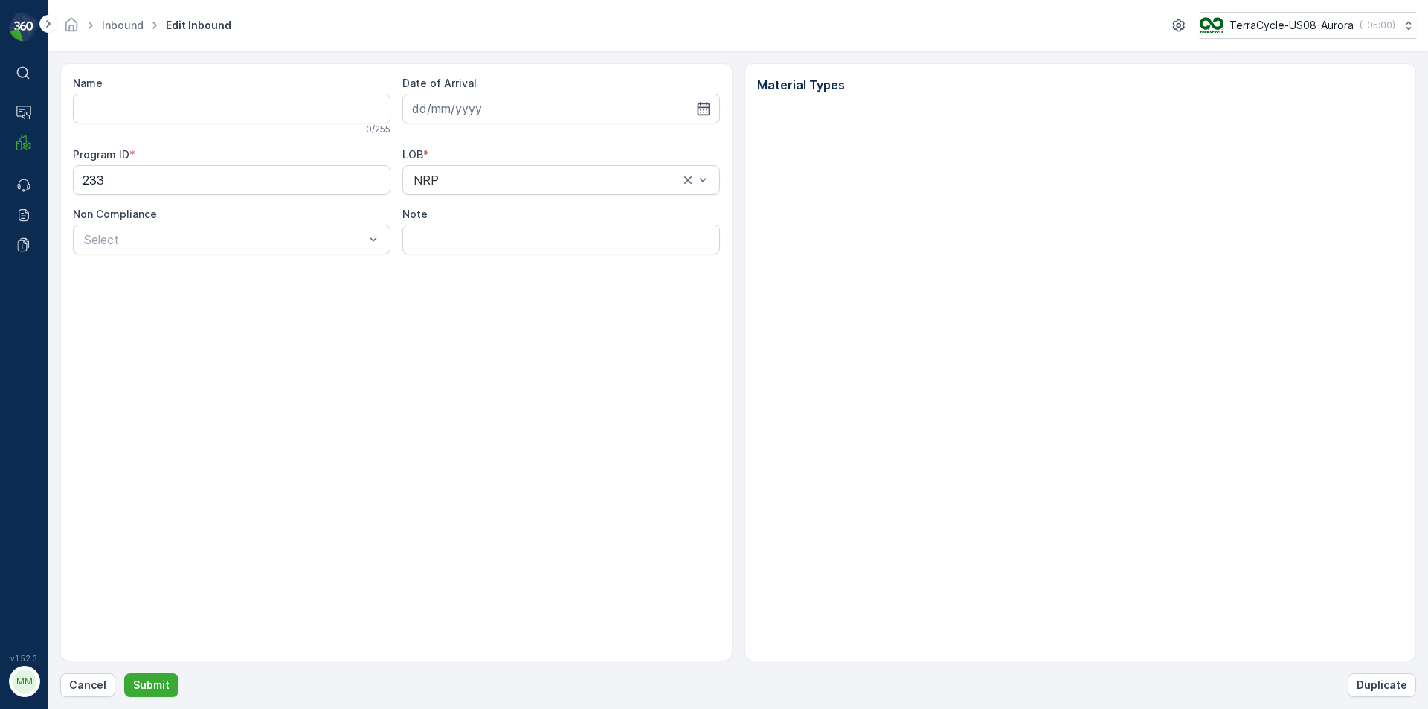
type input "1ZB799H29010186626"
type input "[DATE]"
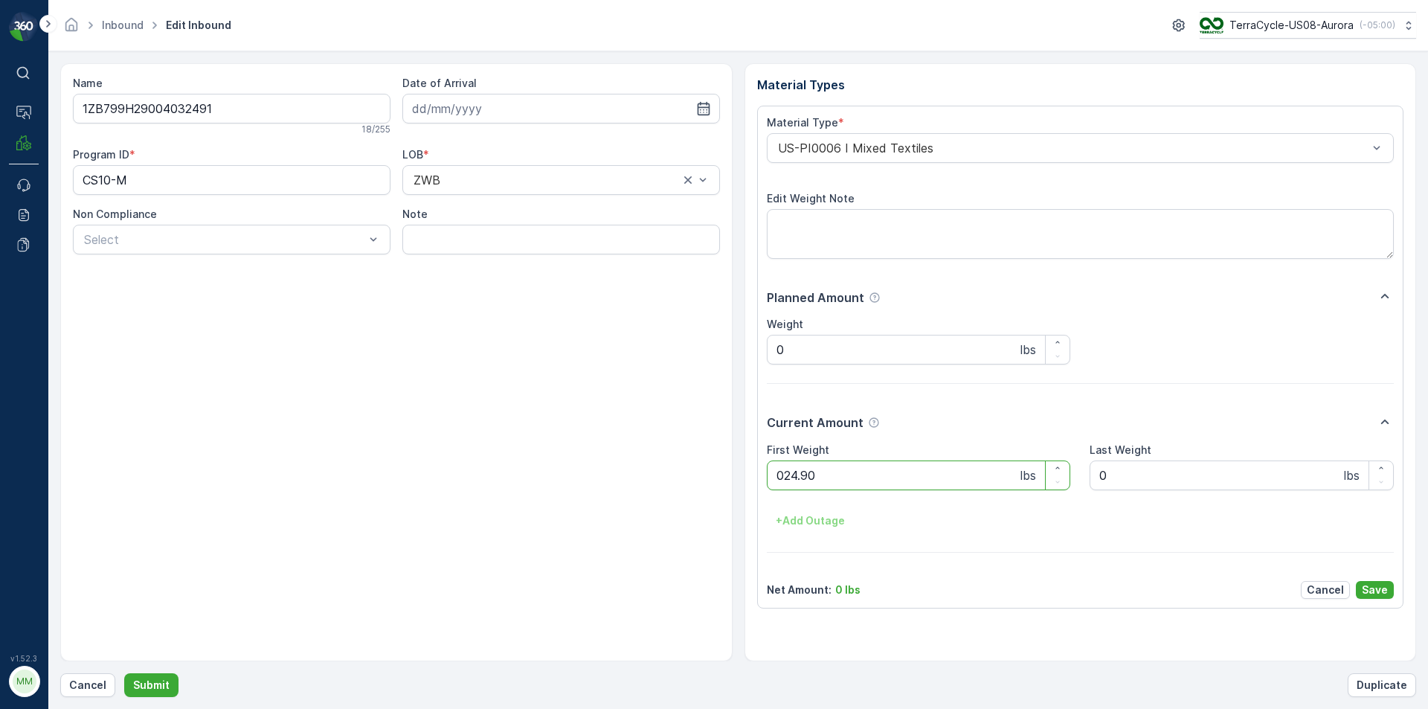
click at [124, 673] on button "Submit" at bounding box center [151, 685] width 54 height 24
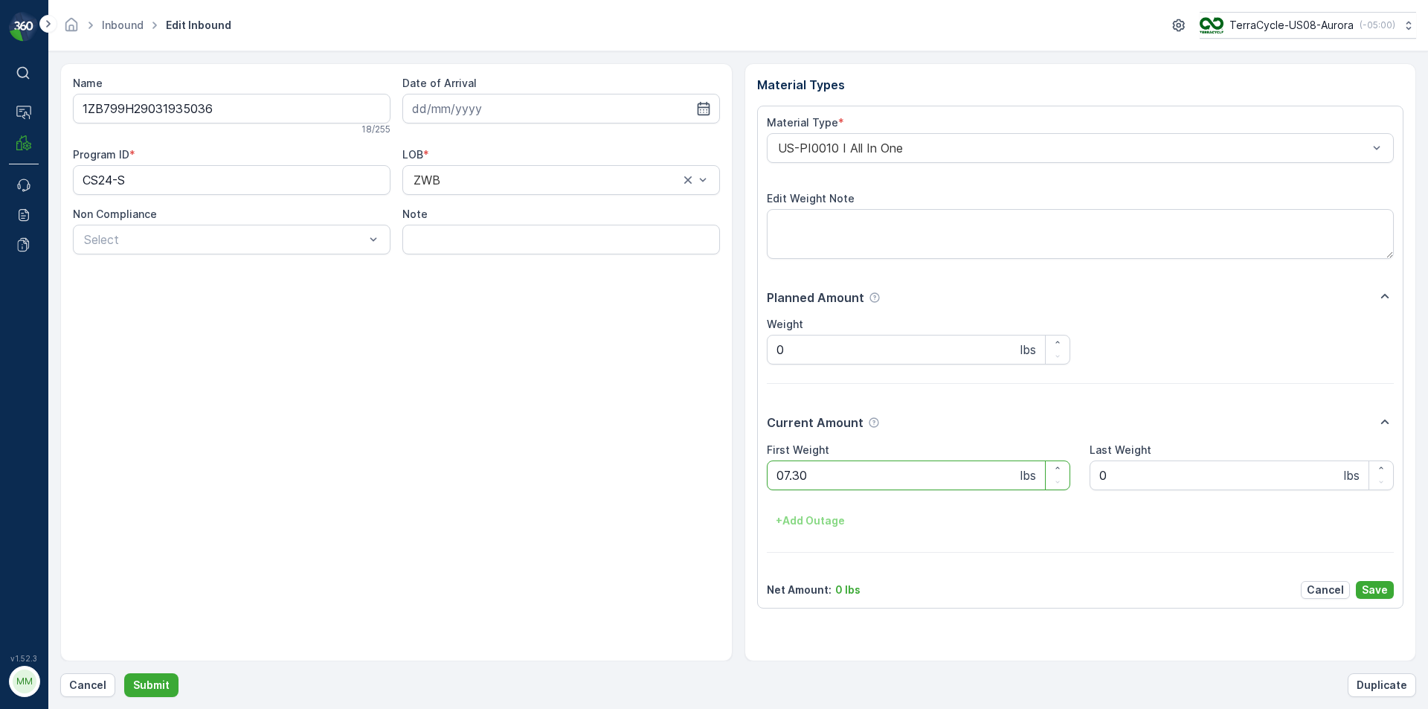
click at [124, 673] on button "Submit" at bounding box center [151, 685] width 54 height 24
type Weight "01.40"
click at [124, 673] on button "Submit" at bounding box center [151, 685] width 54 height 24
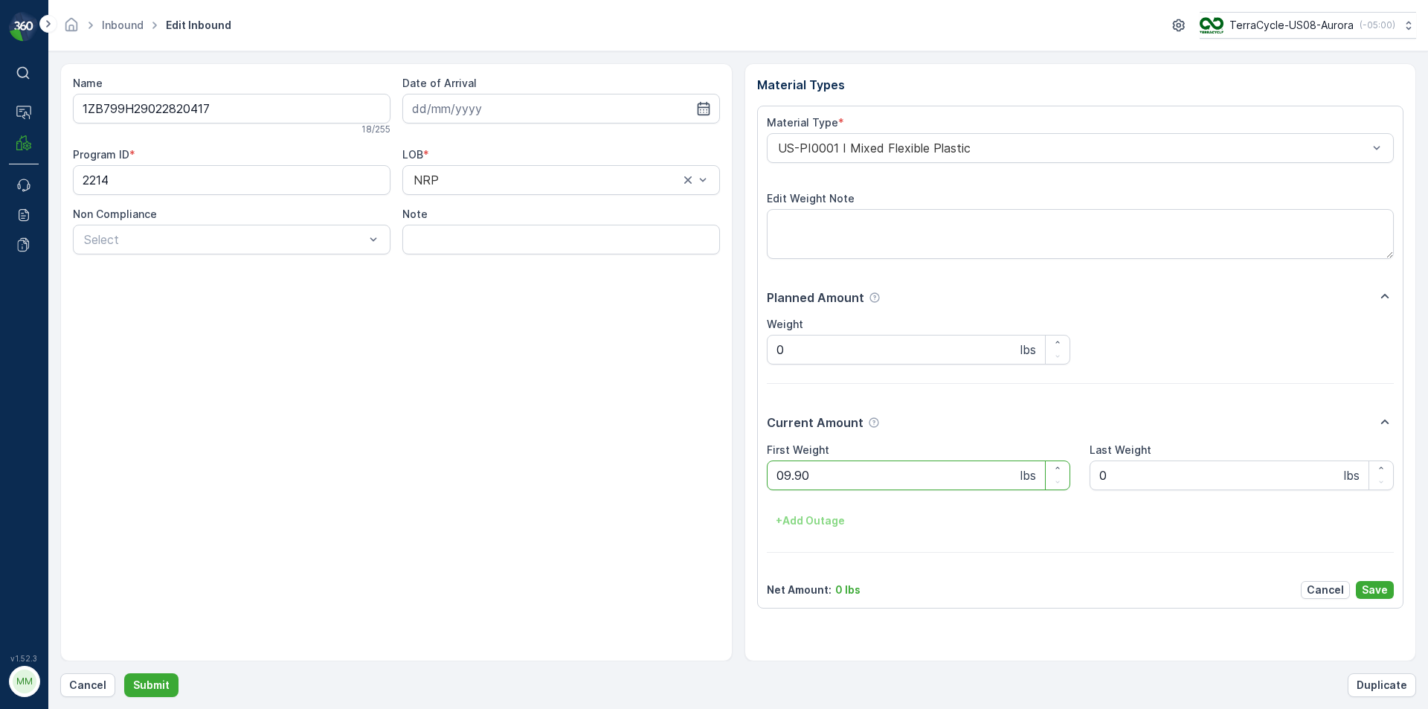
click at [124, 673] on button "Submit" at bounding box center [151, 685] width 54 height 24
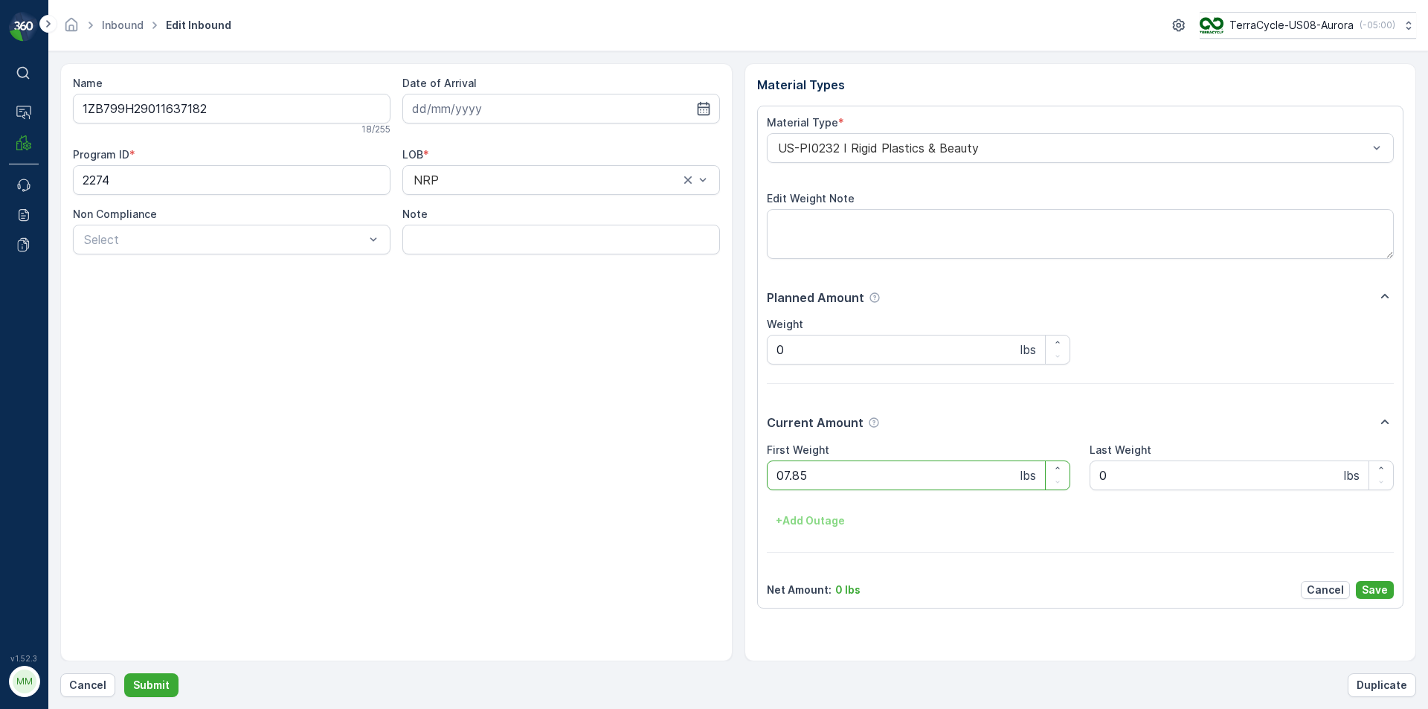
click at [124, 673] on button "Submit" at bounding box center [151, 685] width 54 height 24
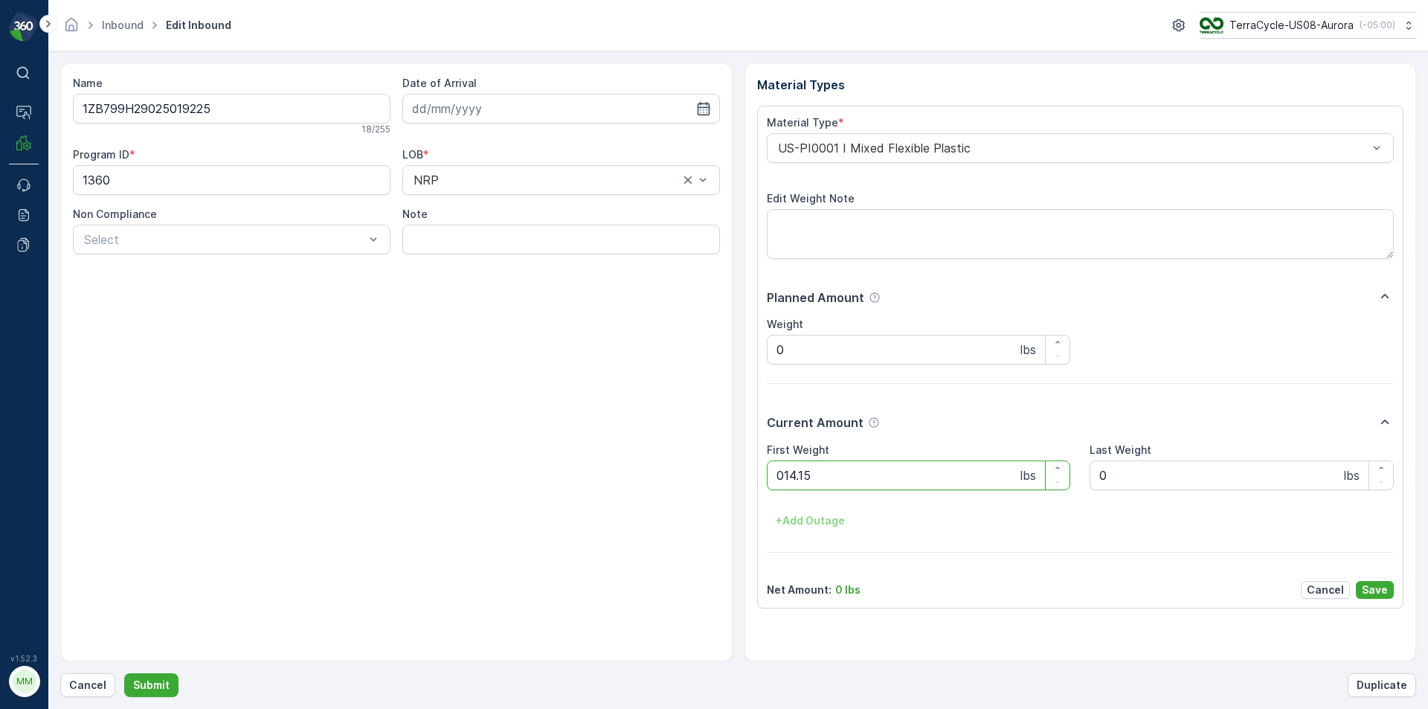
click at [124, 673] on button "Submit" at bounding box center [151, 685] width 54 height 24
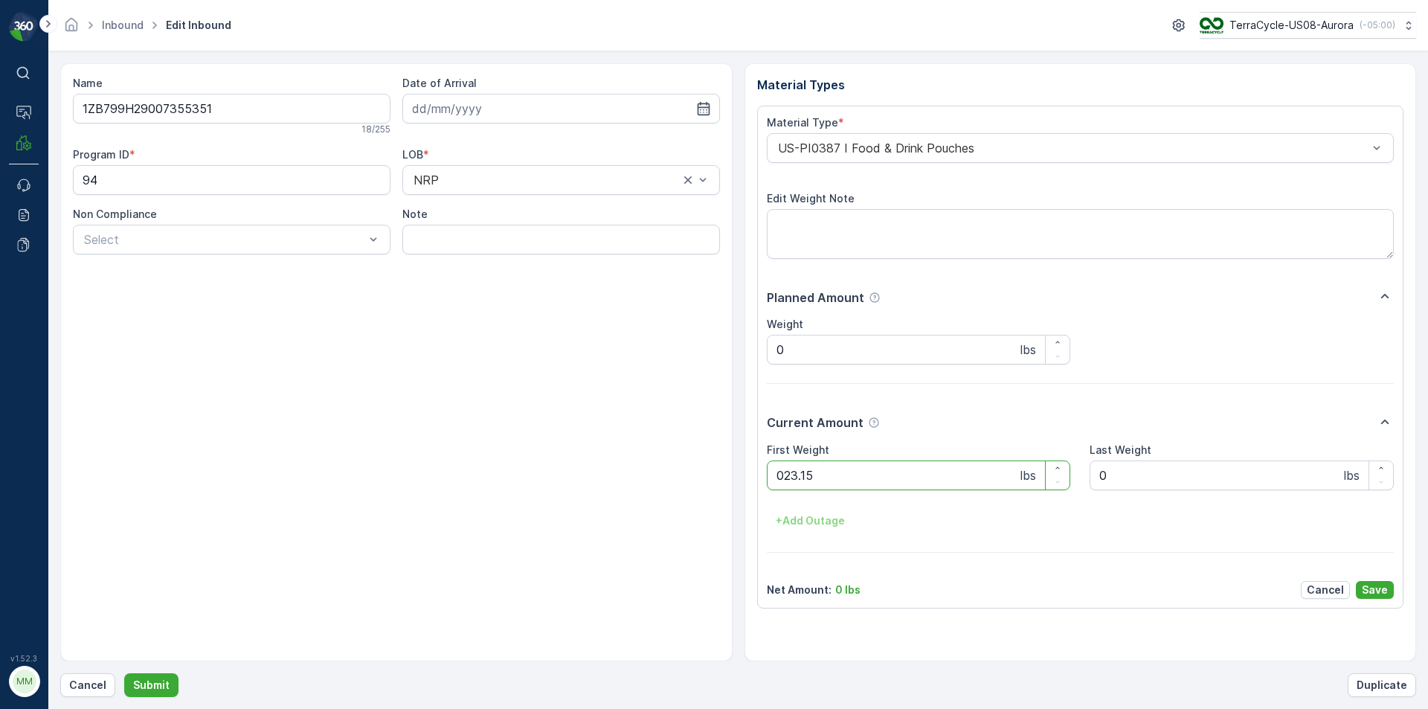
click at [124, 673] on button "Submit" at bounding box center [151, 685] width 54 height 24
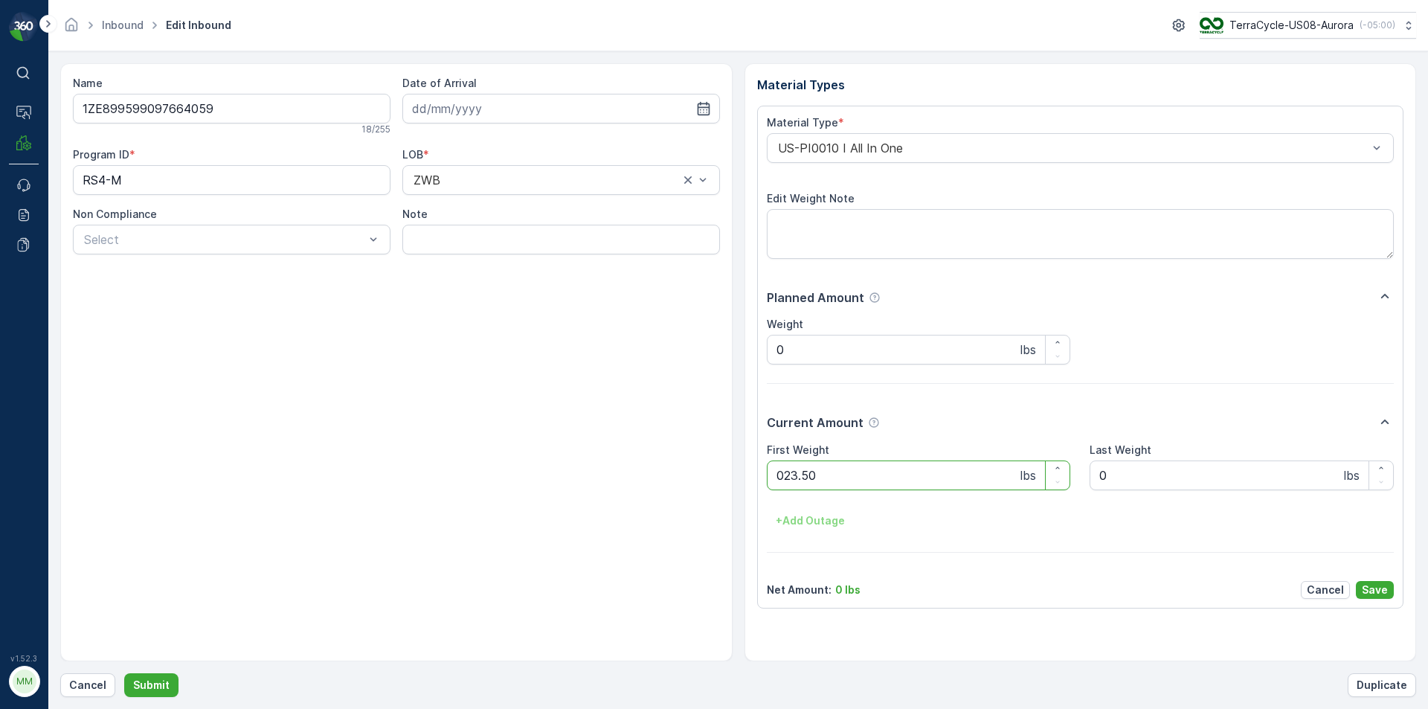
click at [124, 673] on button "Submit" at bounding box center [151, 685] width 54 height 24
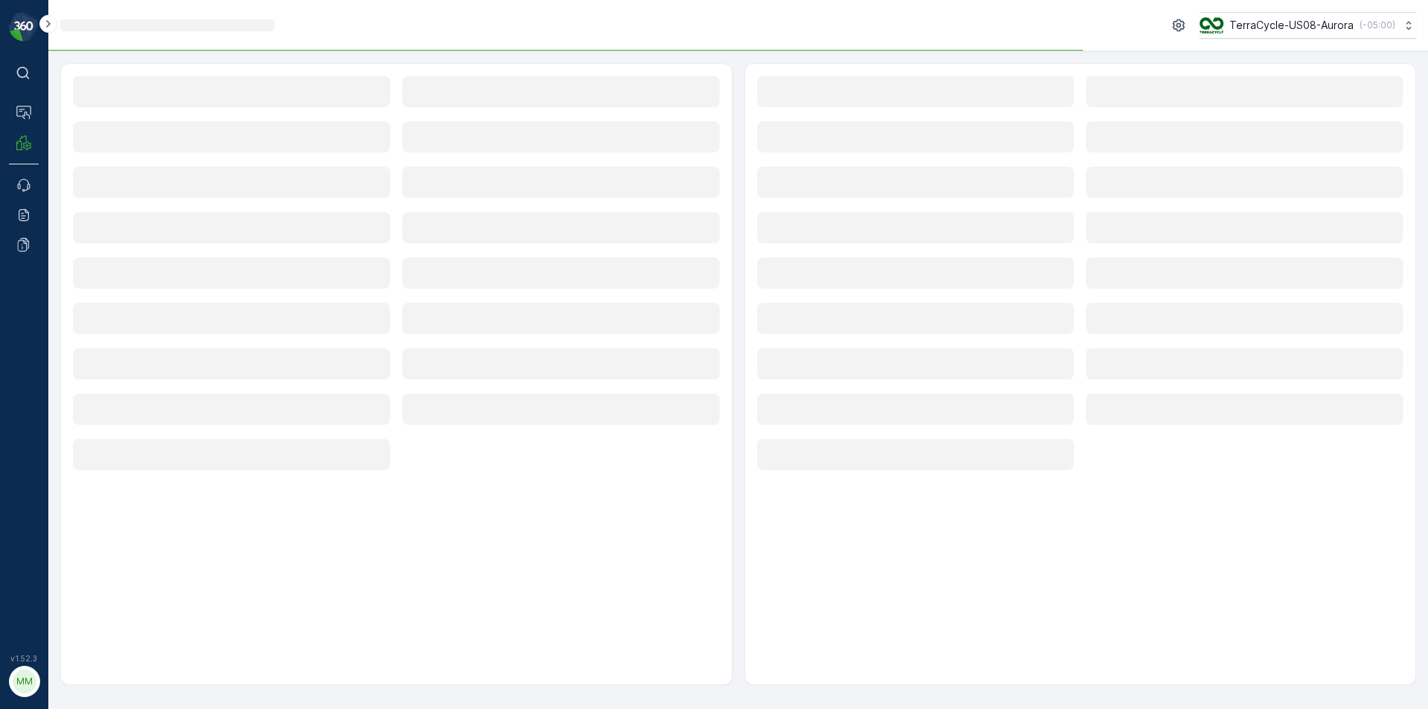
click at [1015, 36] on div "Loading... TerraCycle-US08-Aurora ( -05:00 )" at bounding box center [738, 25] width 1356 height 27
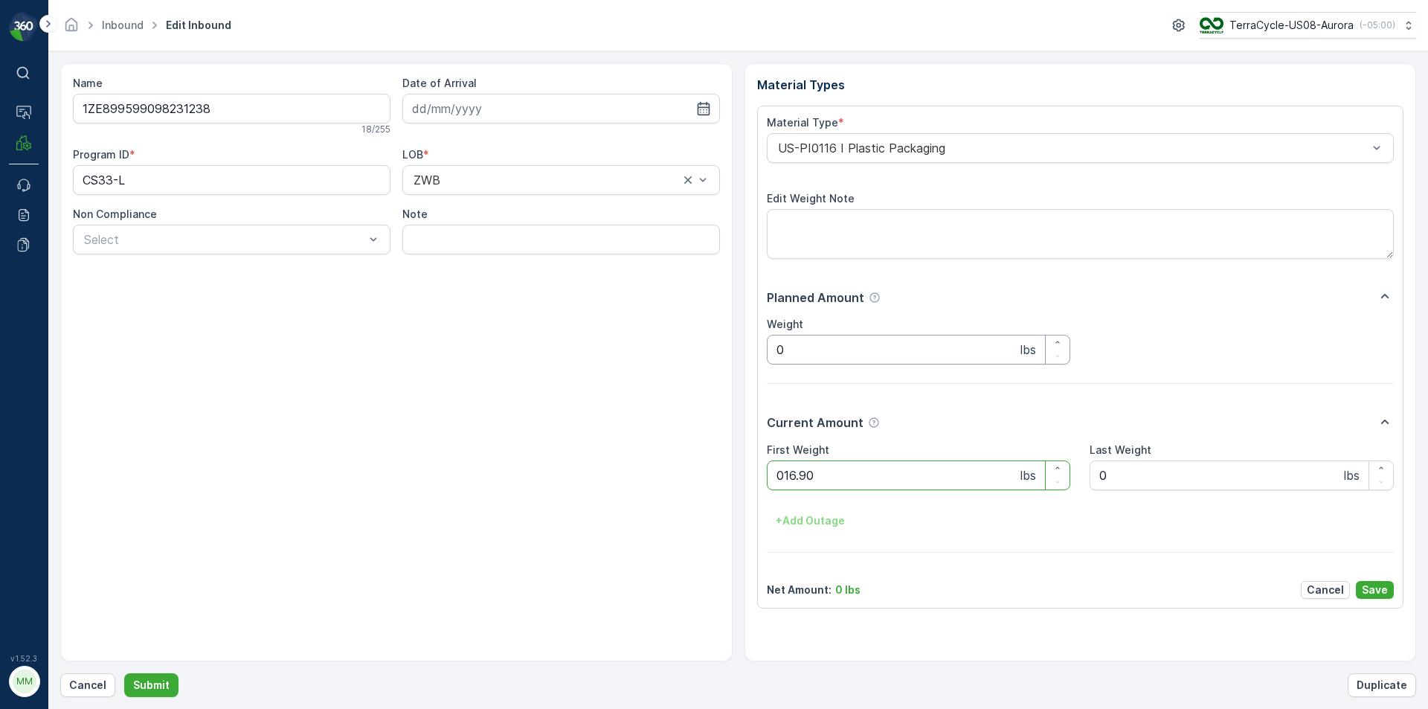
click at [124, 673] on button "Submit" at bounding box center [151, 685] width 54 height 24
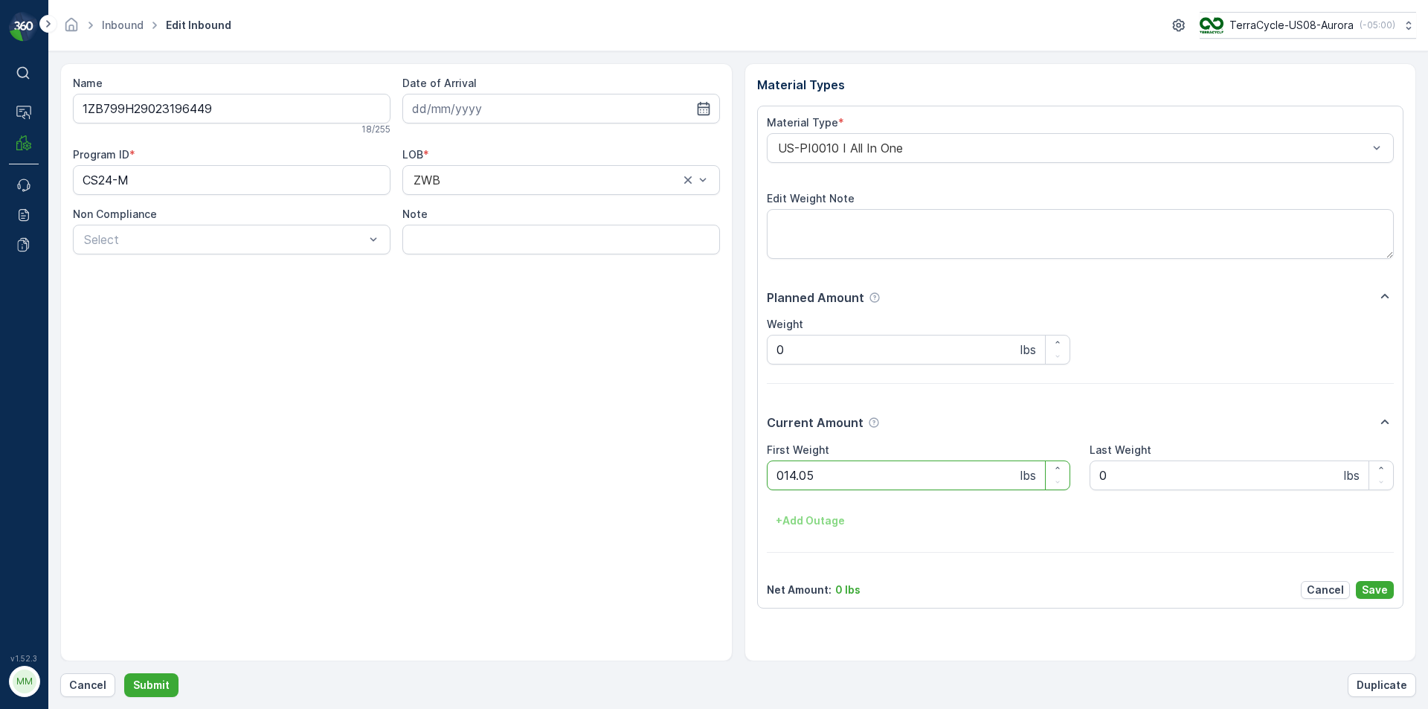
click at [124, 673] on button "Submit" at bounding box center [151, 685] width 54 height 24
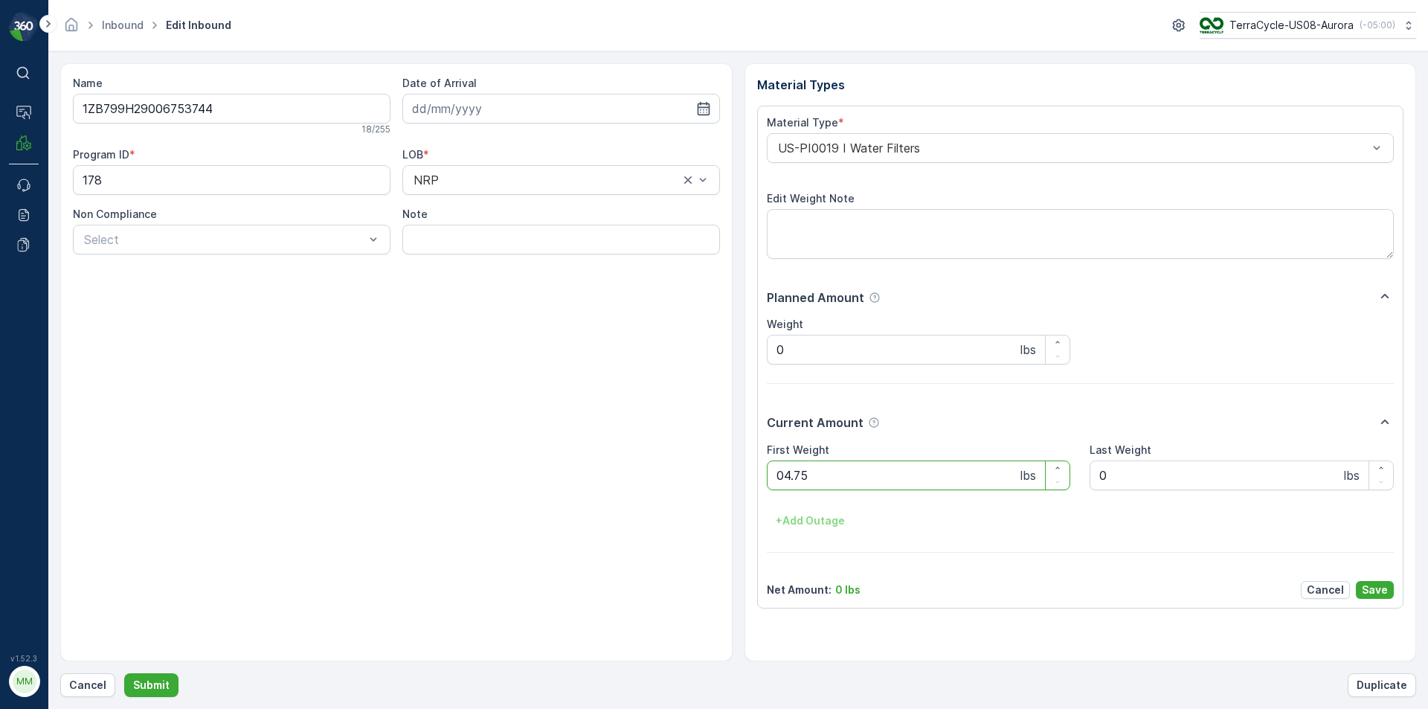
click at [124, 673] on button "Submit" at bounding box center [151, 685] width 54 height 24
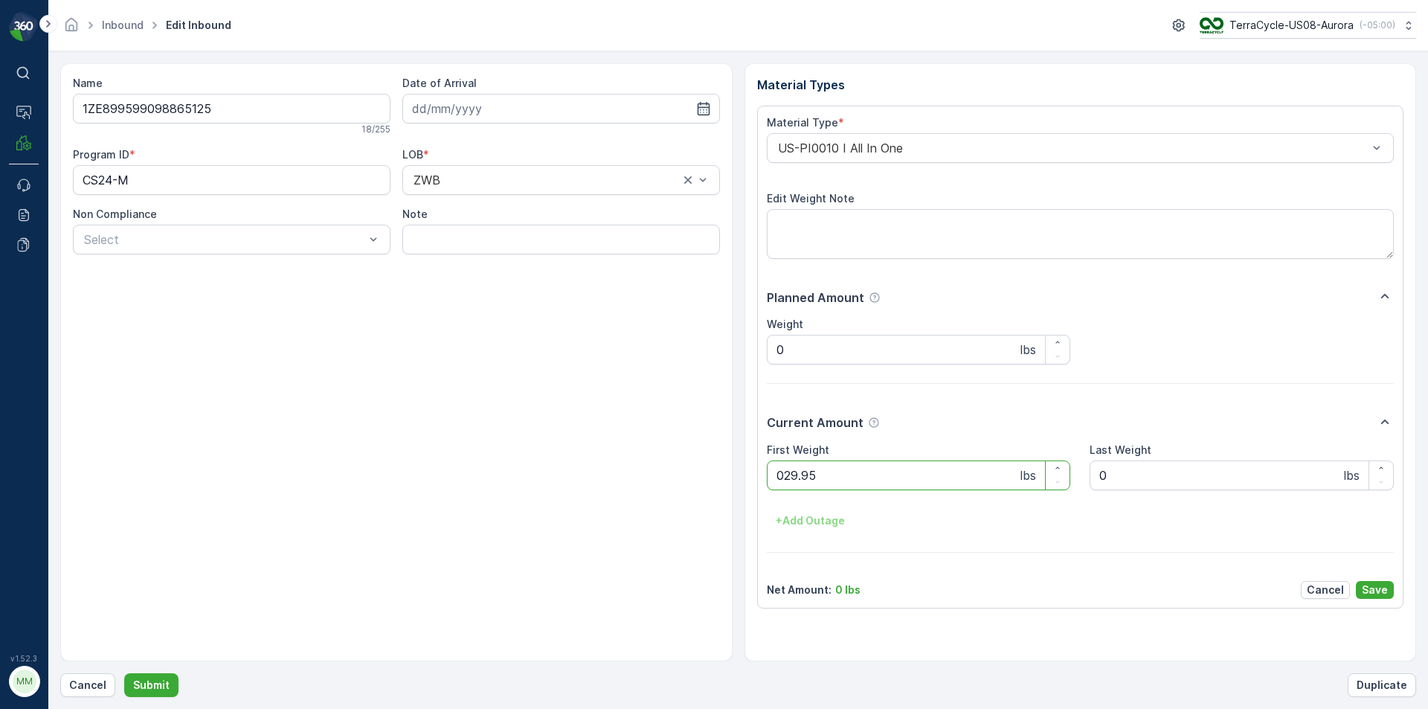
click at [124, 673] on button "Submit" at bounding box center [151, 685] width 54 height 24
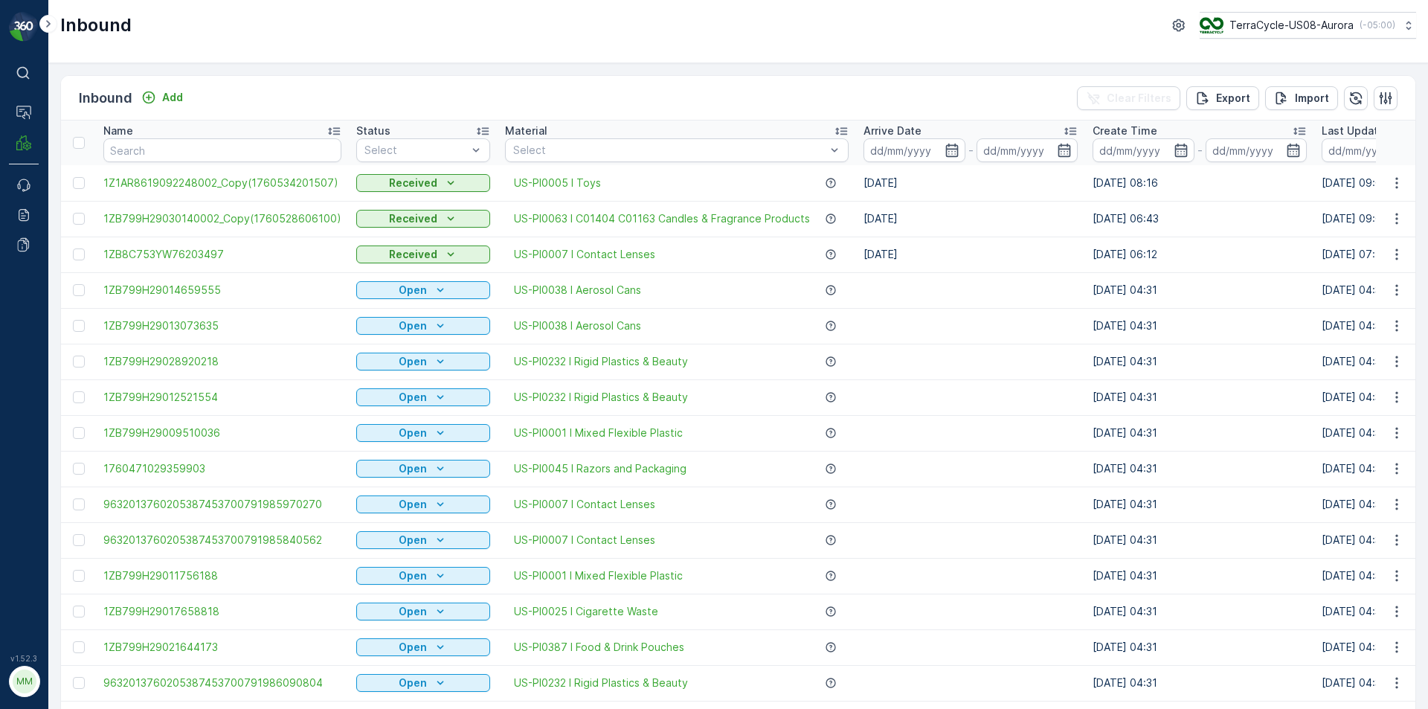
click at [361, 91] on div "Inbound Add Clear Filters Export Import" at bounding box center [738, 98] width 1354 height 45
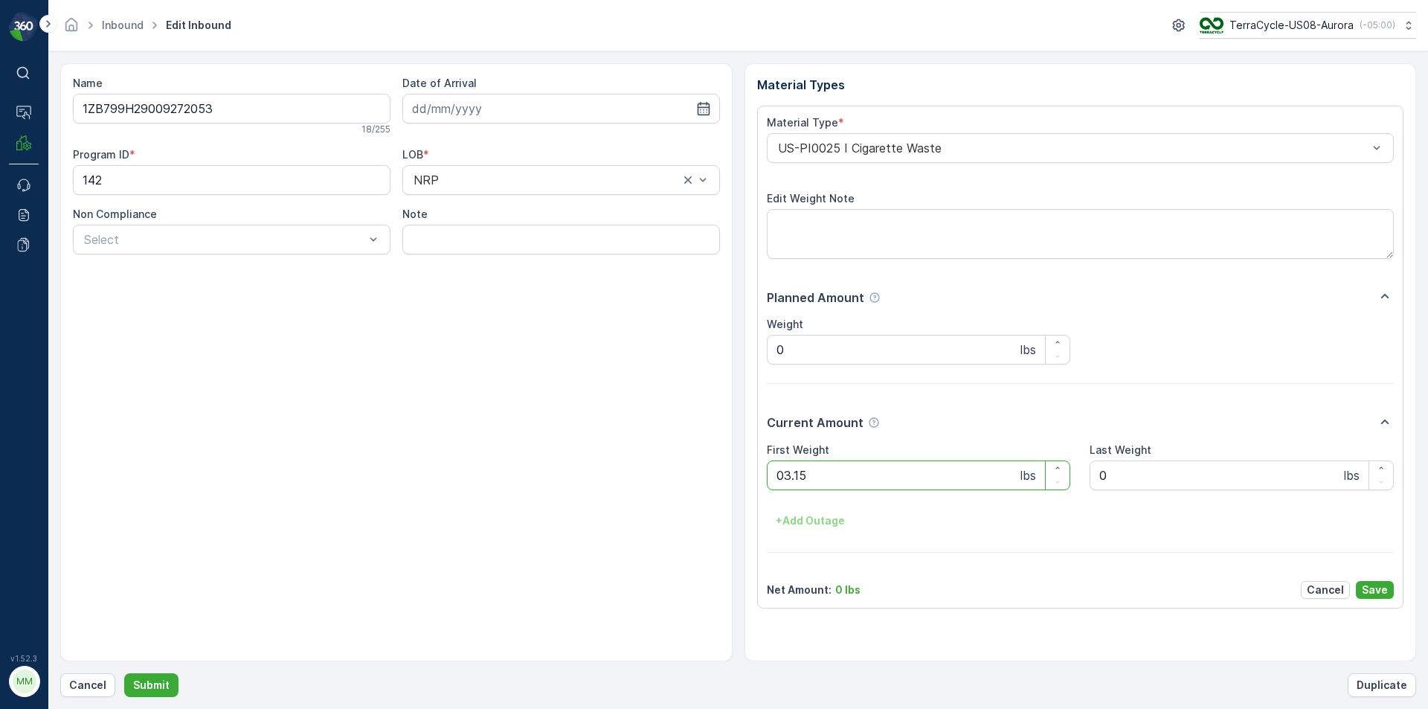
click at [124, 673] on button "Submit" at bounding box center [151, 685] width 54 height 24
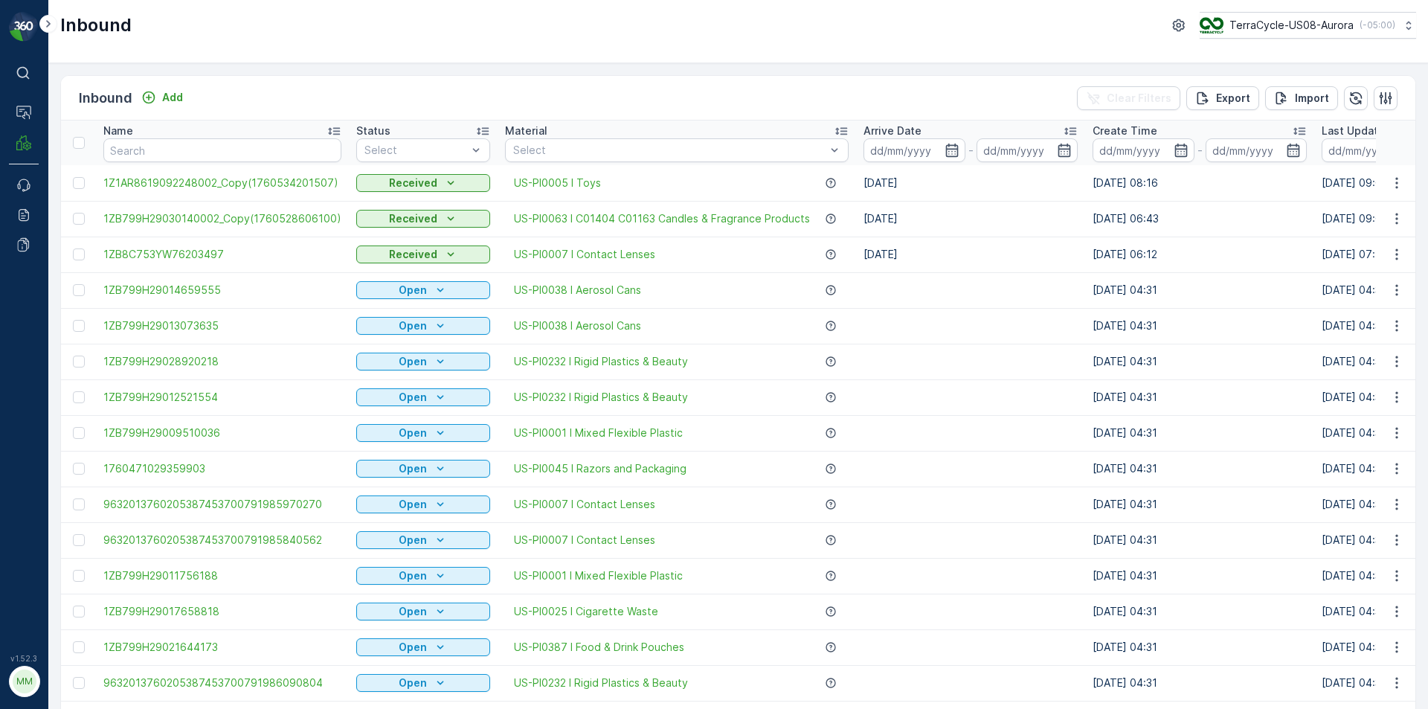
scroll to position [565, 0]
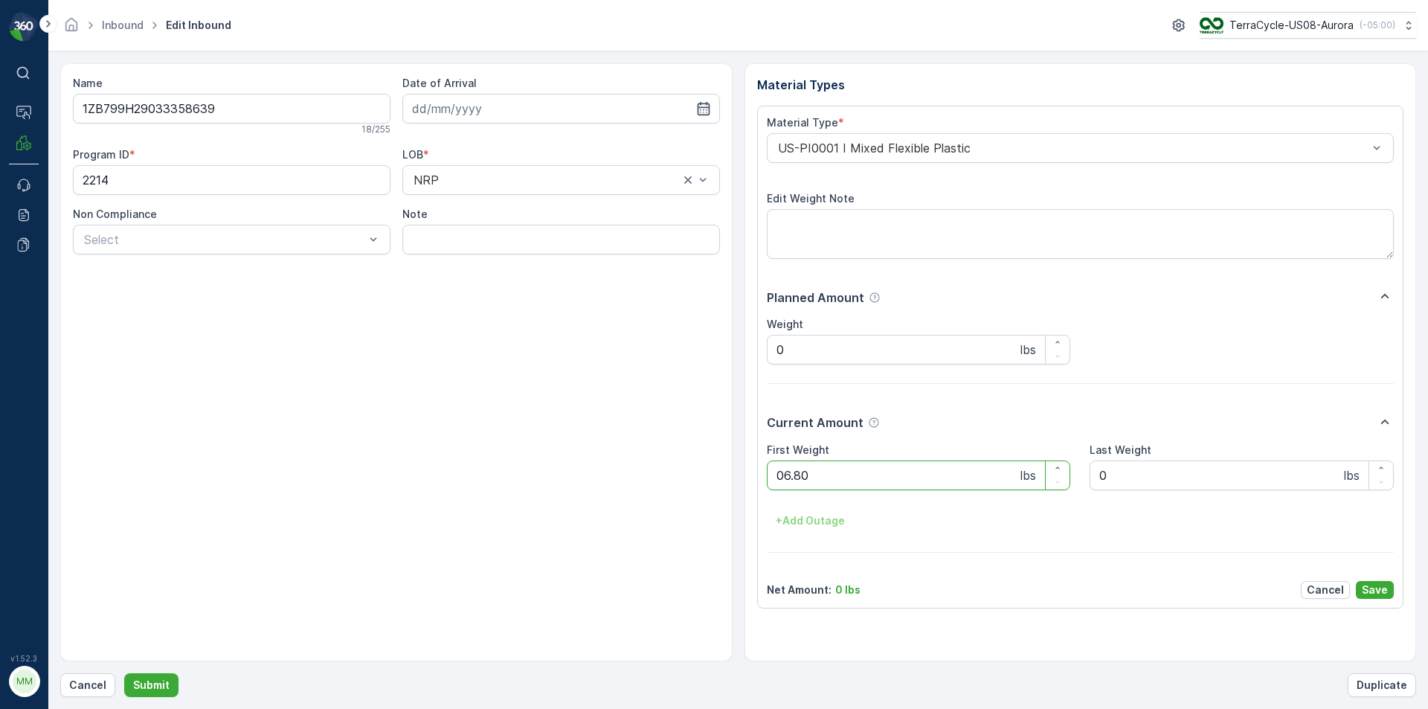
click at [124, 673] on button "Submit" at bounding box center [151, 685] width 54 height 24
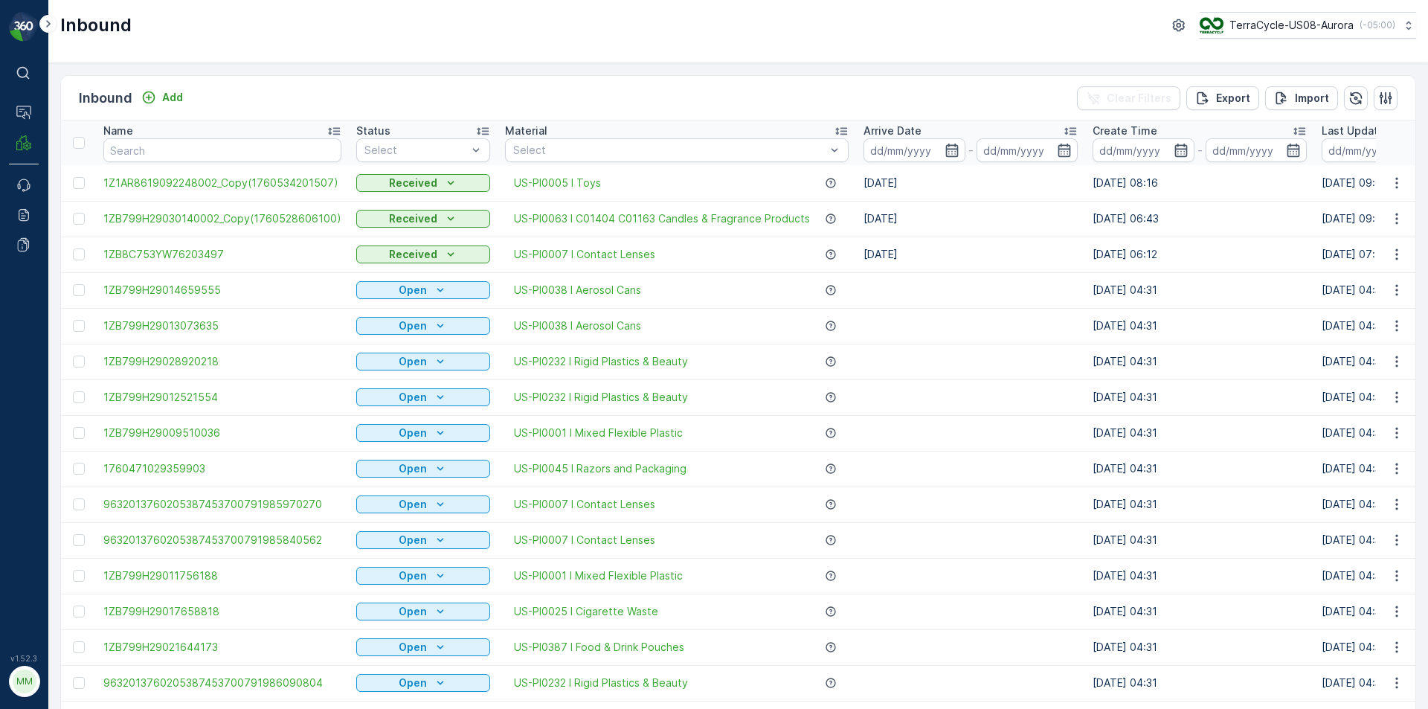
click at [1424, 695] on div "Inbound Add Clear Filters Export Import Name Status Select Material Select Arri…" at bounding box center [738, 386] width 1380 height 646
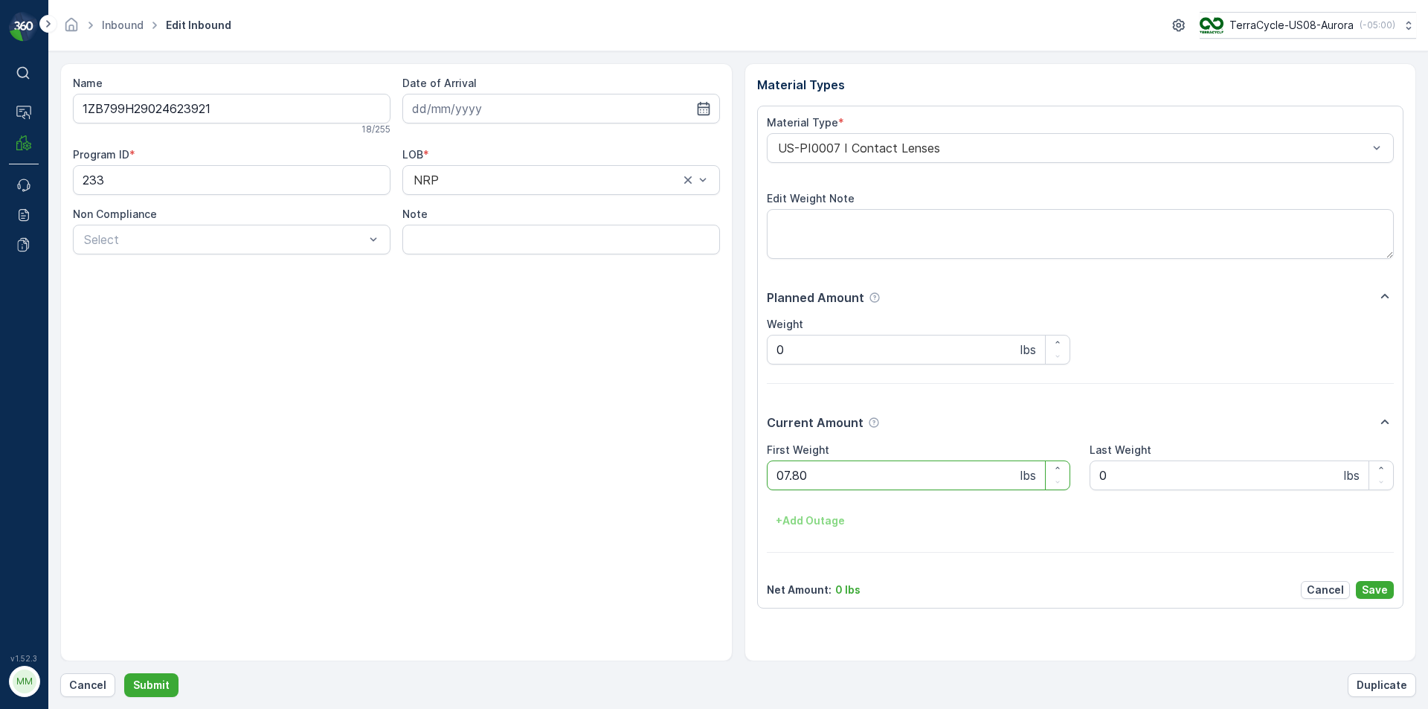
click at [124, 673] on button "Submit" at bounding box center [151, 685] width 54 height 24
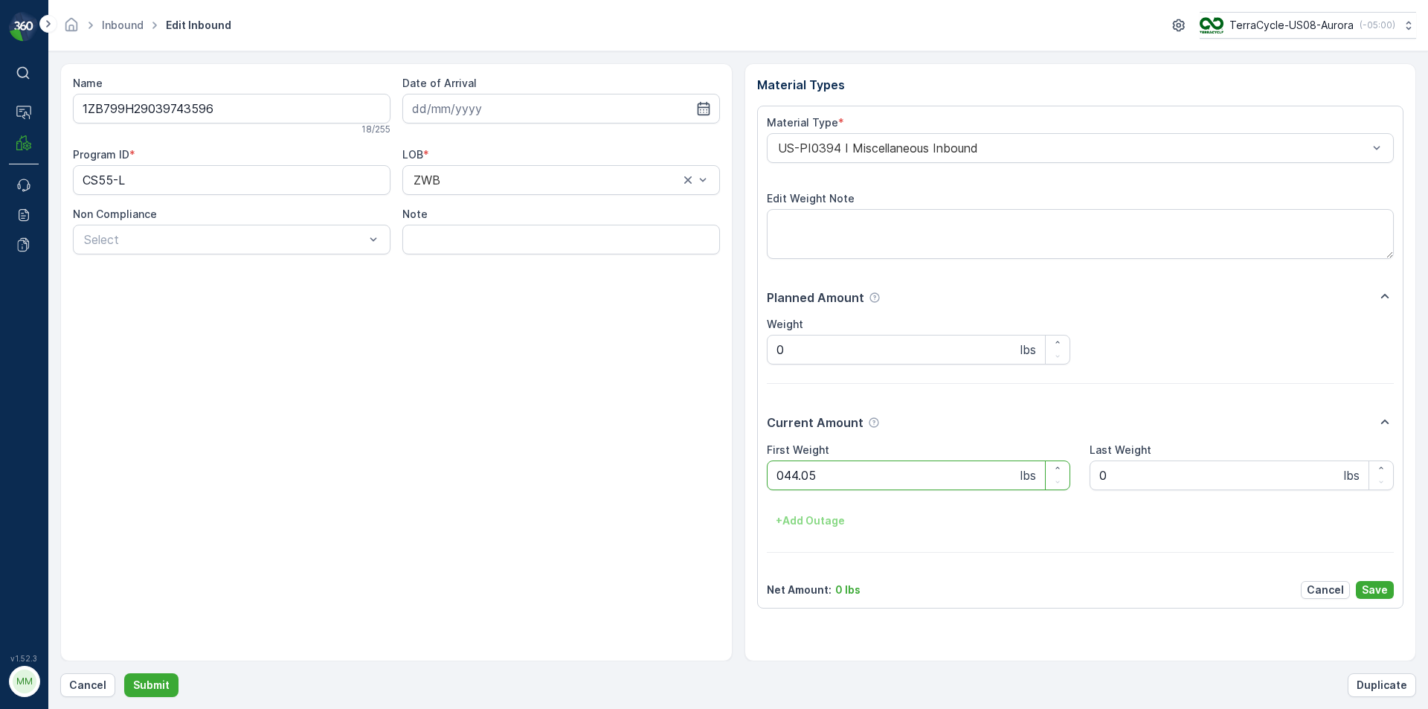
click at [124, 673] on button "Submit" at bounding box center [151, 685] width 54 height 24
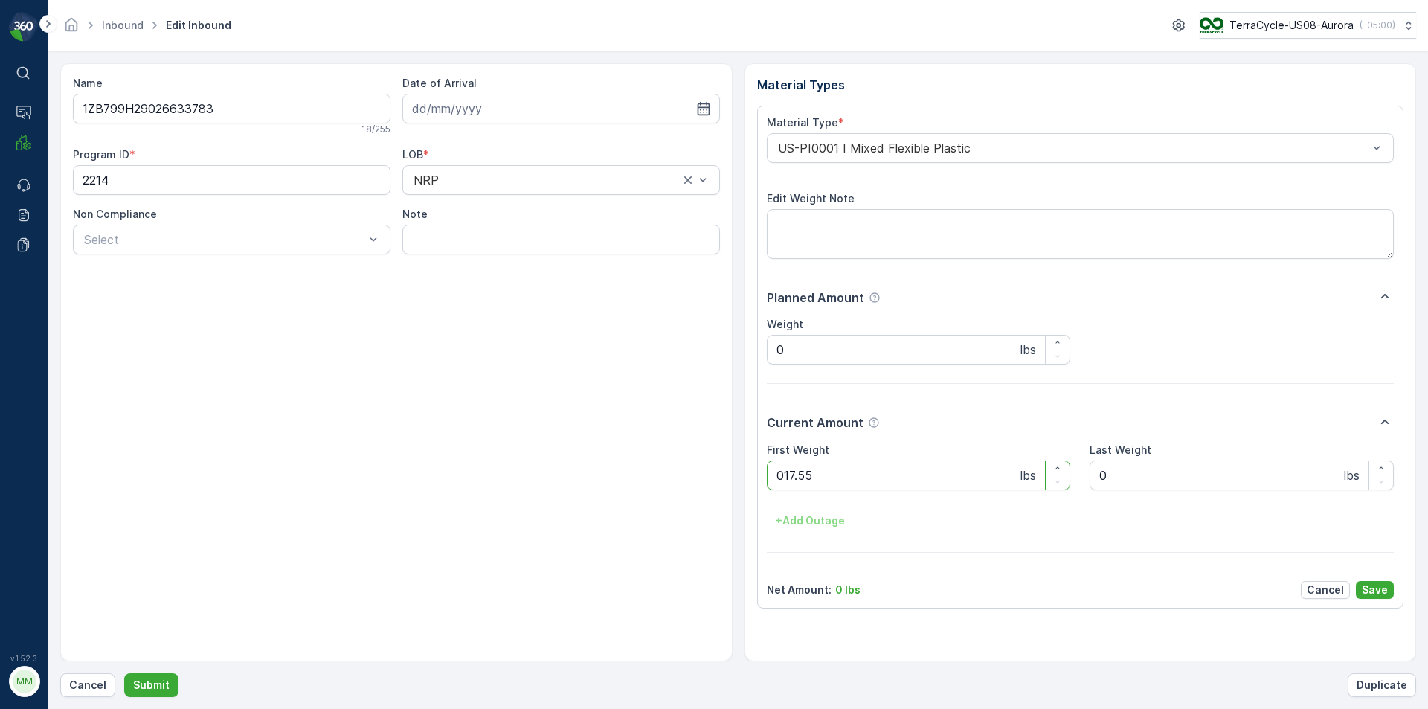
click at [124, 673] on button "Submit" at bounding box center [151, 685] width 54 height 24
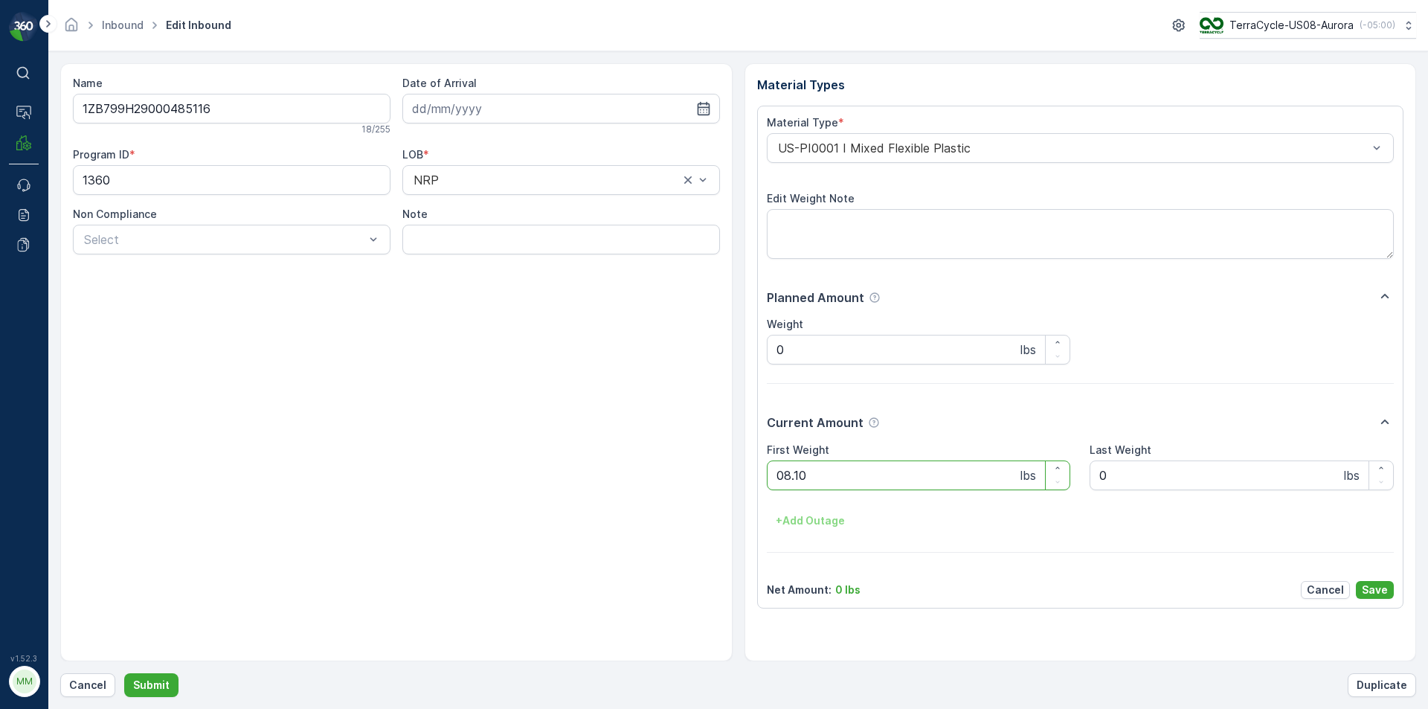
click at [124, 673] on button "Submit" at bounding box center [151, 685] width 54 height 24
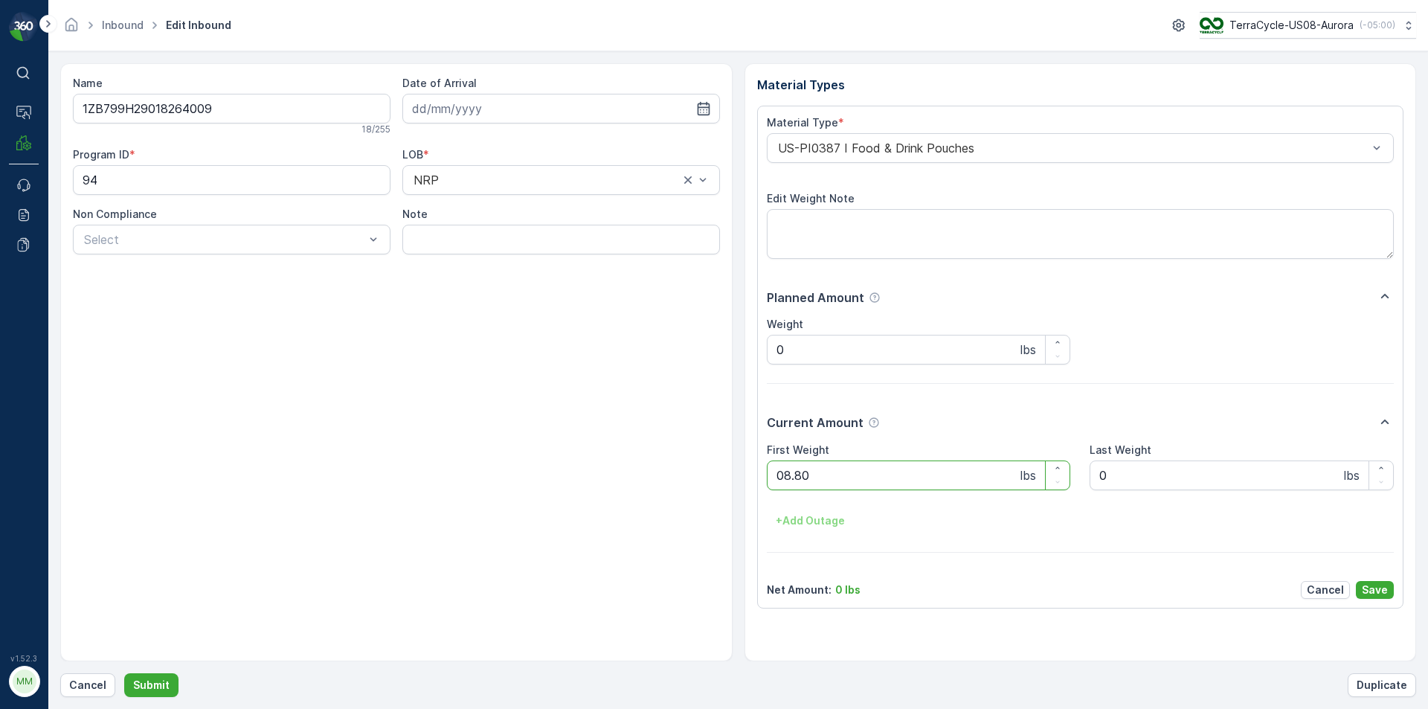
click at [124, 673] on button "Submit" at bounding box center [151, 685] width 54 height 24
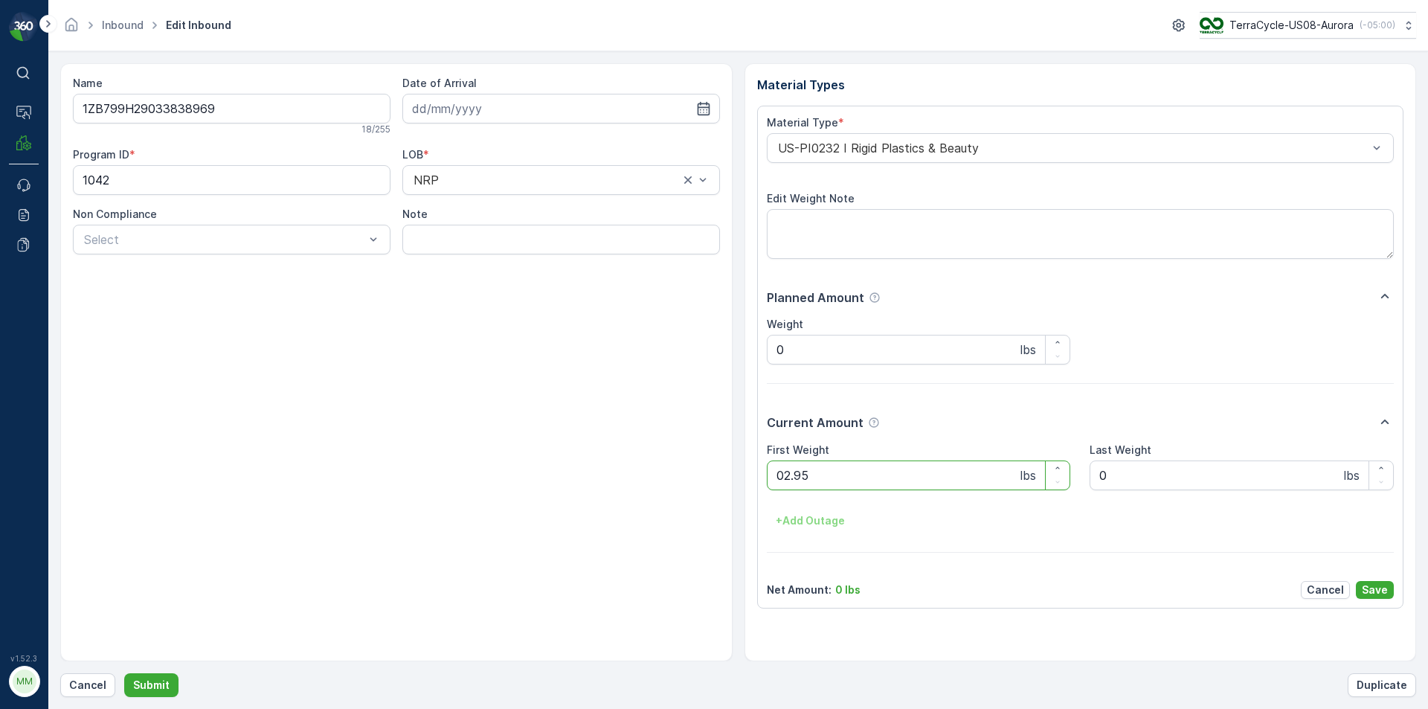
click at [124, 673] on button "Submit" at bounding box center [151, 685] width 54 height 24
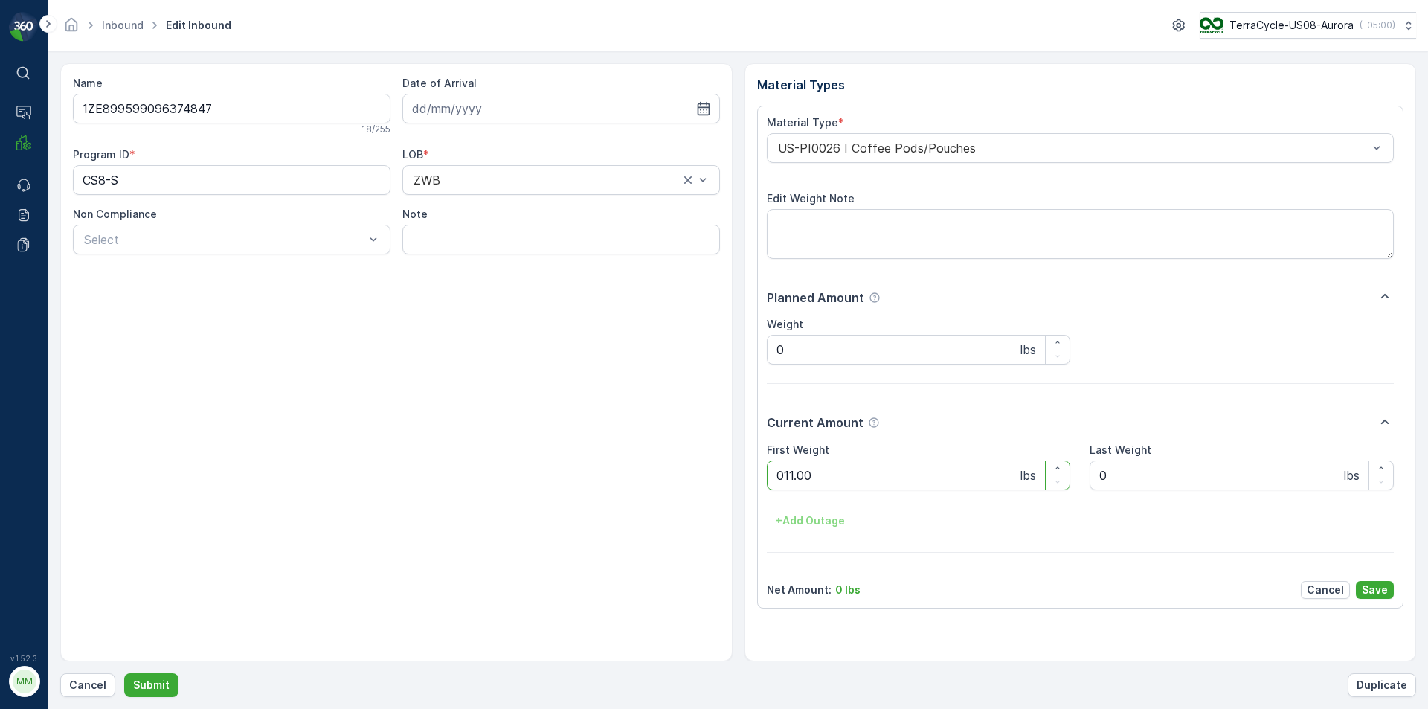
click at [124, 673] on button "Submit" at bounding box center [151, 685] width 54 height 24
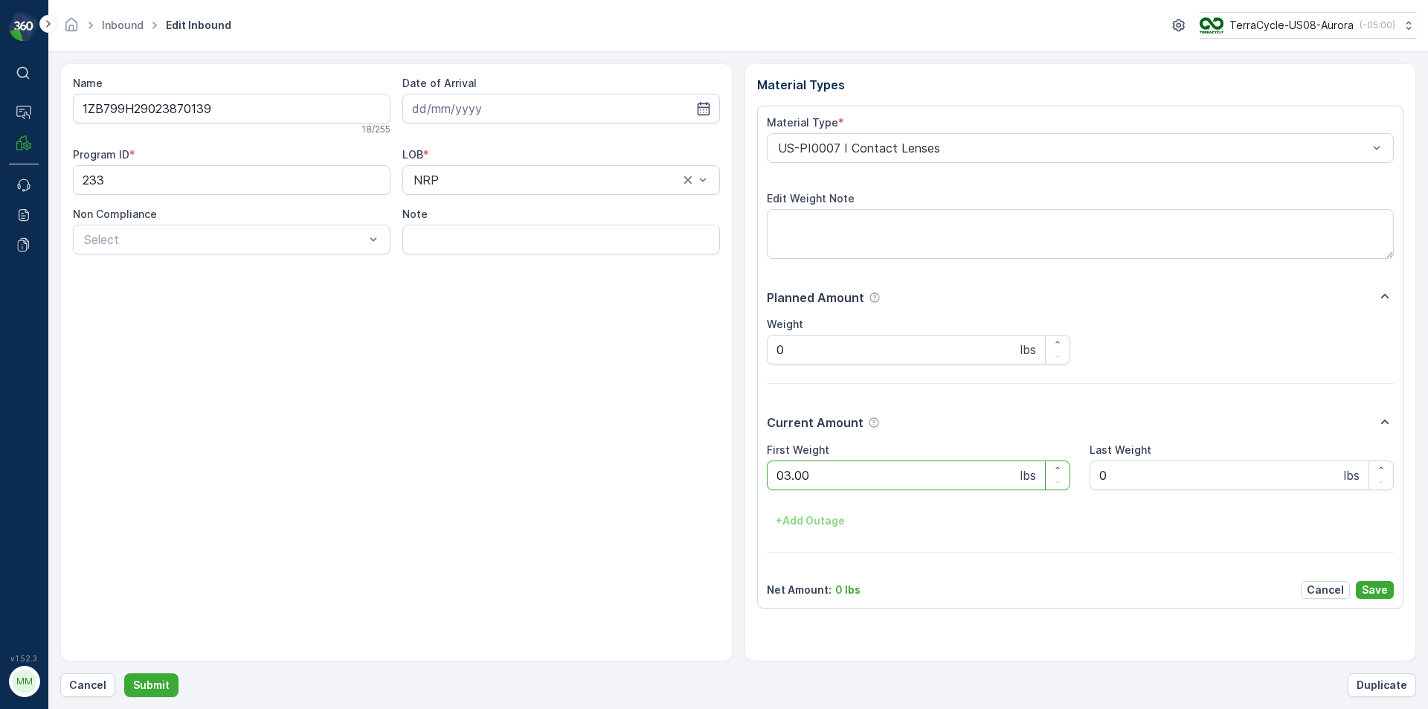
click at [124, 673] on button "Submit" at bounding box center [151, 685] width 54 height 24
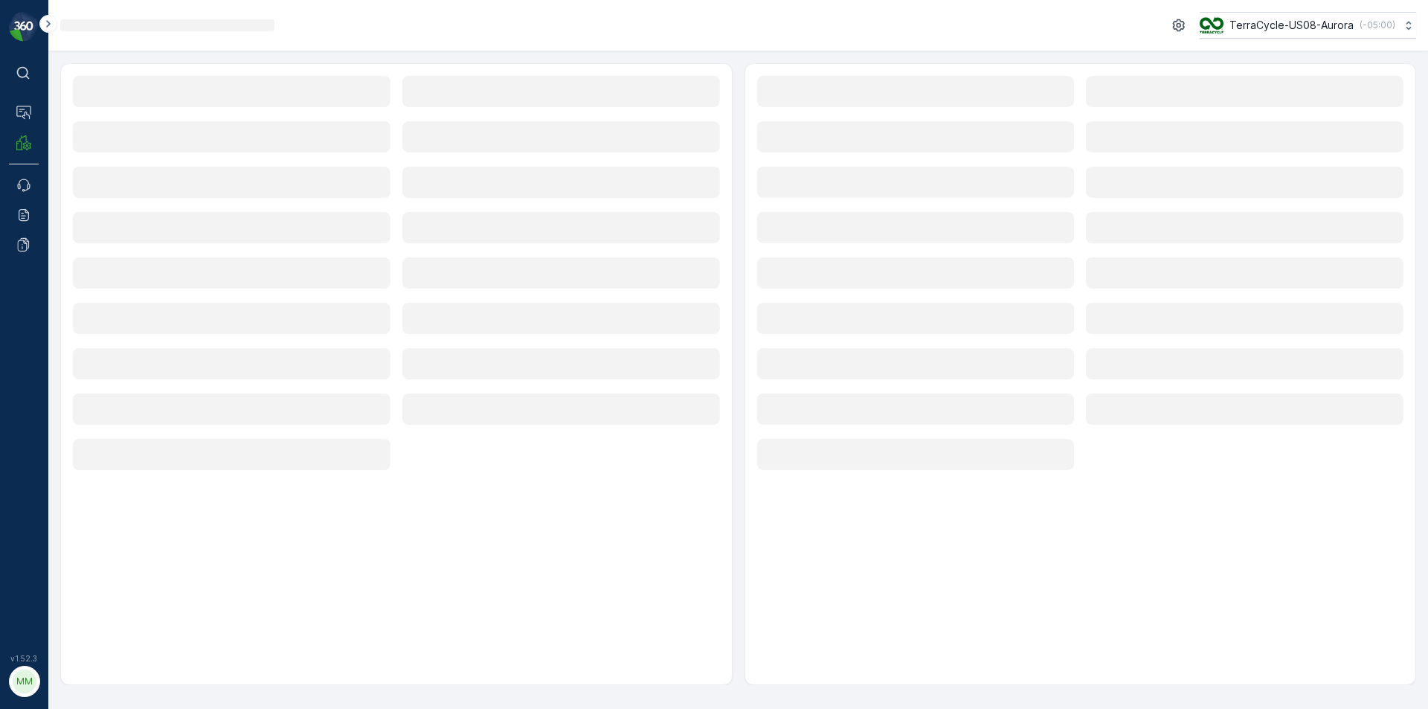
click at [1301, 207] on div "Loading... Loading... Loading... Loading... Loading... Loading... Loading... Lo…" at bounding box center [1080, 274] width 647 height 396
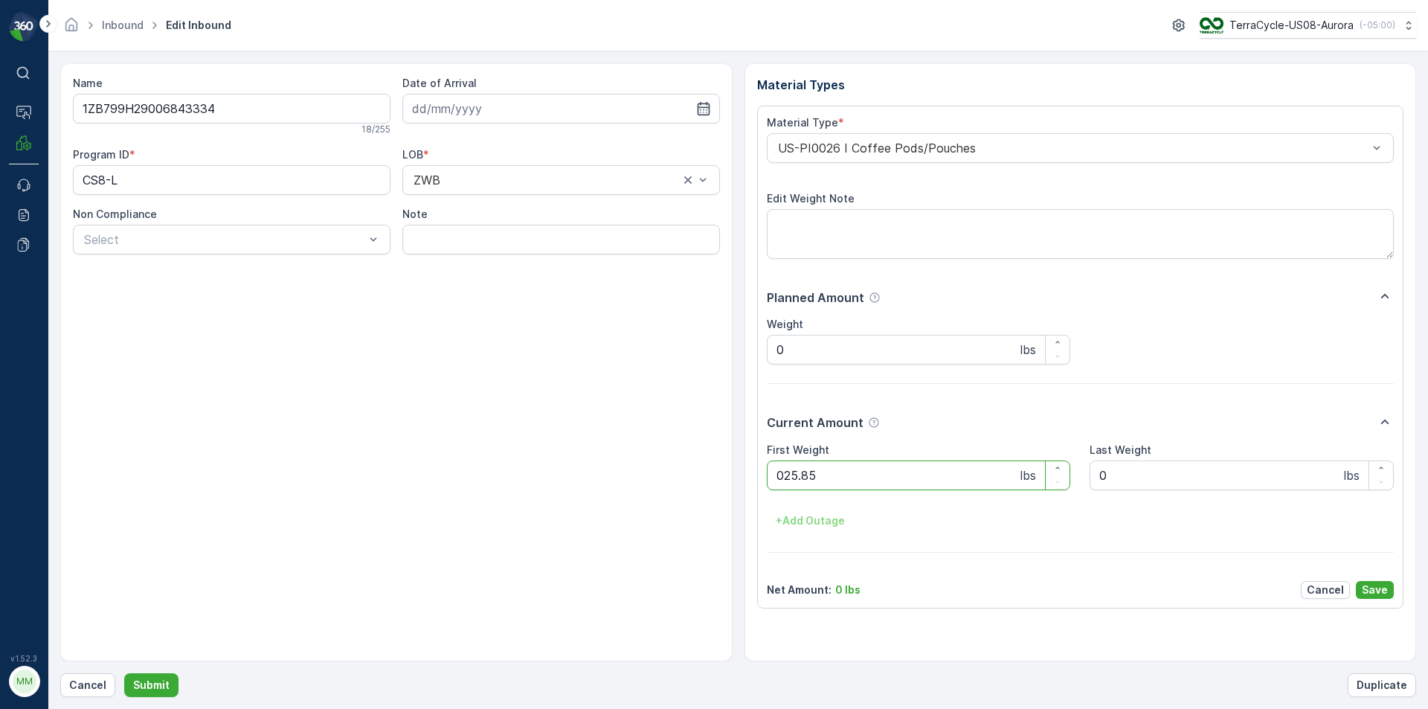
click at [124, 673] on button "Submit" at bounding box center [151, 685] width 54 height 24
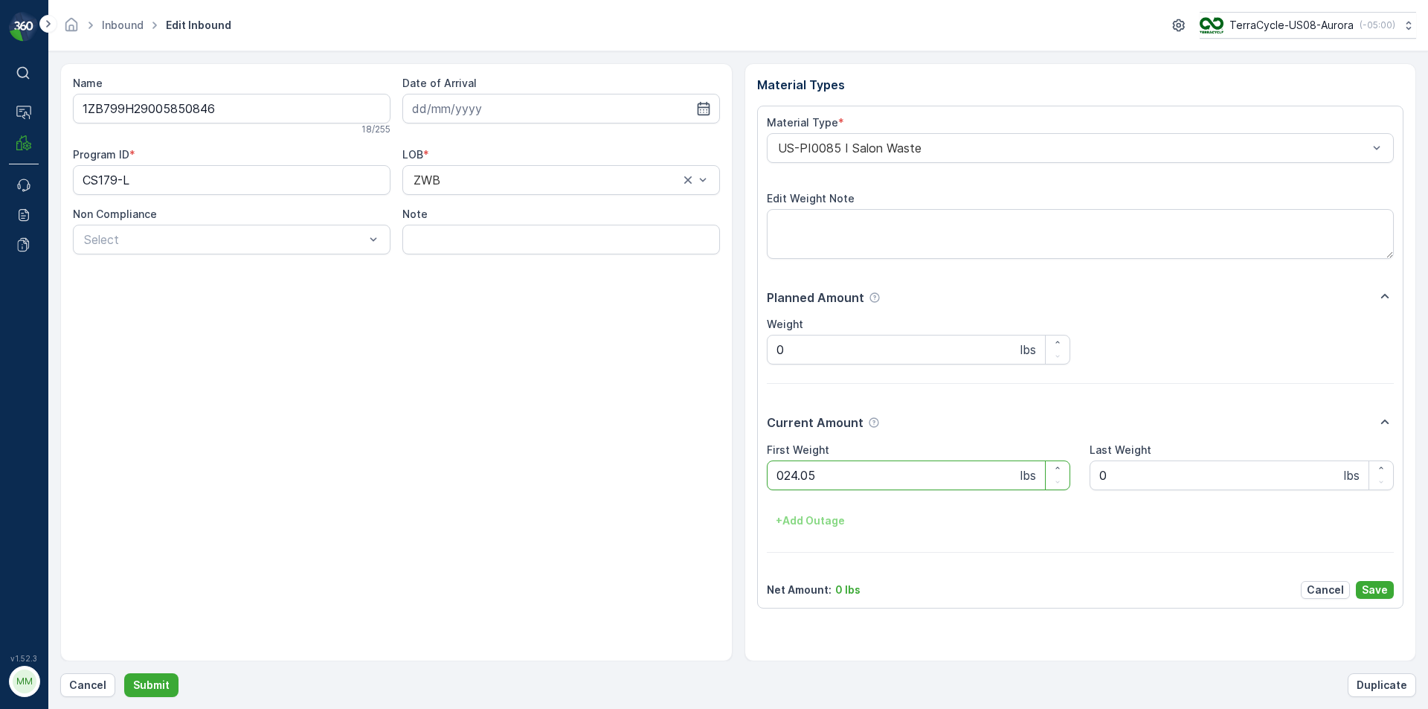
click at [124, 673] on button "Submit" at bounding box center [151, 685] width 54 height 24
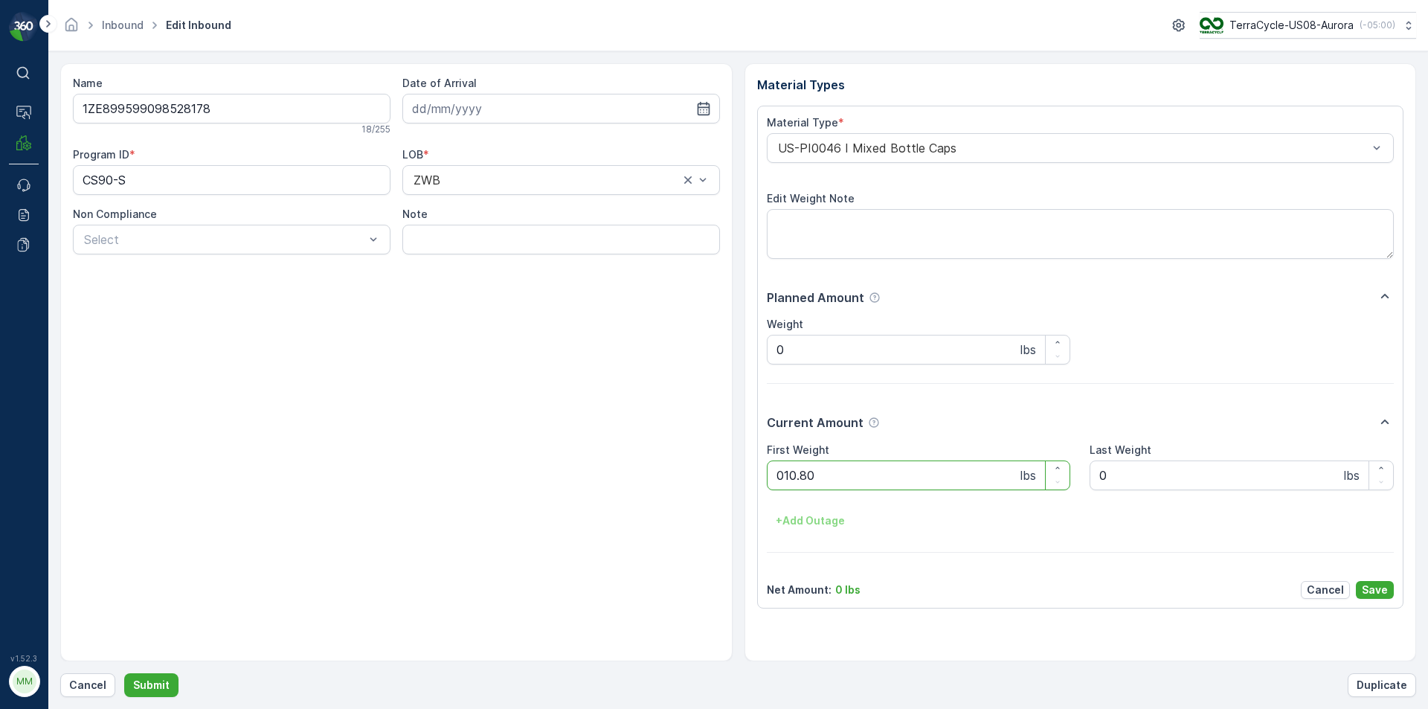
click at [124, 673] on button "Submit" at bounding box center [151, 685] width 54 height 24
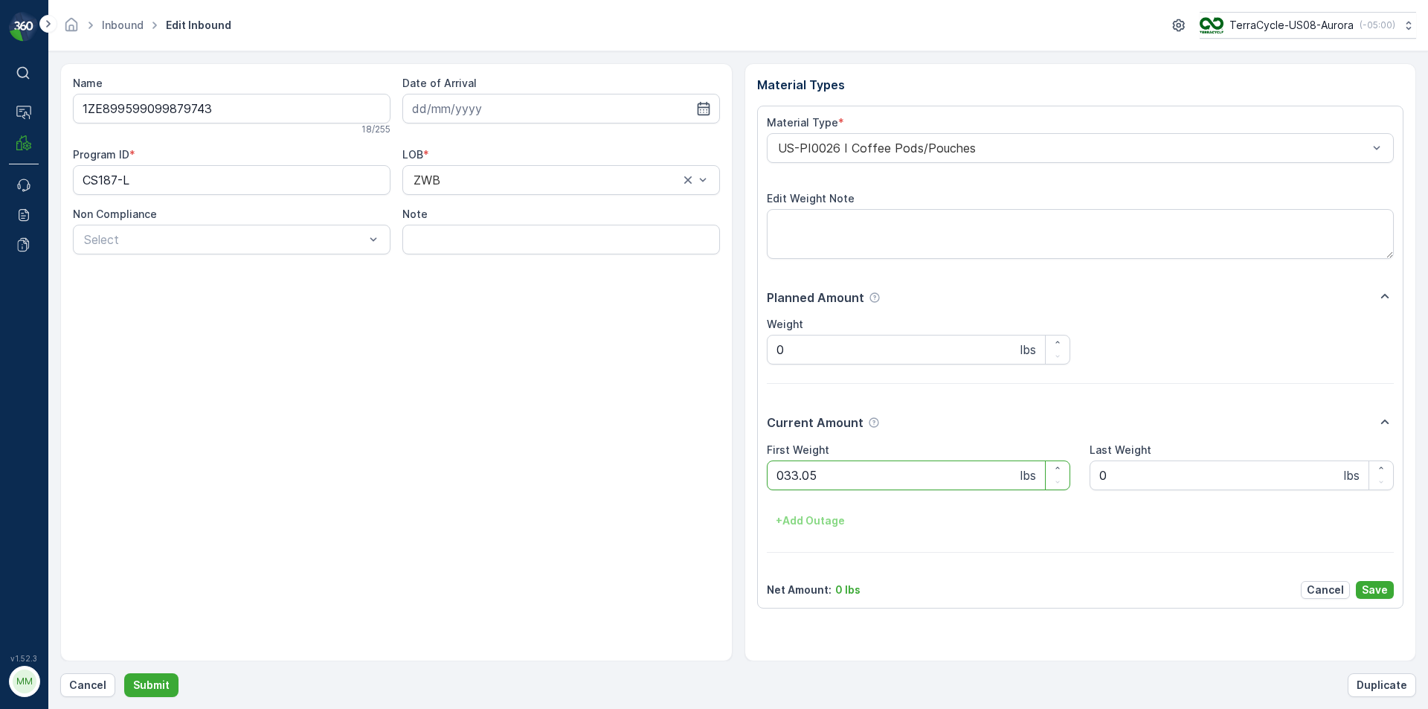
click at [124, 673] on button "Submit" at bounding box center [151, 685] width 54 height 24
